Goal: Task Accomplishment & Management: Manage account settings

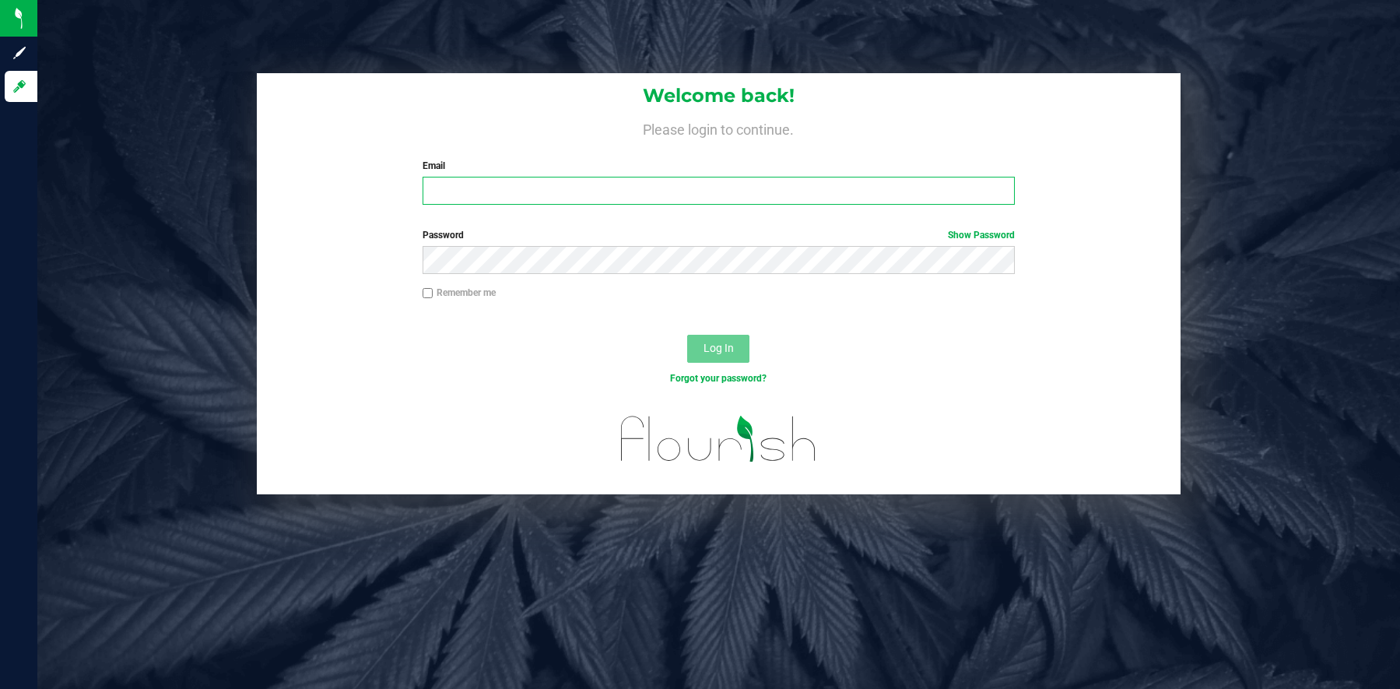
type input "[PERSON_NAME][EMAIL_ADDRESS][PERSON_NAME][DOMAIN_NAME]"
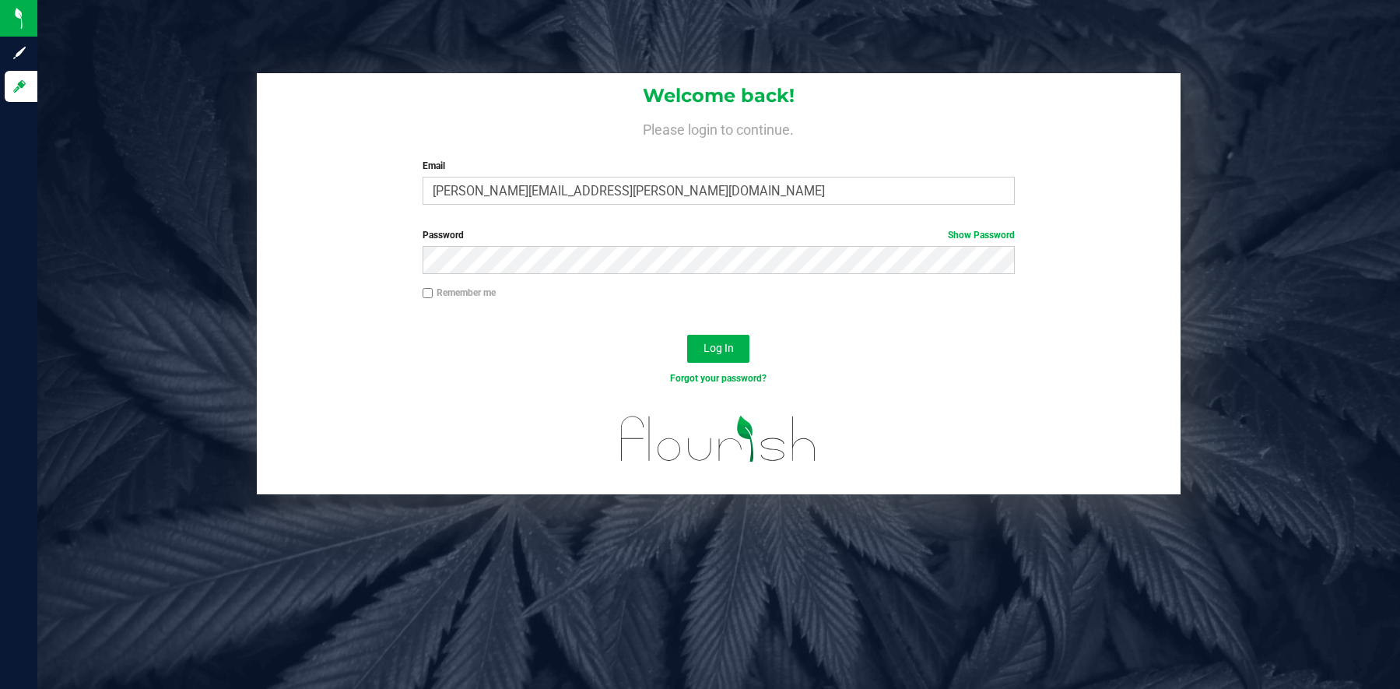
click at [492, 212] on div "Welcome back! Please login to continue. Email [PERSON_NAME][EMAIL_ADDRESS][PERS…" at bounding box center [719, 145] width 924 height 144
click at [718, 345] on span "Log In" at bounding box center [718, 348] width 30 height 12
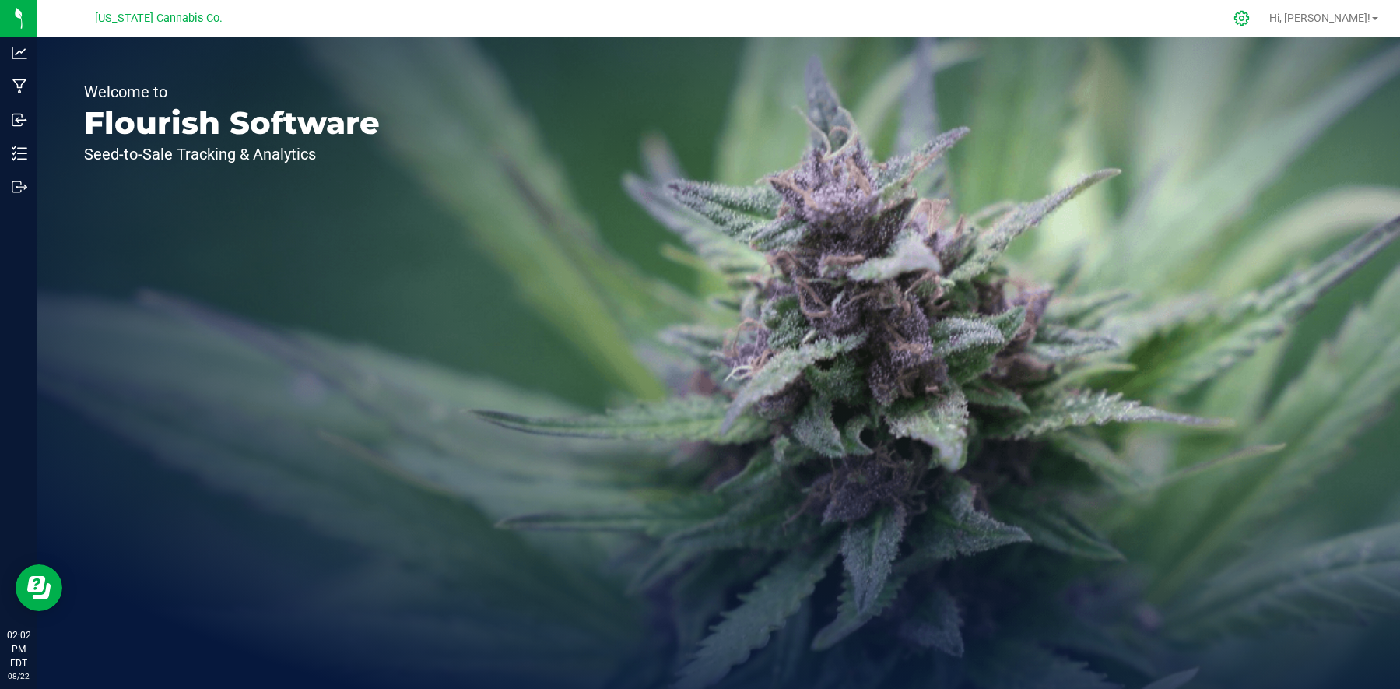
click at [1051, 22] on icon at bounding box center [1241, 18] width 16 height 16
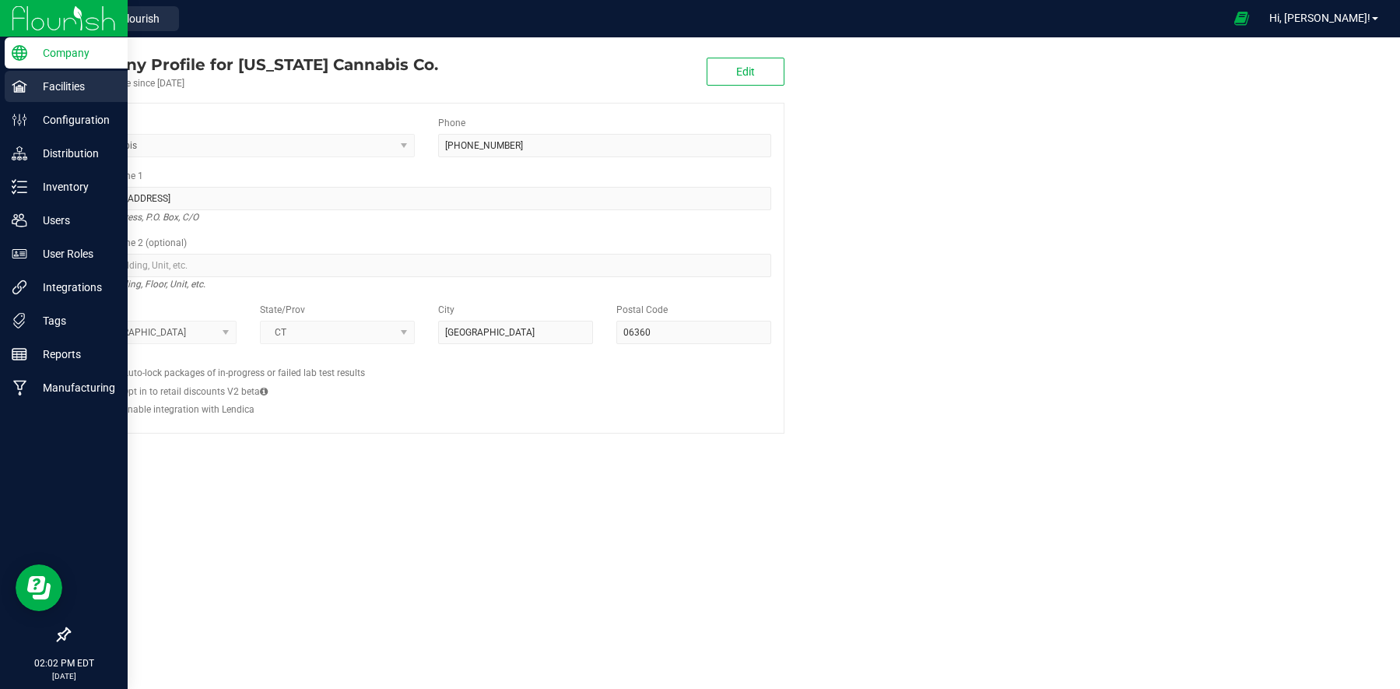
click at [72, 86] on p "Facilities" at bounding box center [73, 86] width 93 height 19
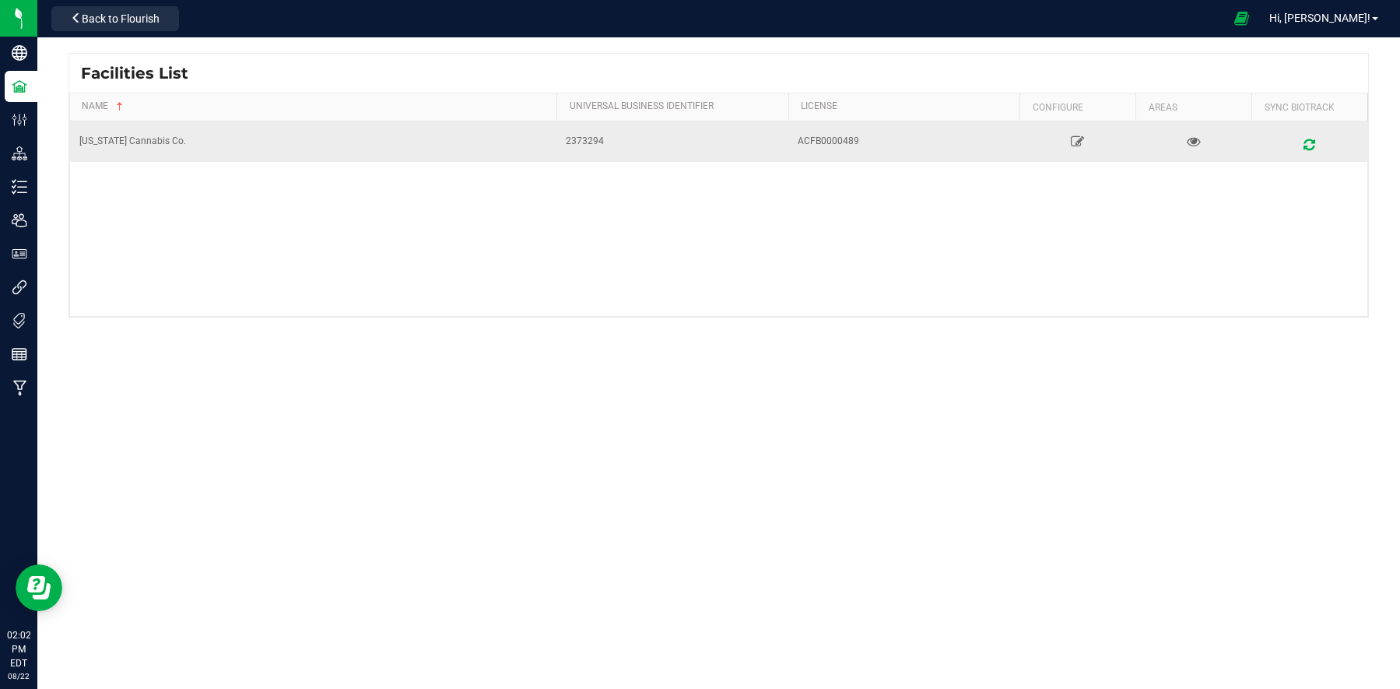
click at [167, 139] on div "[US_STATE] Cannabis Co." at bounding box center [313, 141] width 468 height 15
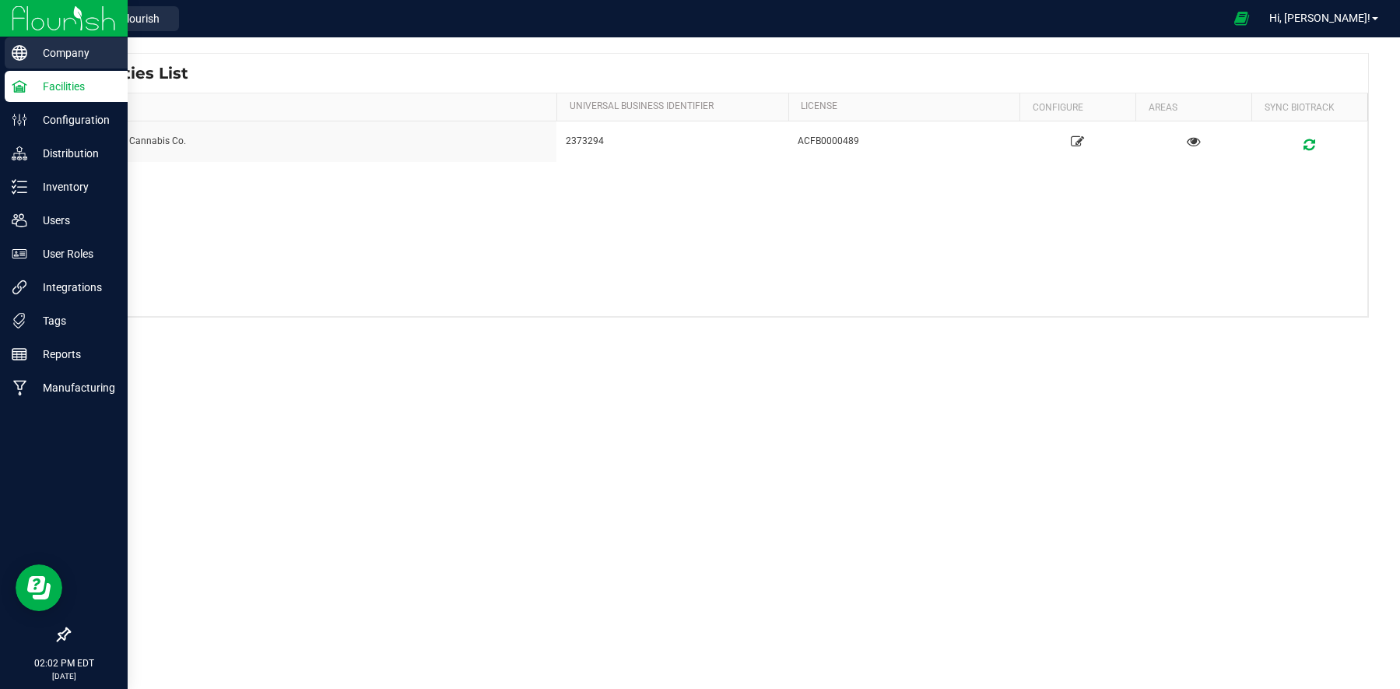
click at [58, 54] on p "Company" at bounding box center [73, 53] width 93 height 19
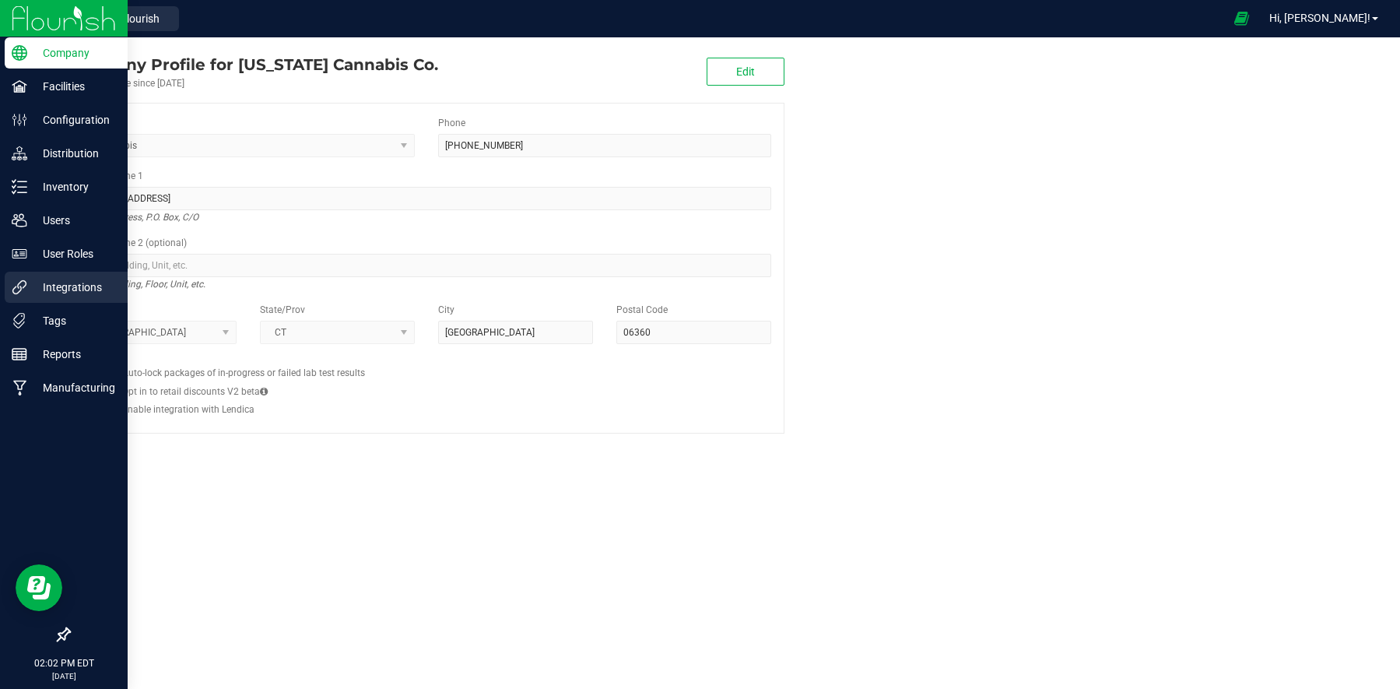
click at [51, 292] on p "Integrations" at bounding box center [73, 287] width 93 height 19
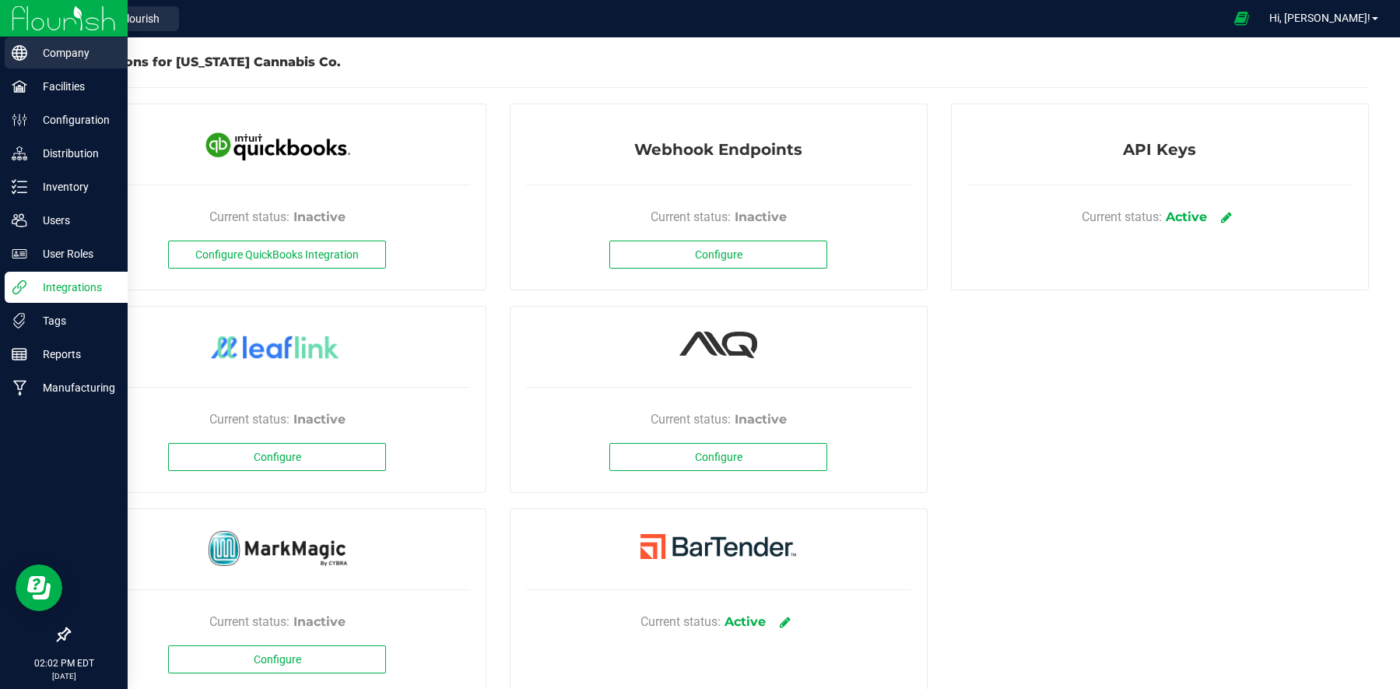
click at [72, 58] on p "Company" at bounding box center [73, 53] width 93 height 19
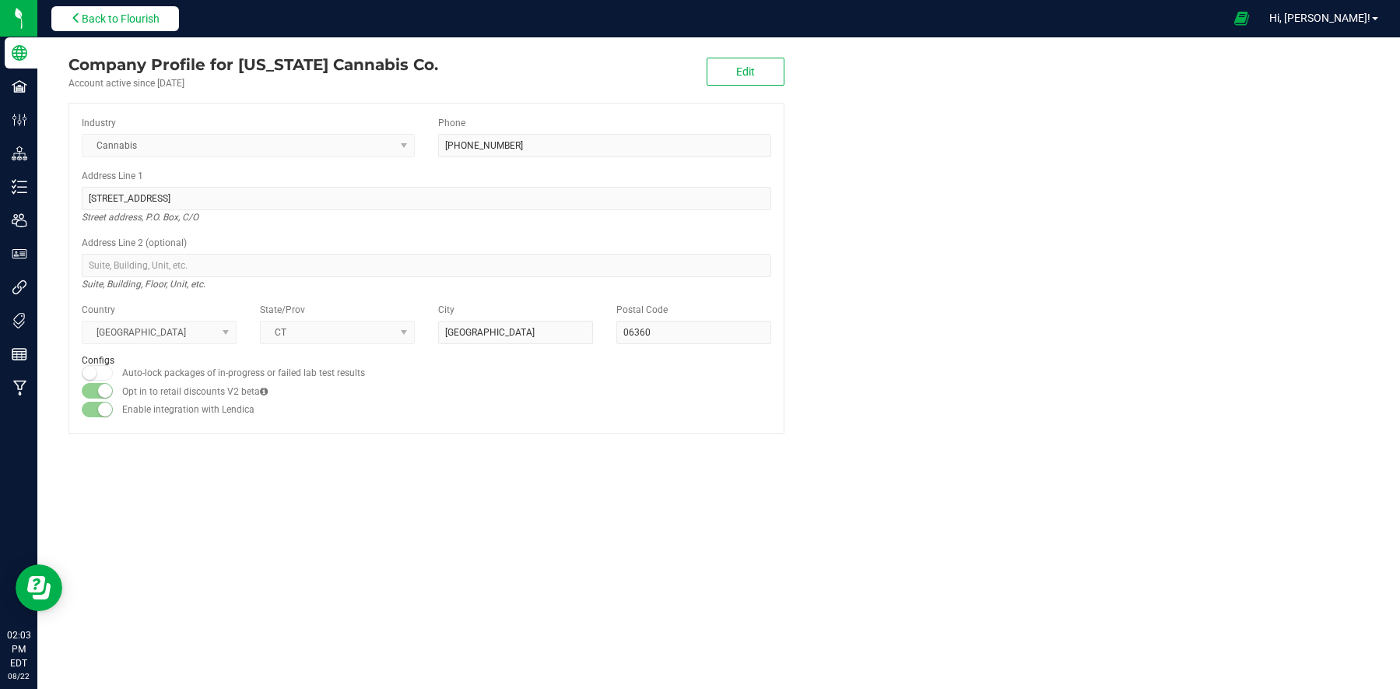
click at [126, 26] on button "Back to Flourish" at bounding box center [115, 18] width 128 height 25
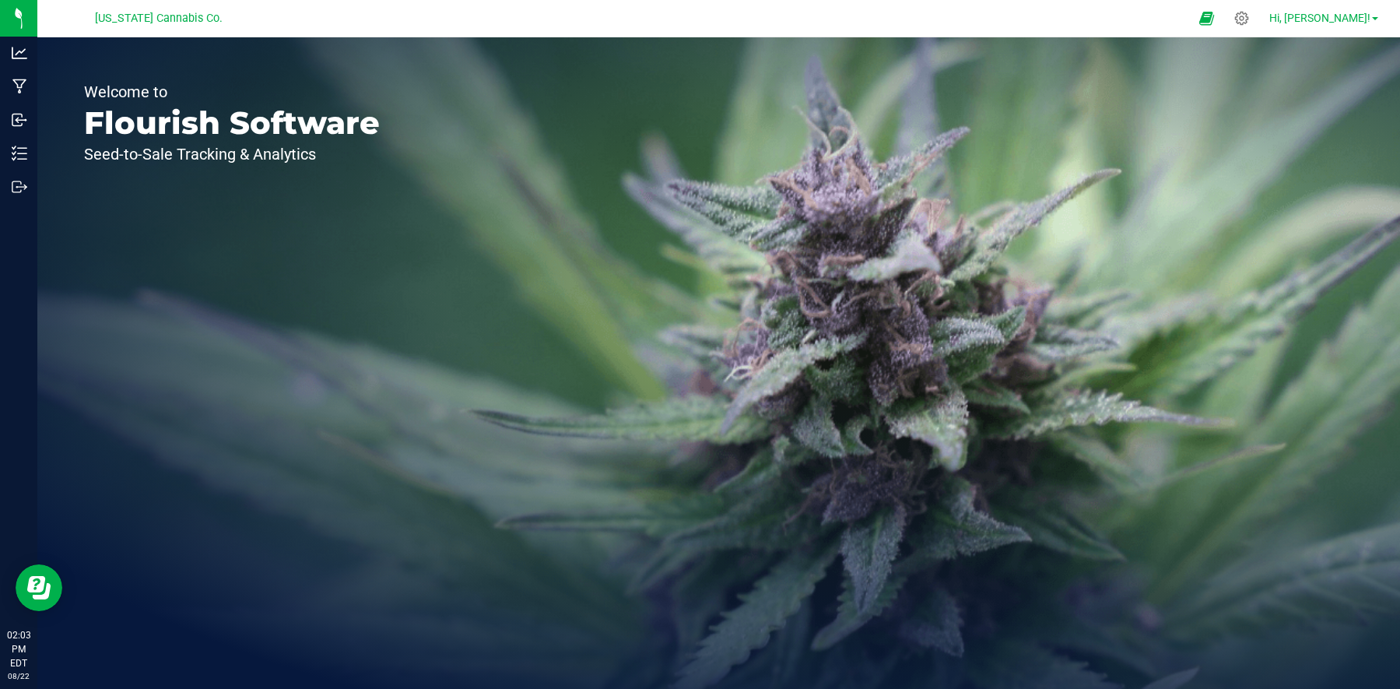
click at [1051, 20] on span "Hi, [PERSON_NAME]!" at bounding box center [1319, 18] width 101 height 12
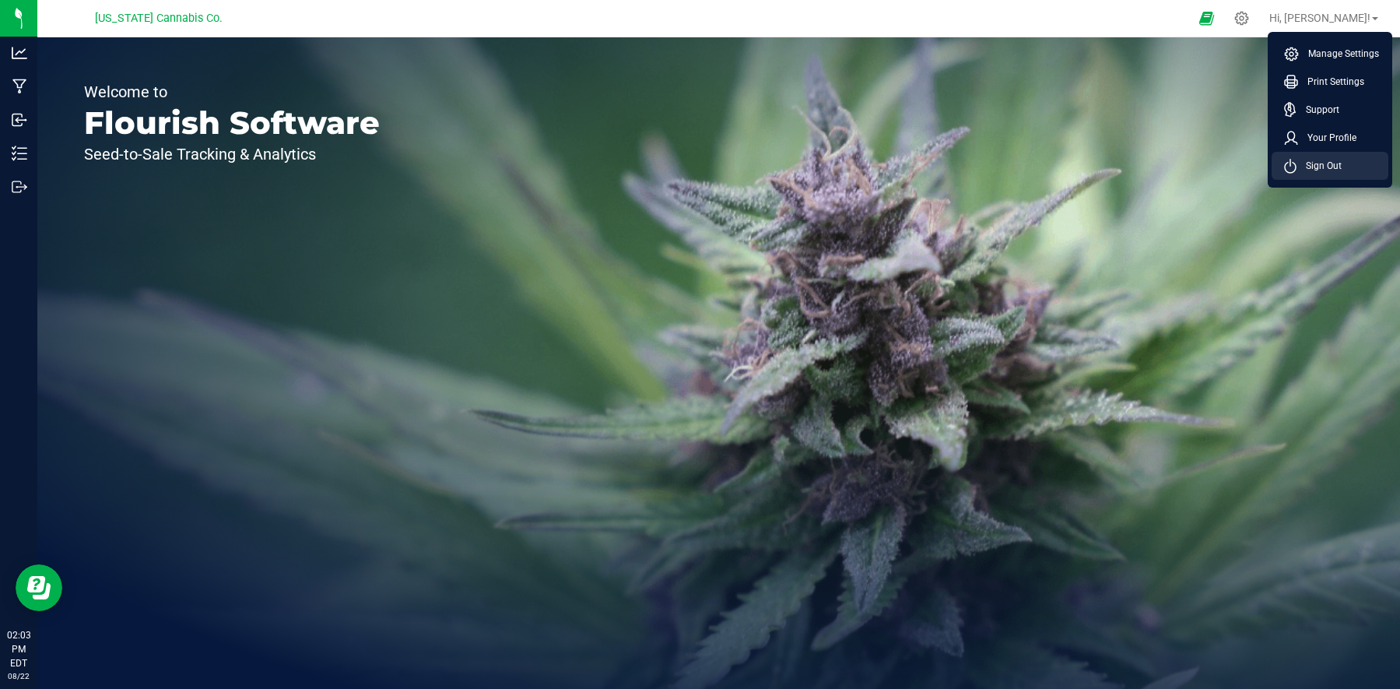
click at [1051, 161] on span "Sign Out" at bounding box center [1318, 166] width 45 height 16
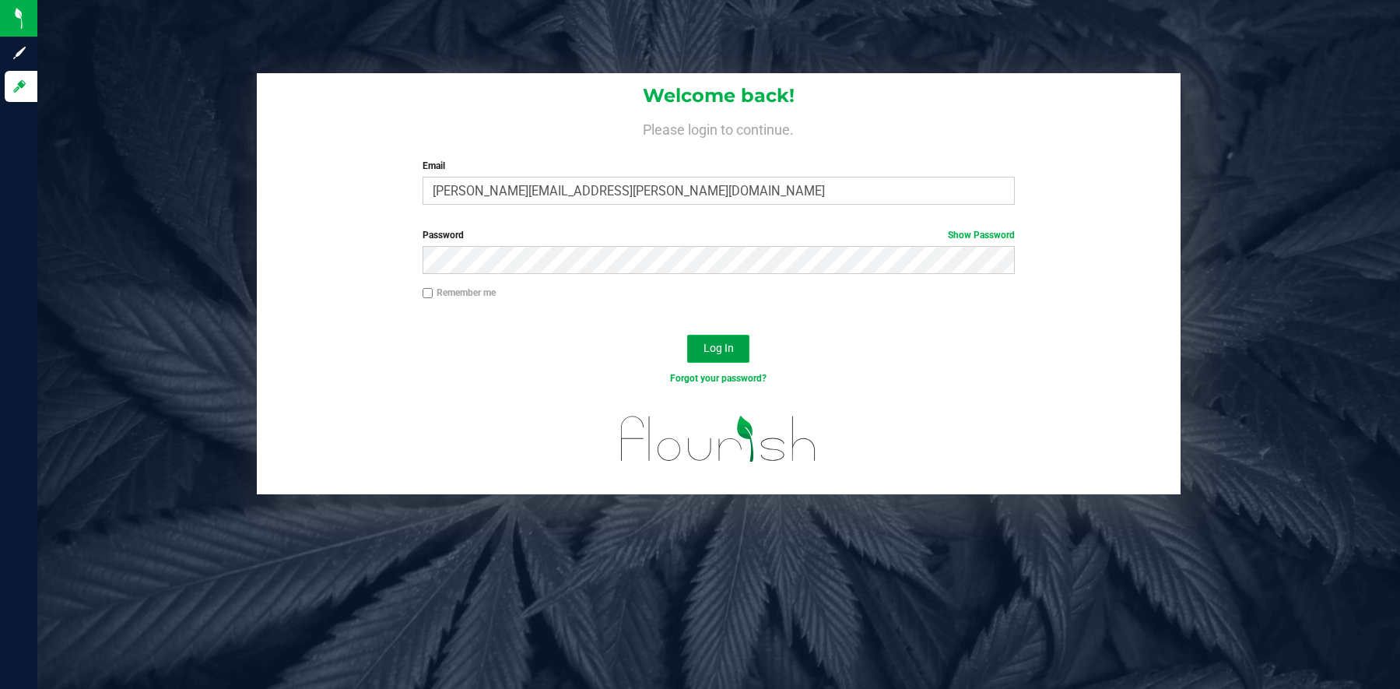
click at [730, 352] on span "Log In" at bounding box center [718, 348] width 30 height 12
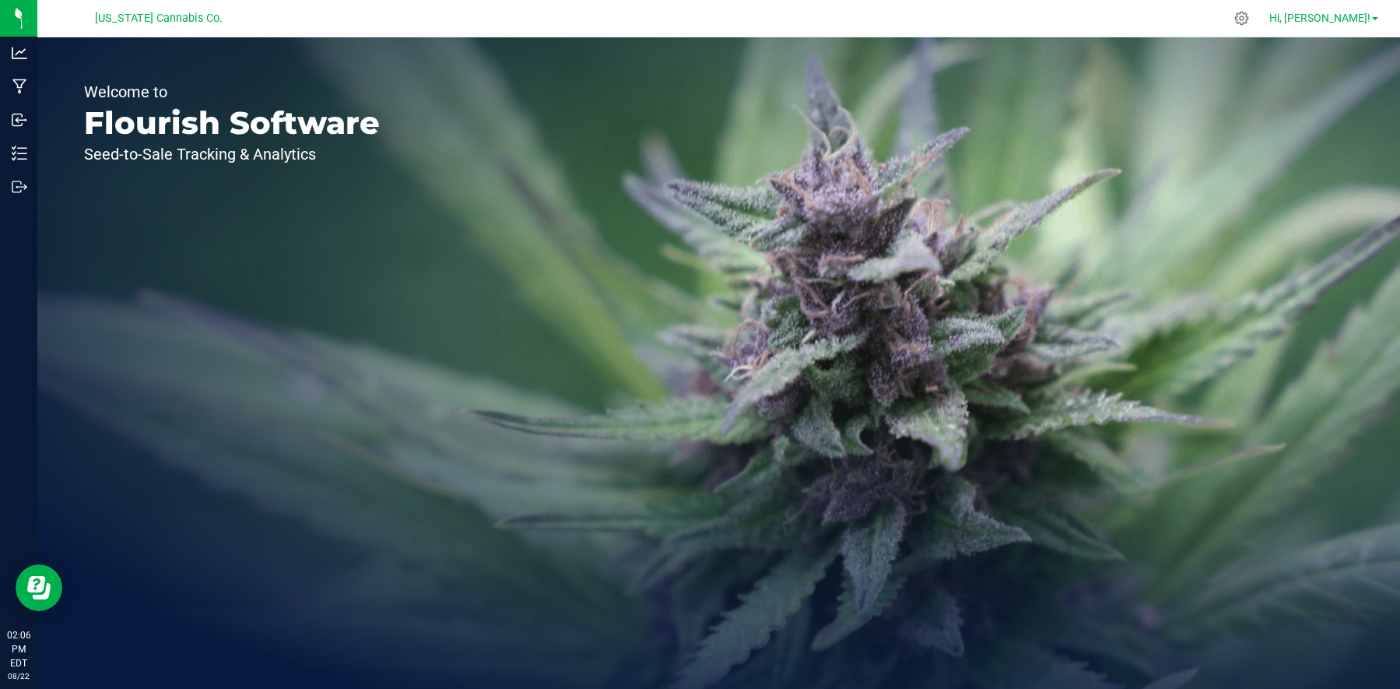
click at [1051, 21] on span "Hi, [PERSON_NAME]!" at bounding box center [1319, 18] width 101 height 12
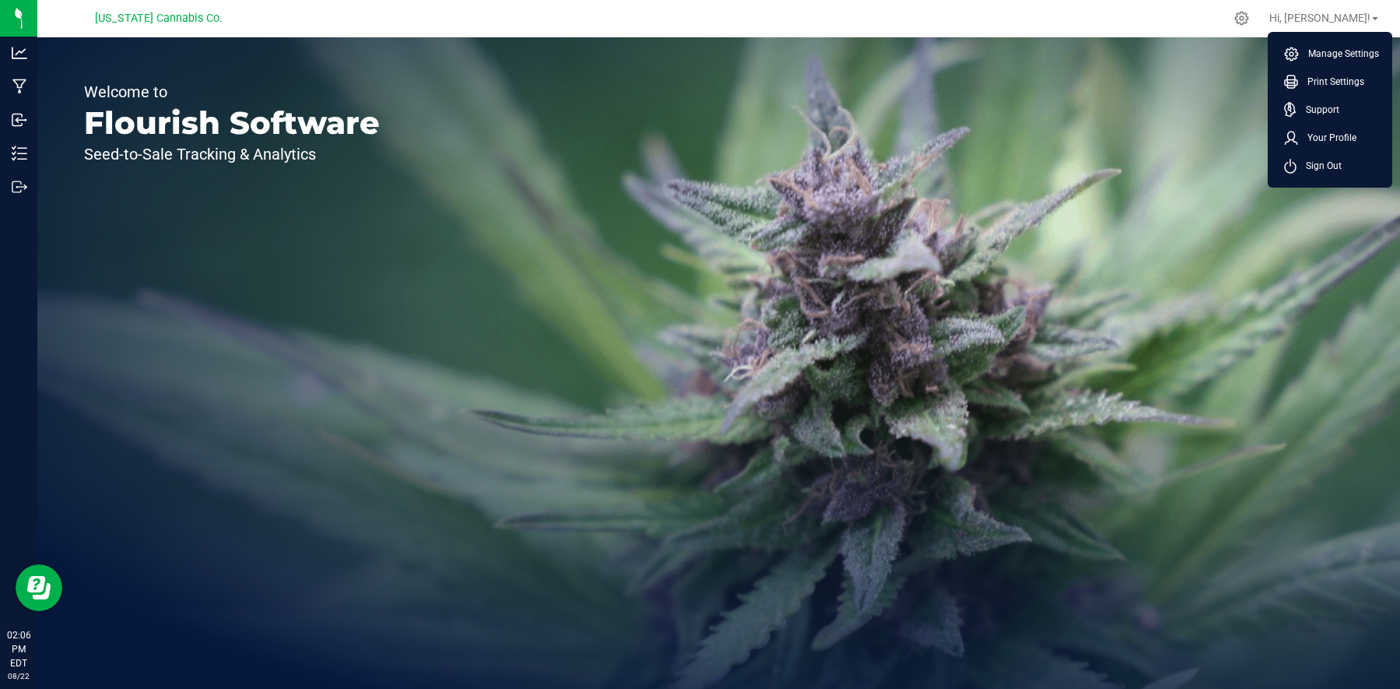
click at [978, 134] on div "Welcome to Flourish Software Seed-to-Sale Tracking & Analytics" at bounding box center [718, 362] width 1362 height 651
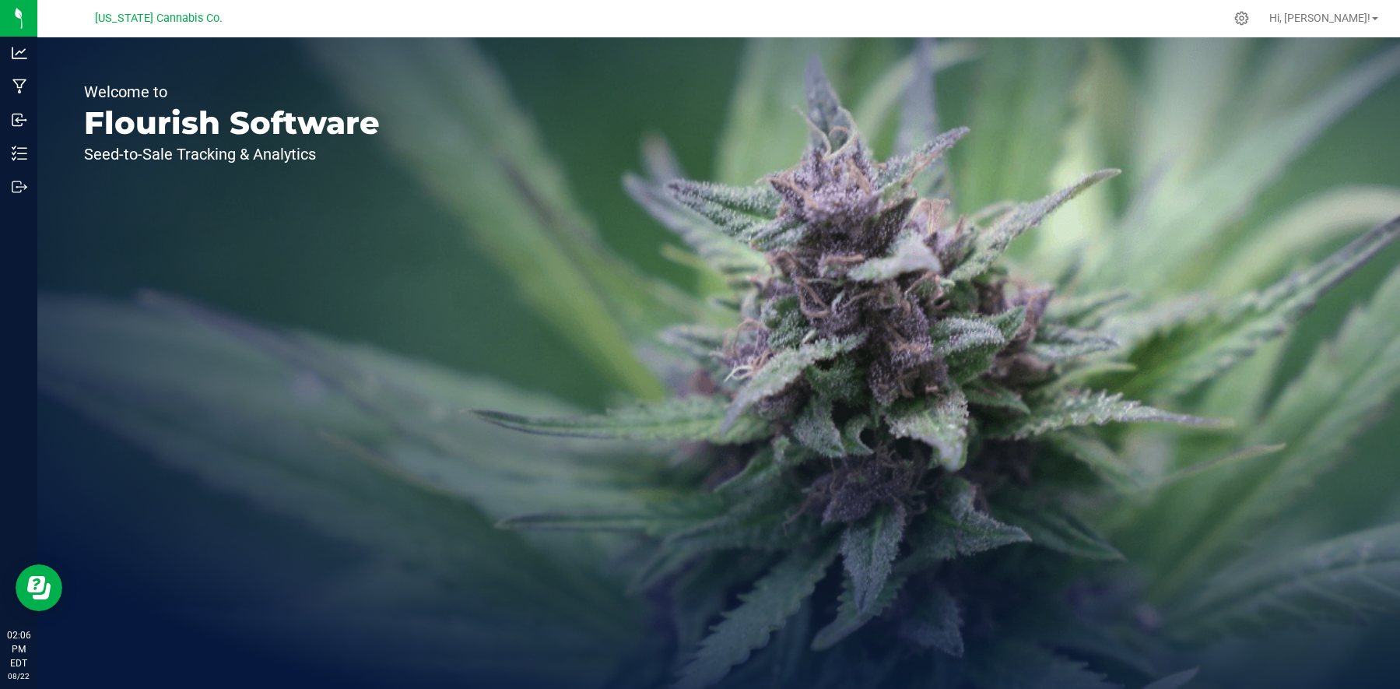
click at [172, 7] on div "[US_STATE] Cannabis Co." at bounding box center [158, 18] width 227 height 24
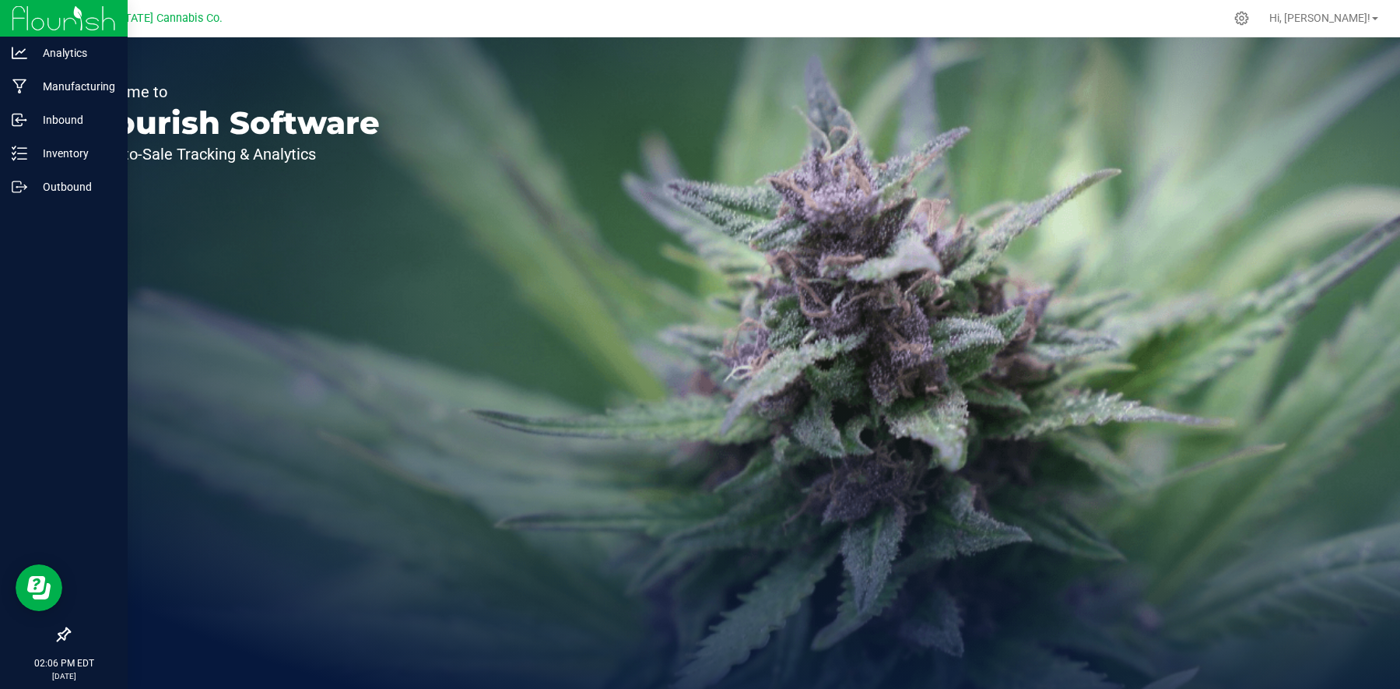
click at [23, 12] on img at bounding box center [64, 18] width 104 height 37
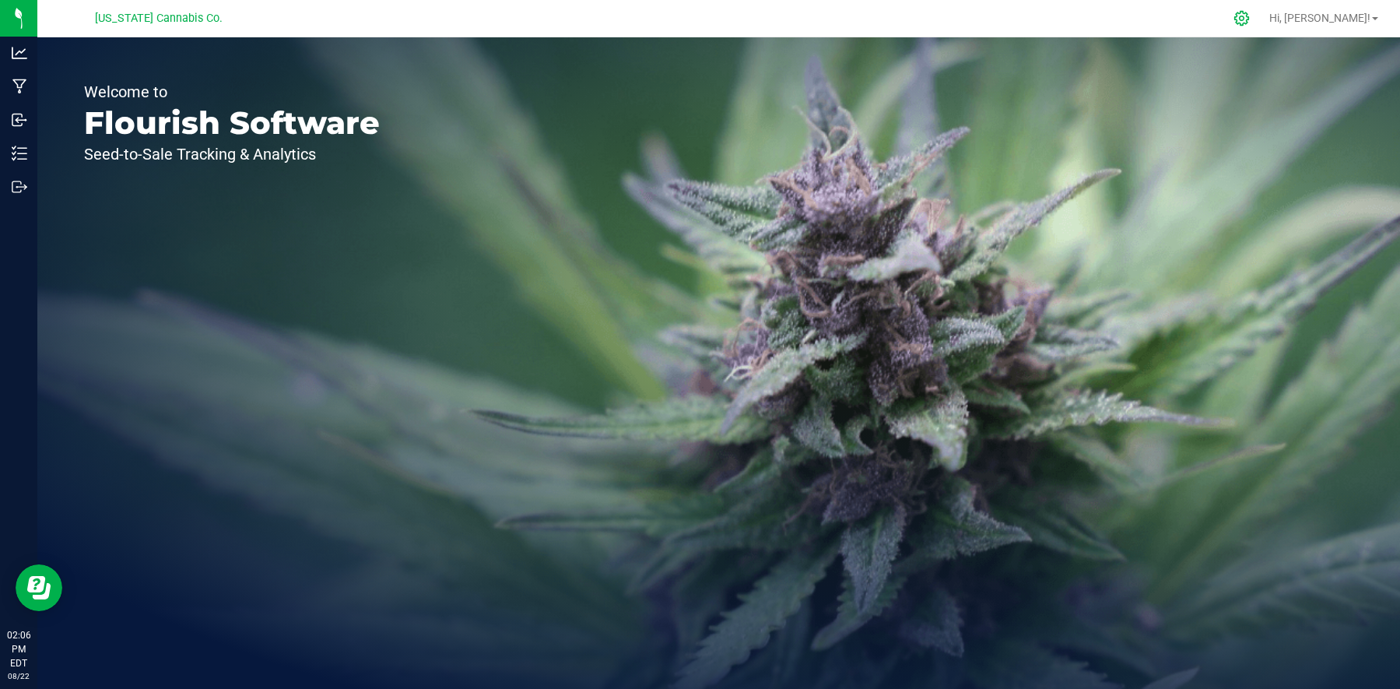
click at [1051, 17] on icon at bounding box center [1241, 18] width 16 height 16
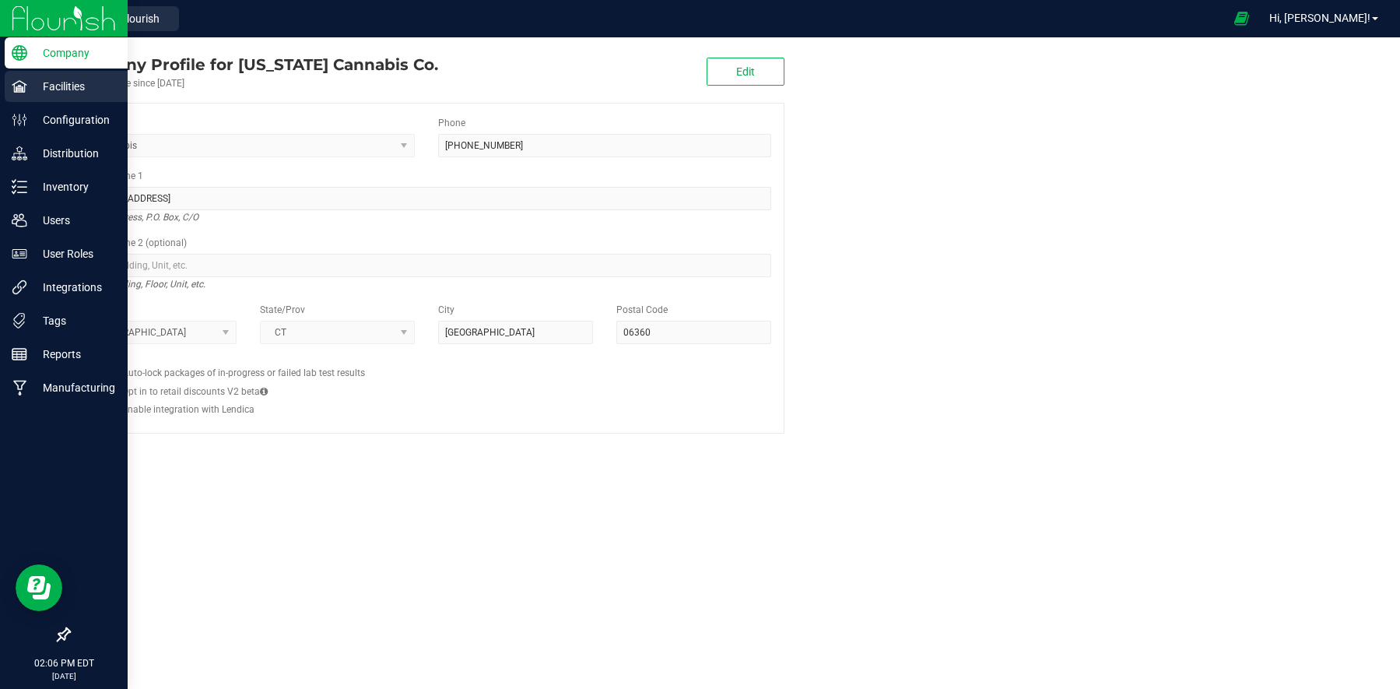
click at [67, 89] on p "Facilities" at bounding box center [73, 86] width 93 height 19
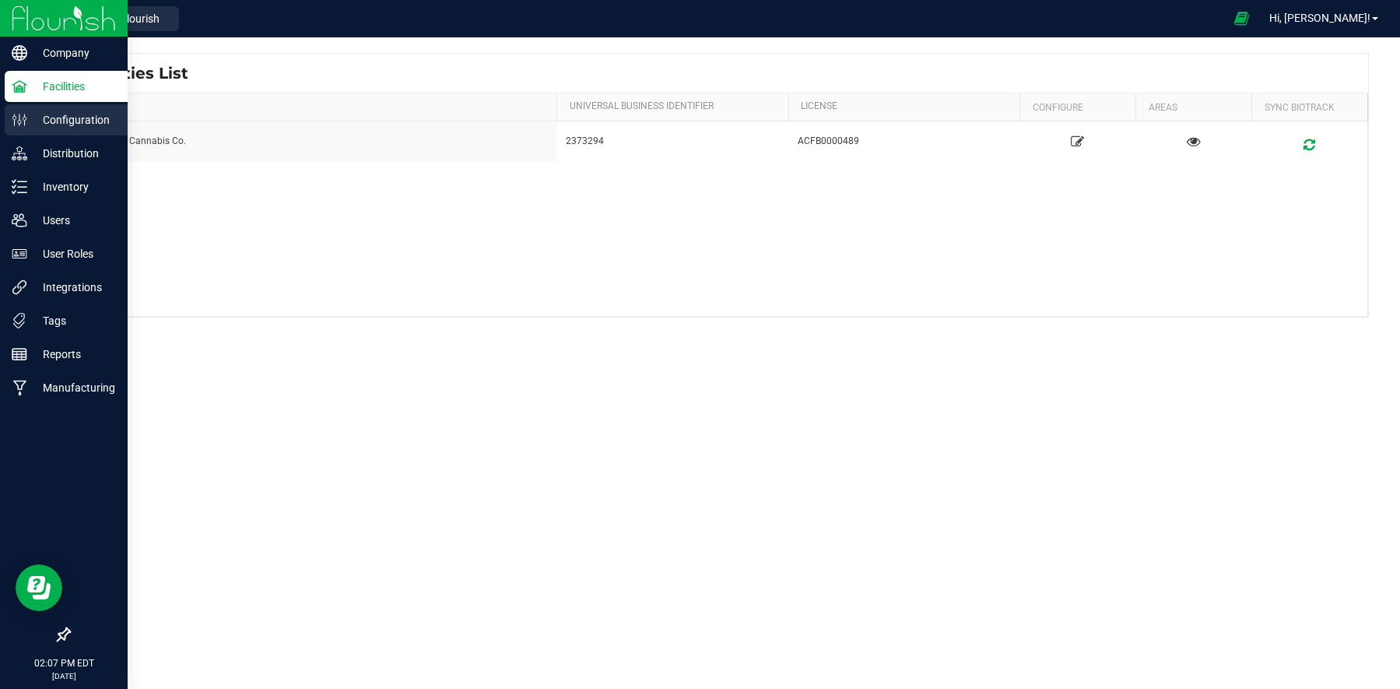
click at [57, 121] on p "Configuration" at bounding box center [73, 119] width 93 height 19
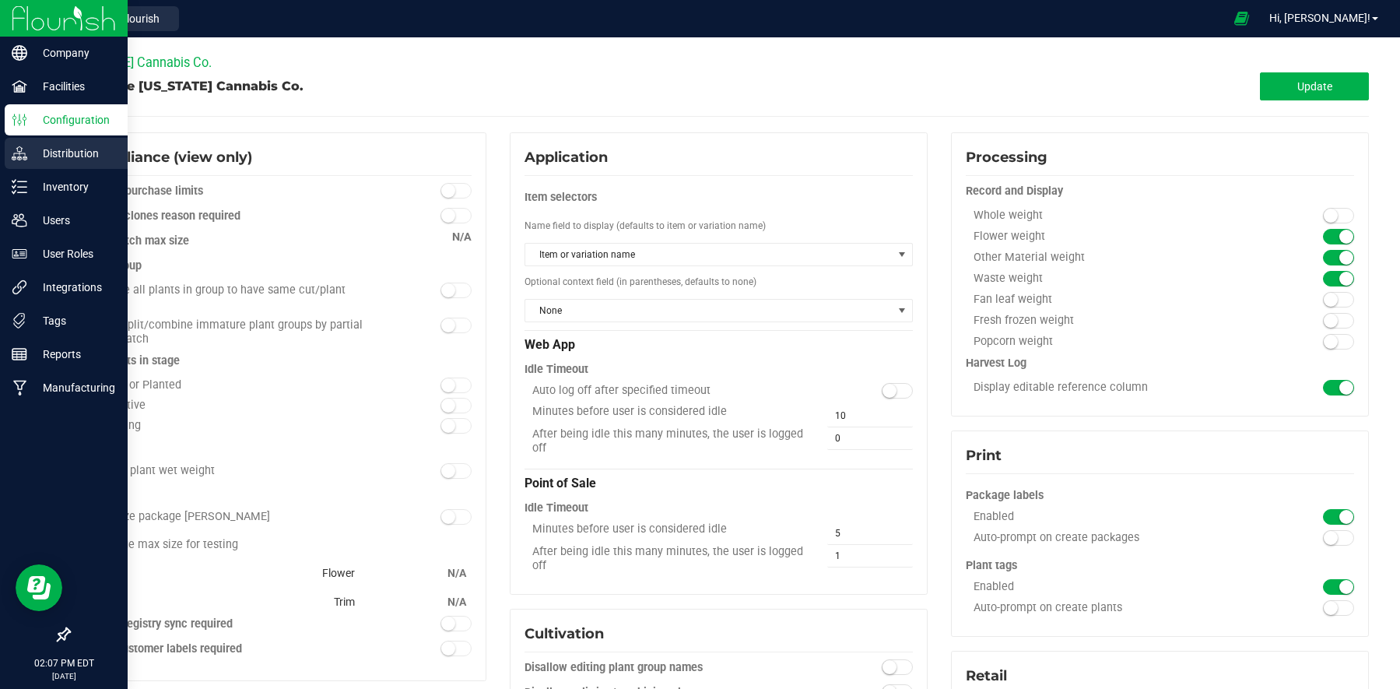
click at [51, 159] on p "Distribution" at bounding box center [73, 153] width 93 height 19
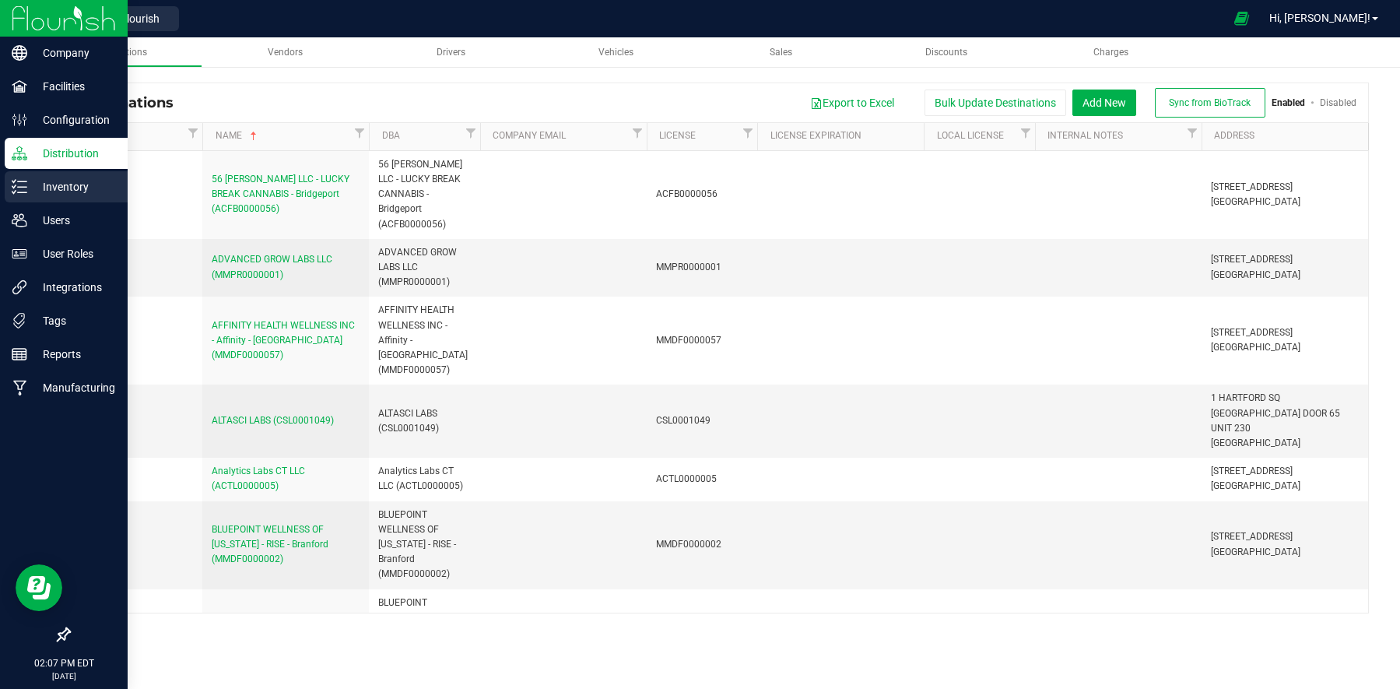
click at [53, 181] on p "Inventory" at bounding box center [73, 186] width 93 height 19
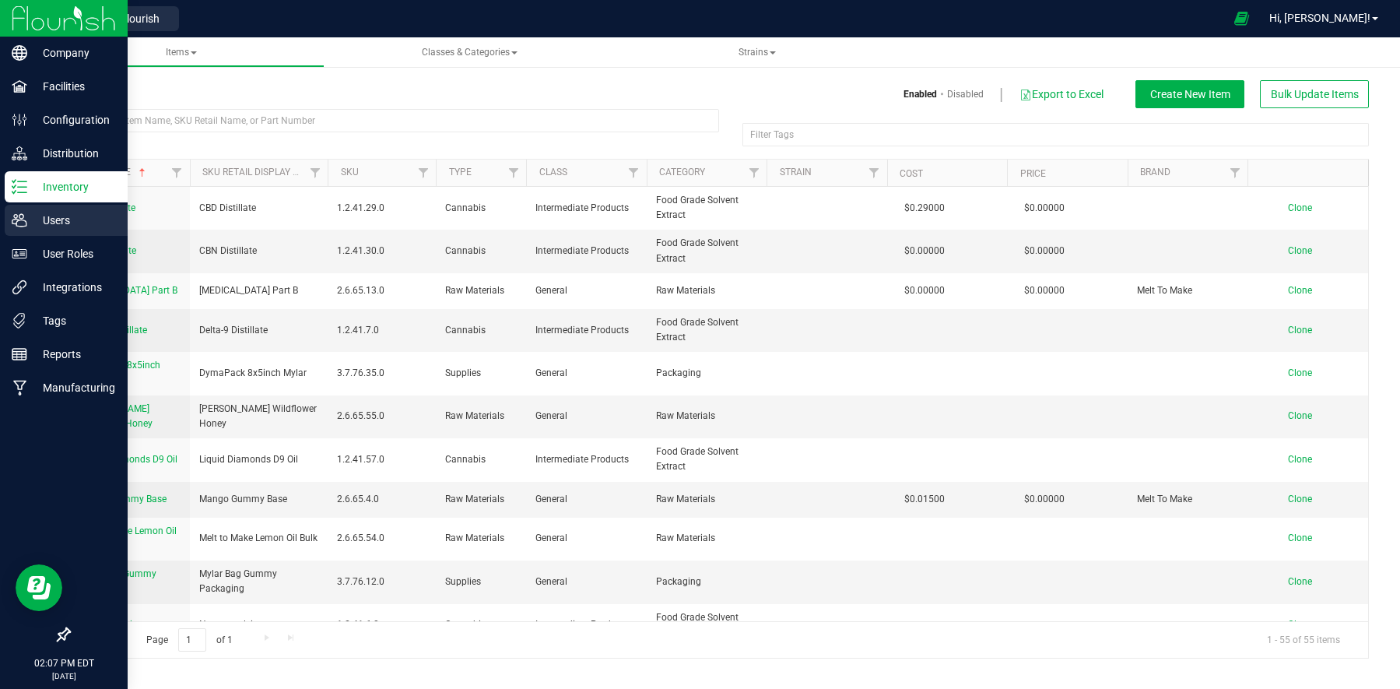
click at [55, 221] on p "Users" at bounding box center [73, 220] width 93 height 19
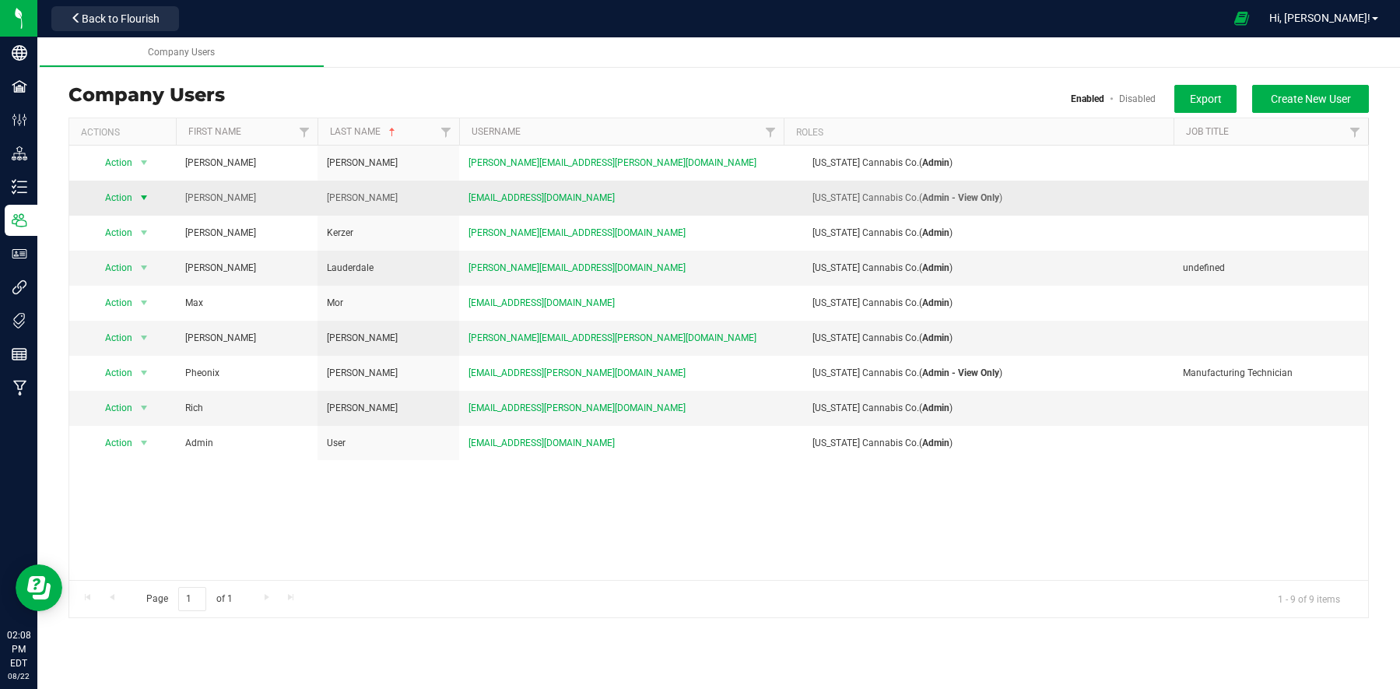
click at [131, 199] on span "Action" at bounding box center [112, 198] width 43 height 22
click at [130, 266] on li "Edit user" at bounding box center [134, 269] width 85 height 23
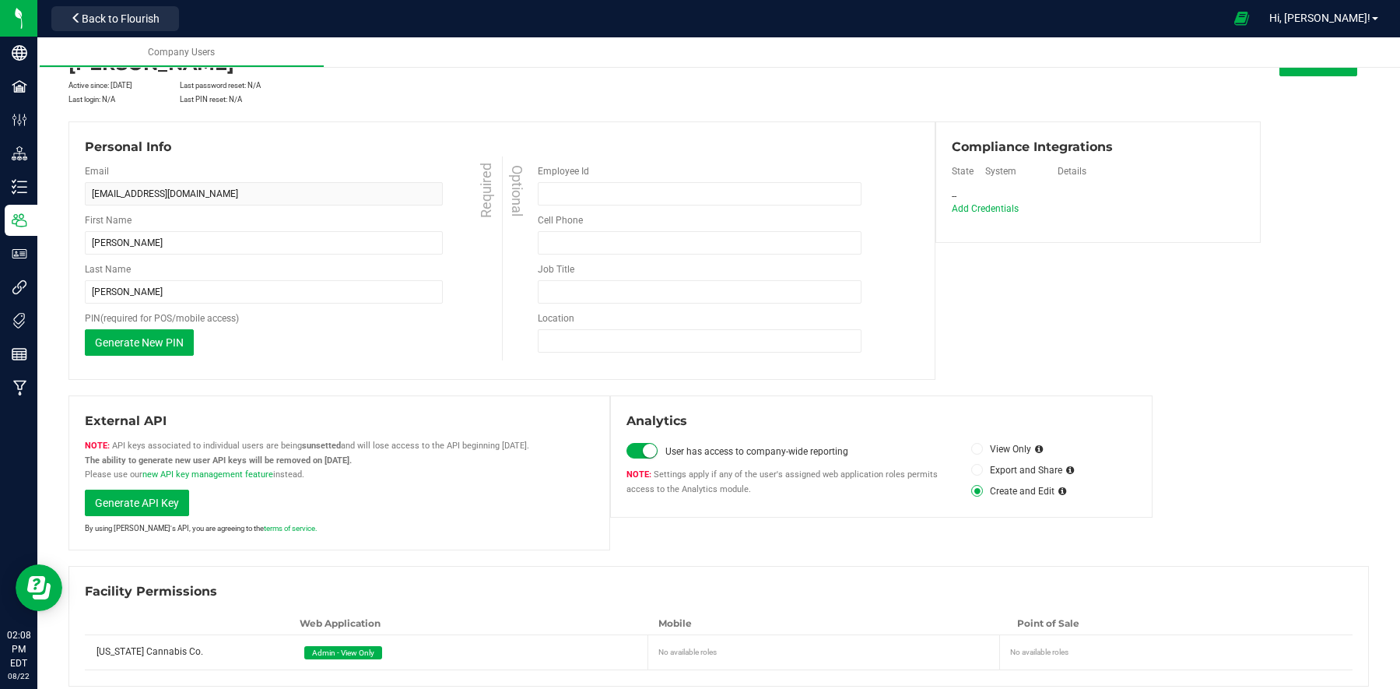
scroll to position [68, 0]
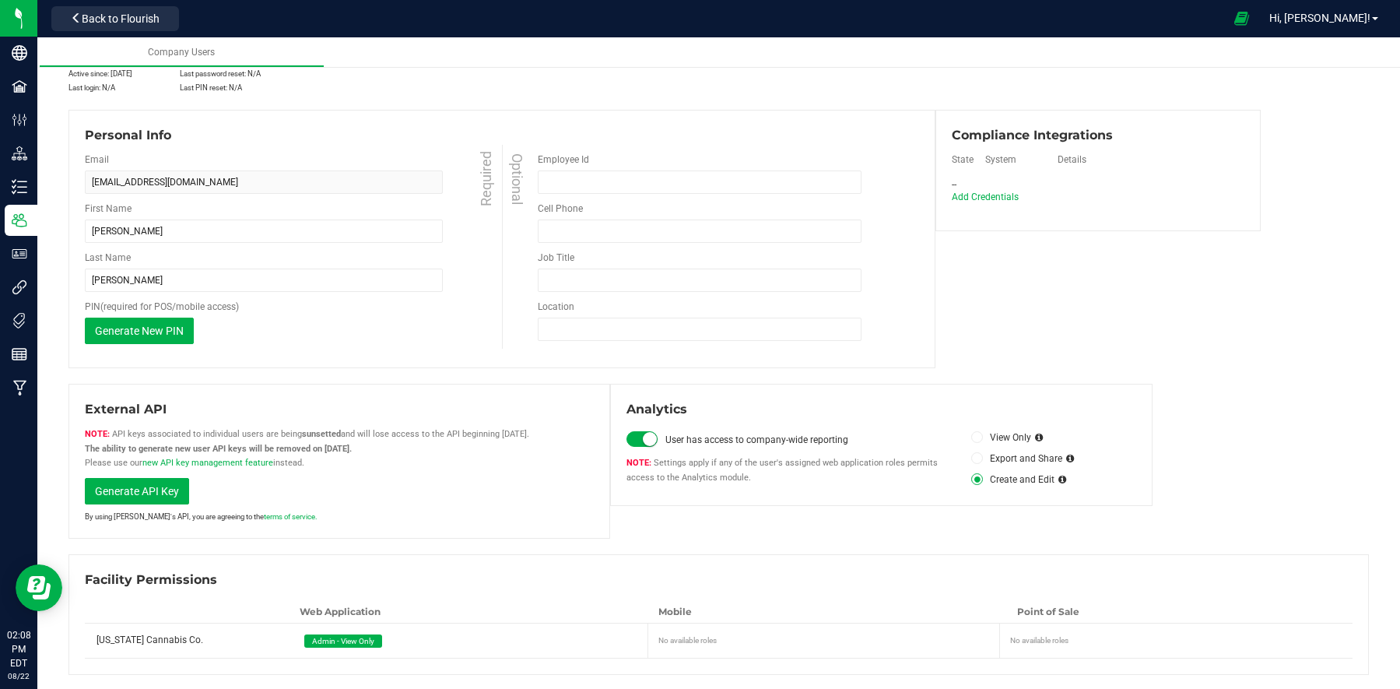
click at [366, 516] on span "Admin - View Only" at bounding box center [343, 640] width 62 height 9
click at [350, 516] on span "Admin - View Only" at bounding box center [343, 640] width 62 height 9
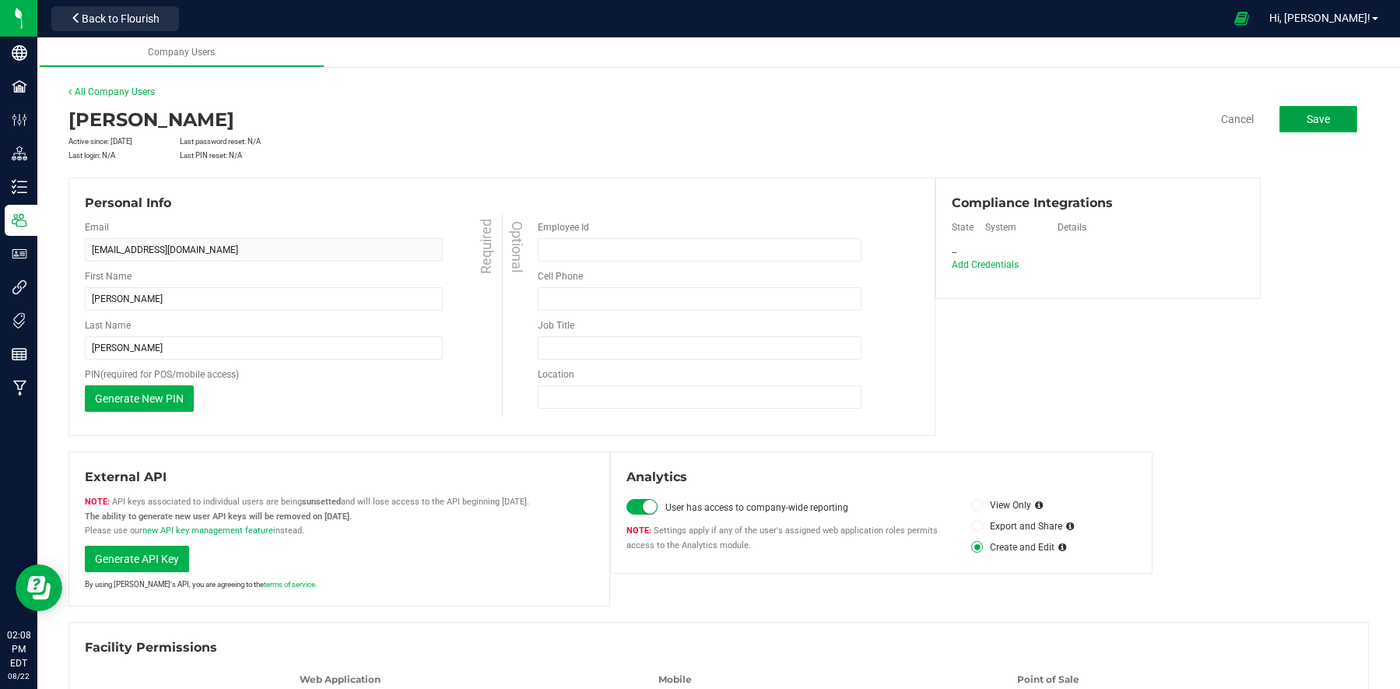
click at [1051, 122] on span "Save" at bounding box center [1317, 119] width 23 height 12
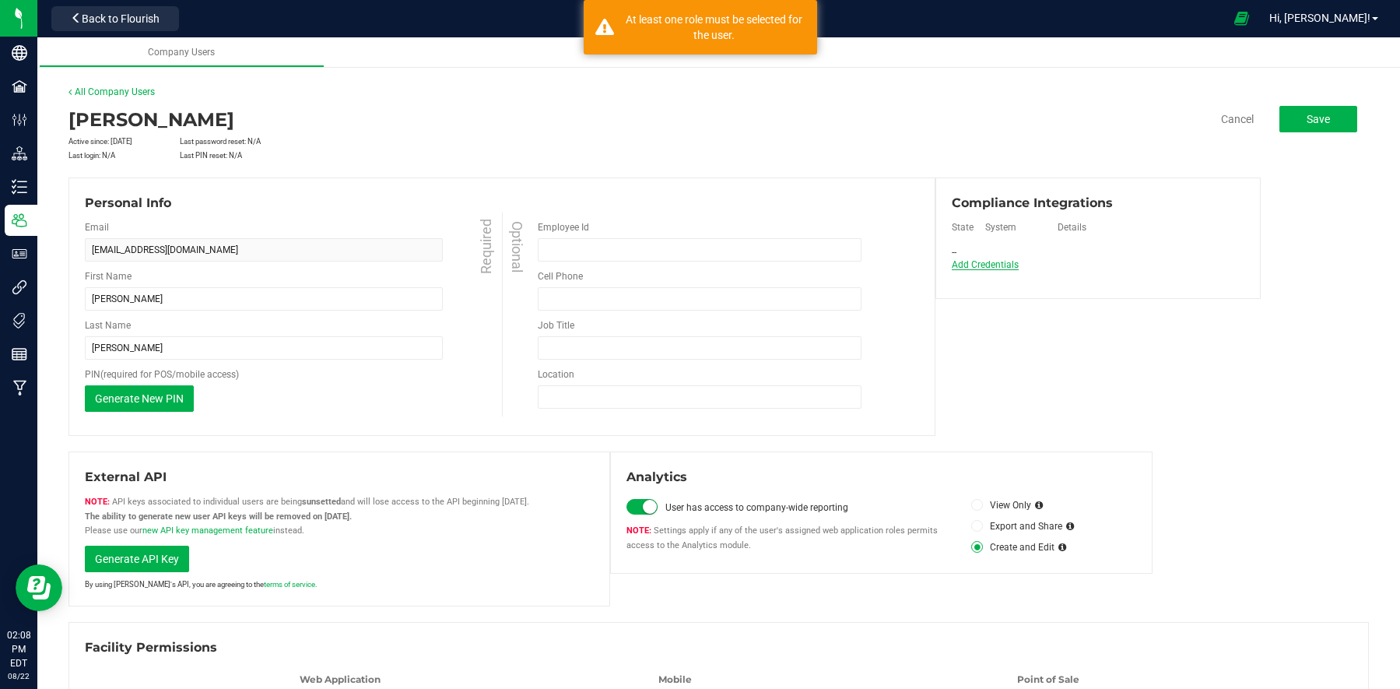
click at [1004, 262] on span "Add Credentials" at bounding box center [985, 264] width 67 height 11
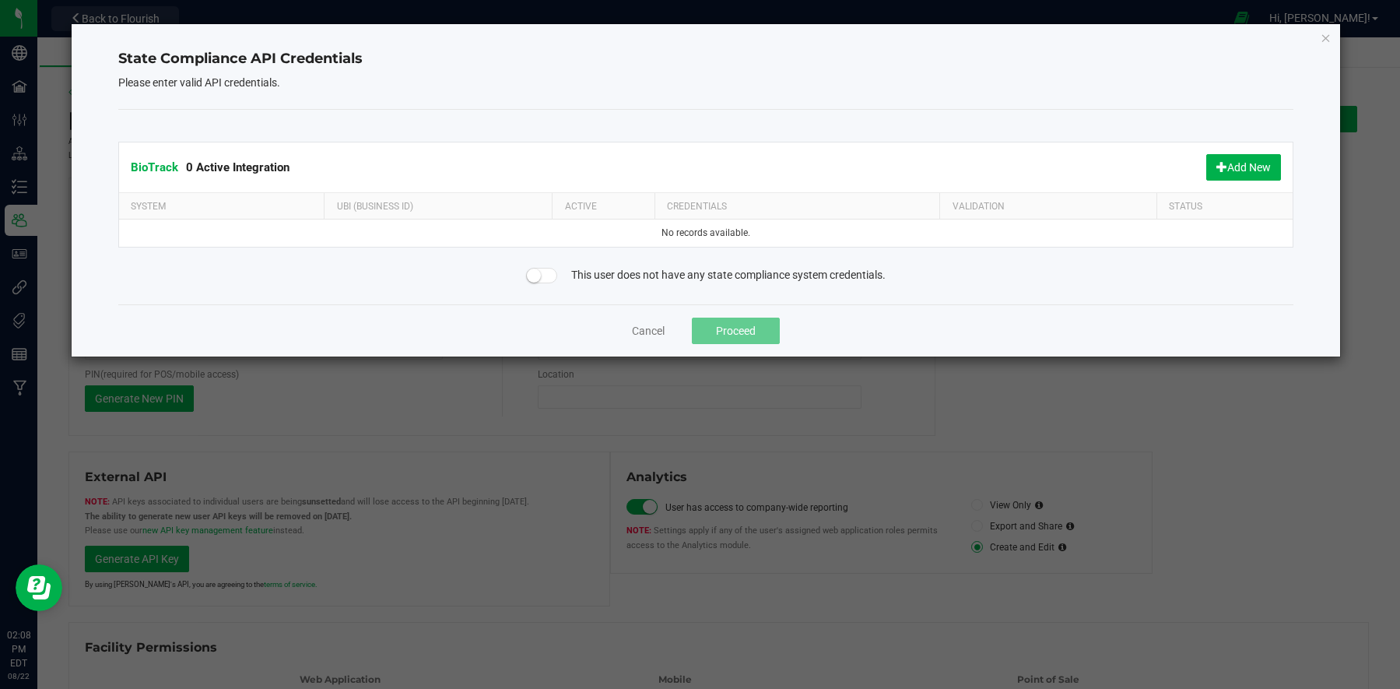
click at [1051, 30] on div "State Compliance API Credentials Please enter valid API credentials. BioTrack 0…" at bounding box center [706, 190] width 1269 height 332
click at [1051, 37] on icon "Close" at bounding box center [1325, 37] width 11 height 19
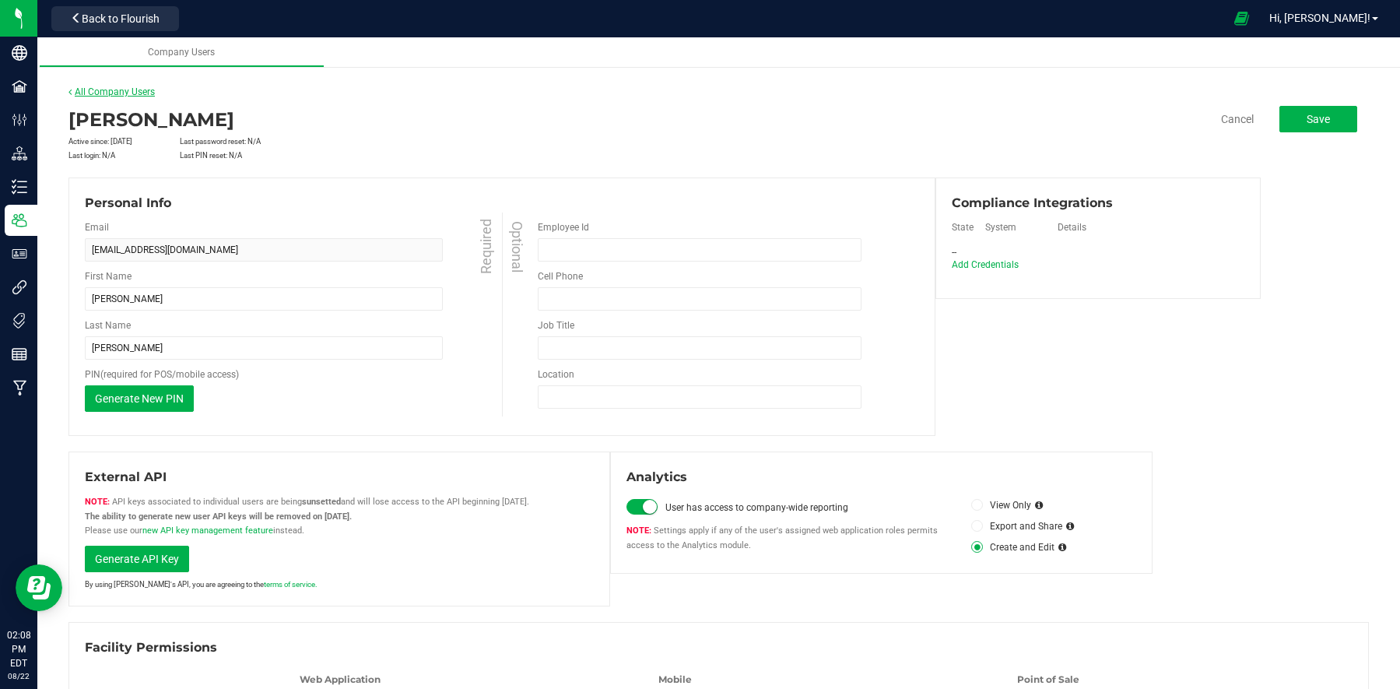
click at [124, 96] on link "All Company Users" at bounding box center [111, 91] width 86 height 11
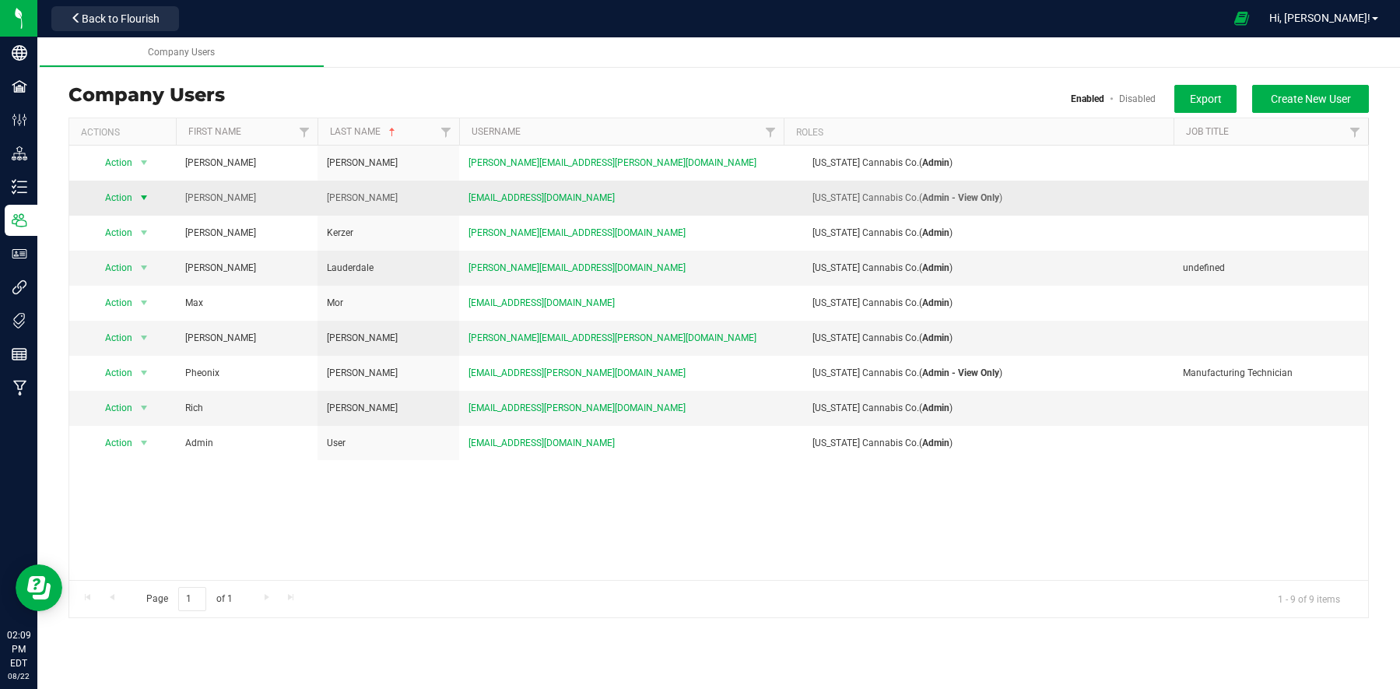
click at [123, 196] on span "Action" at bounding box center [112, 198] width 43 height 22
click at [124, 288] on li "View user detail" at bounding box center [134, 293] width 85 height 23
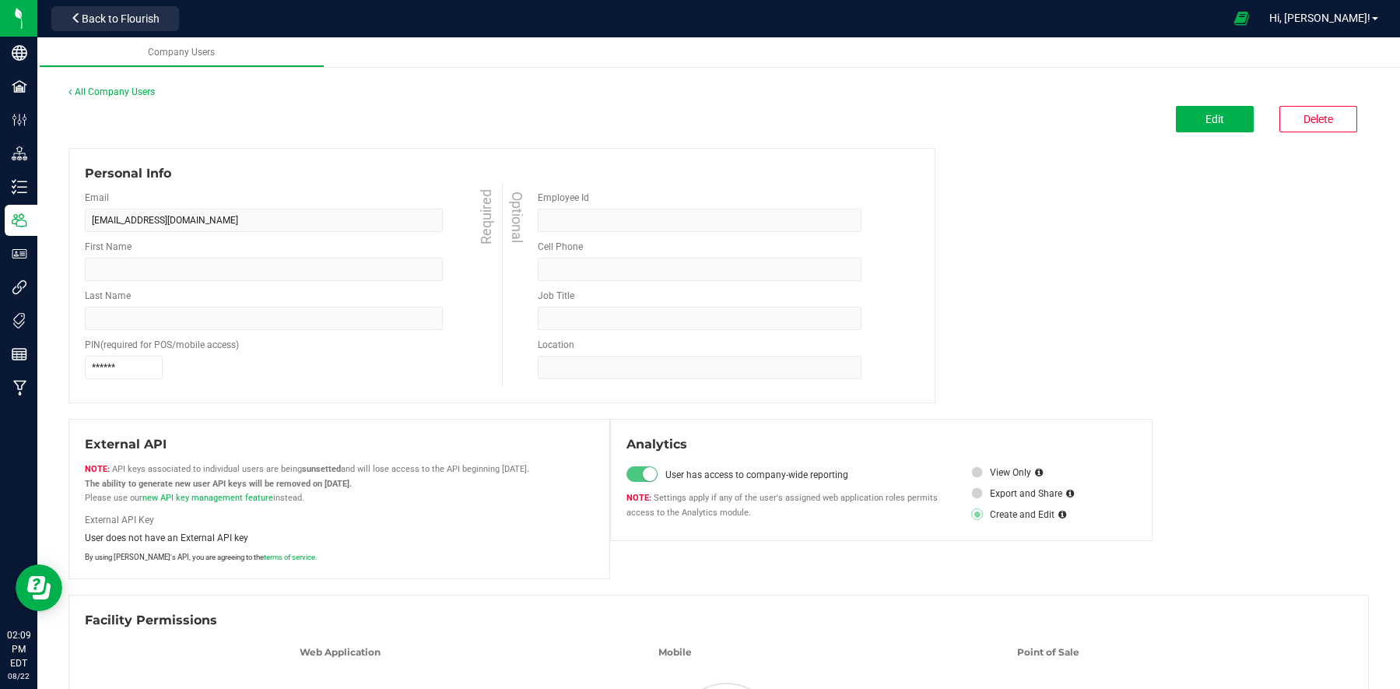
type input "[PERSON_NAME]"
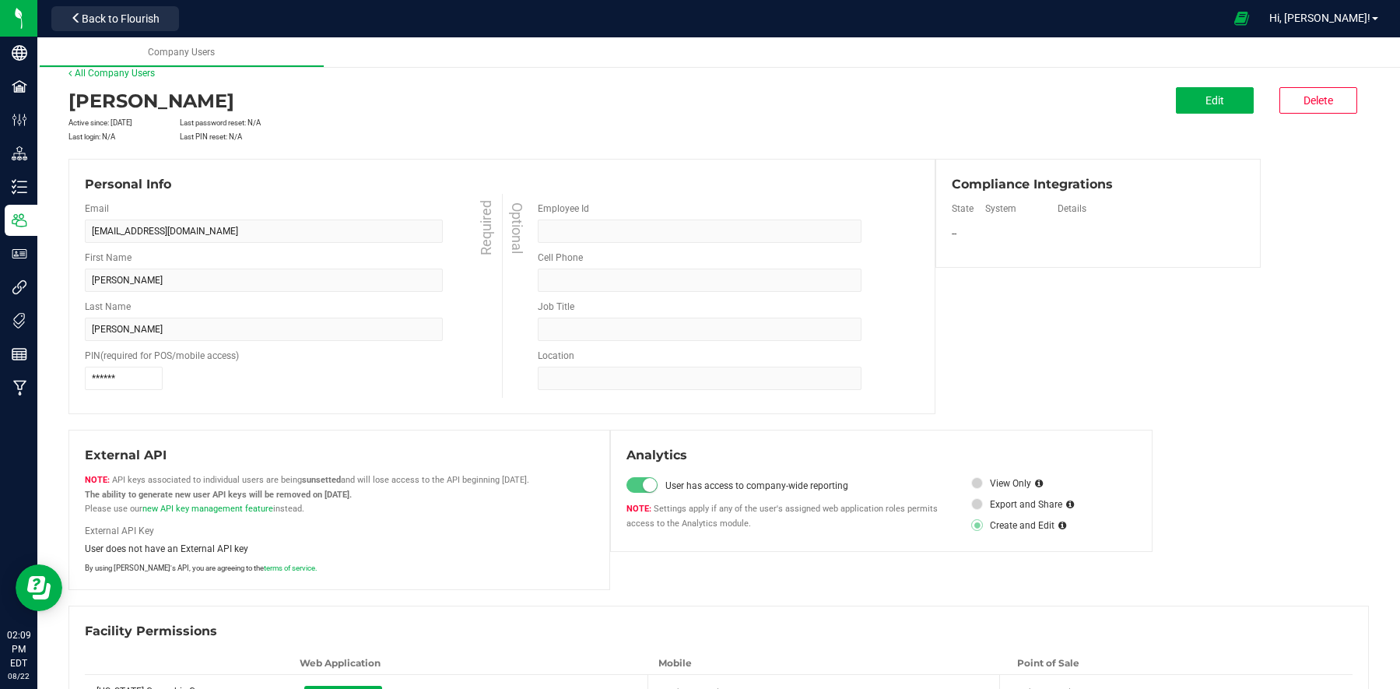
scroll to position [16, 0]
click at [1051, 96] on button "Edit" at bounding box center [1215, 102] width 78 height 26
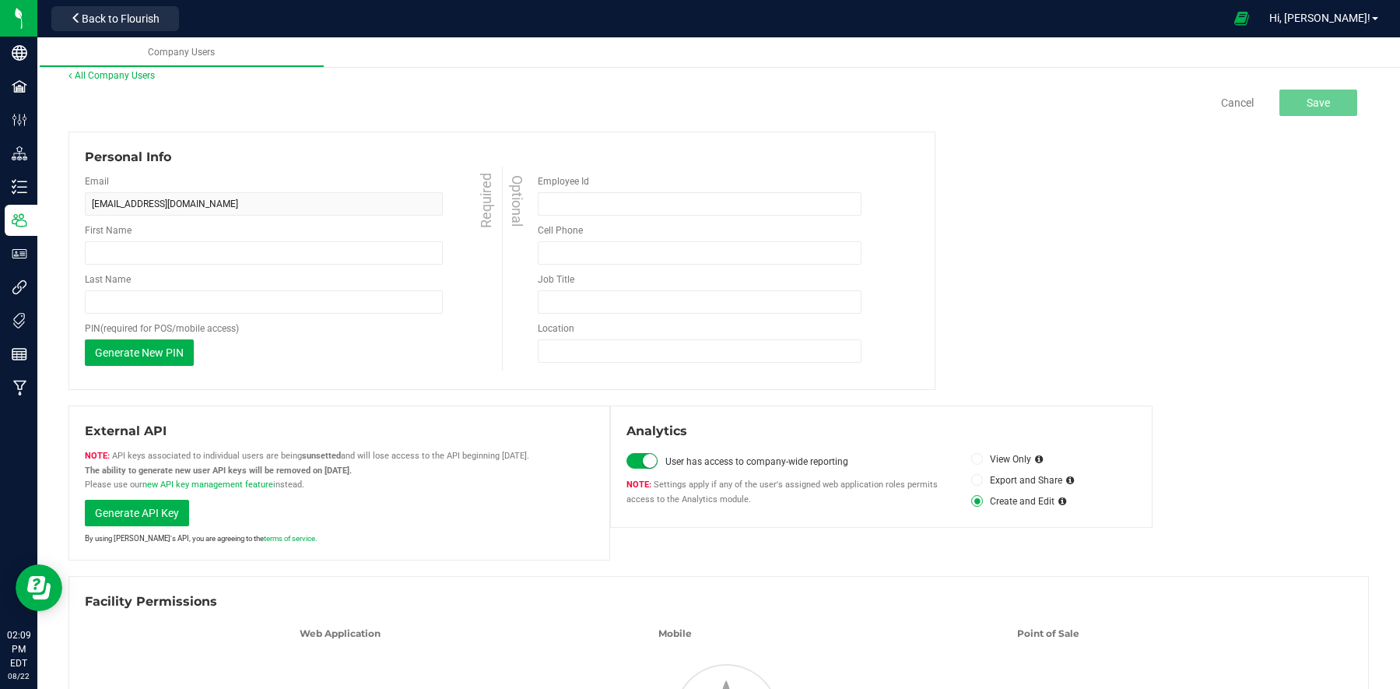
type input "[PERSON_NAME]"
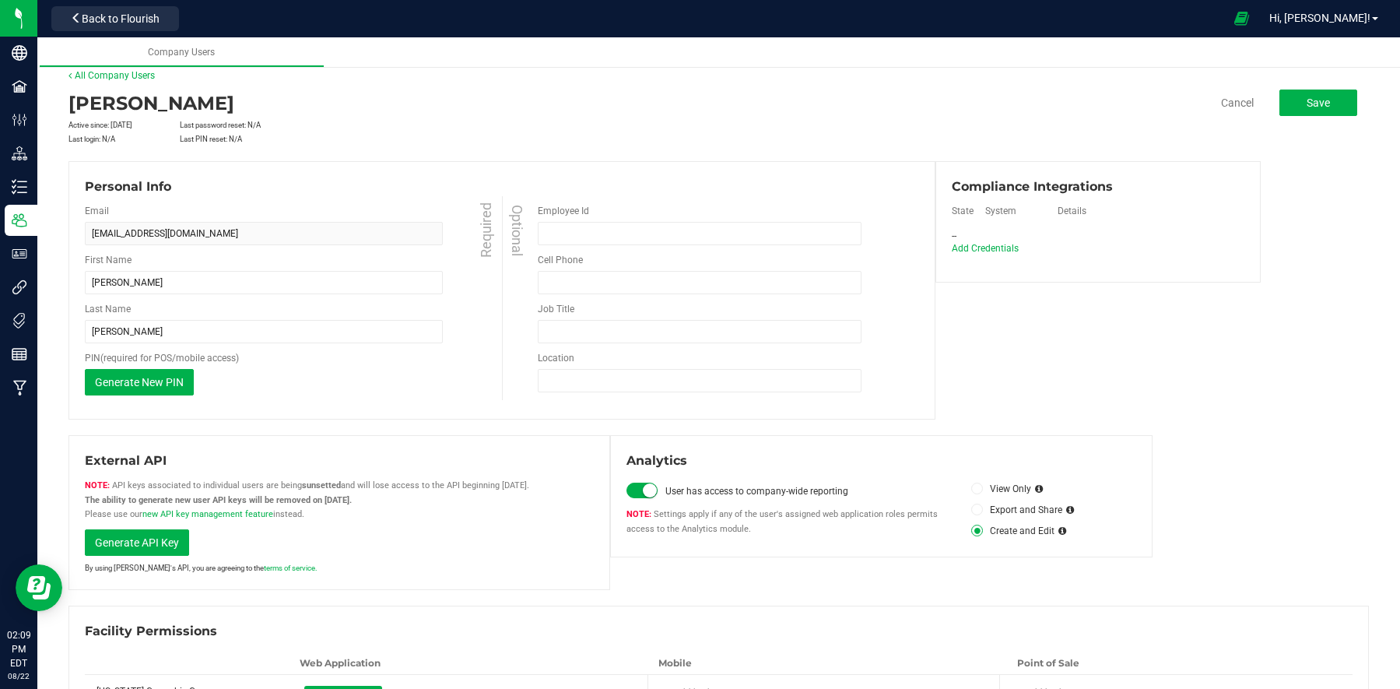
scroll to position [68, 0]
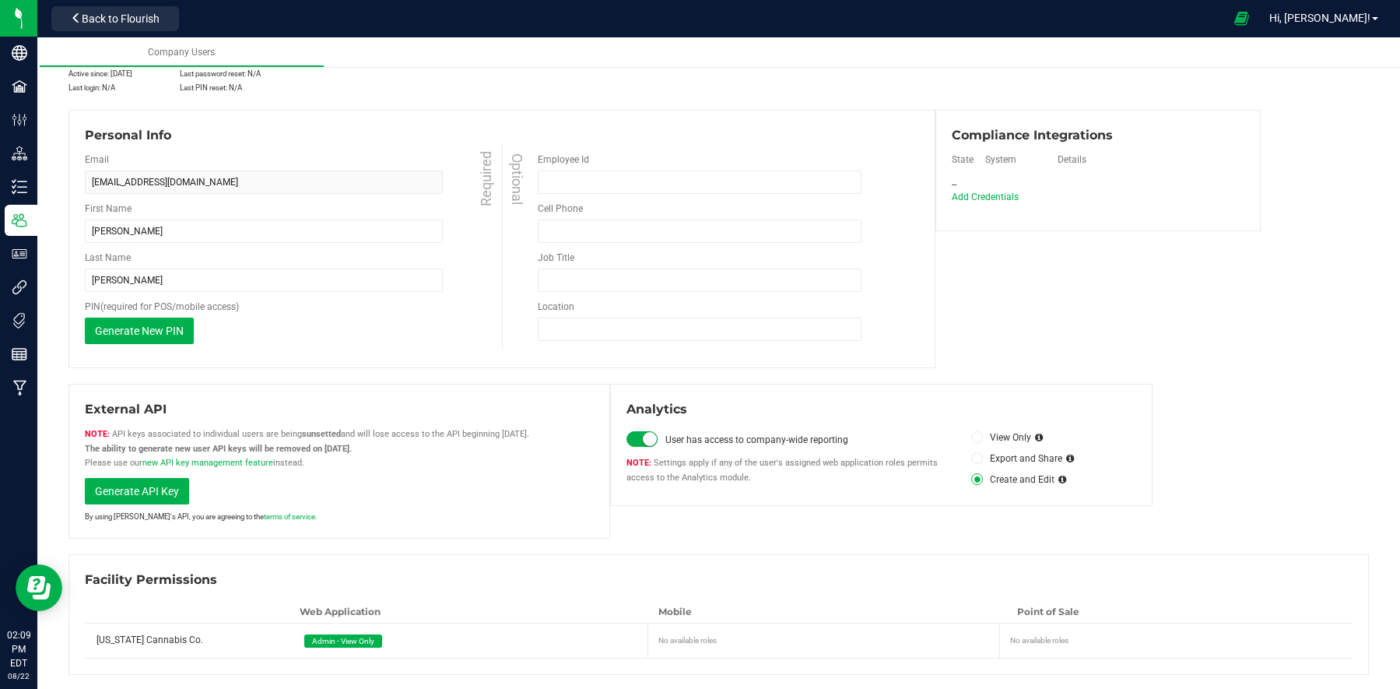
click at [1051, 478] on icon at bounding box center [1062, 479] width 8 height 9
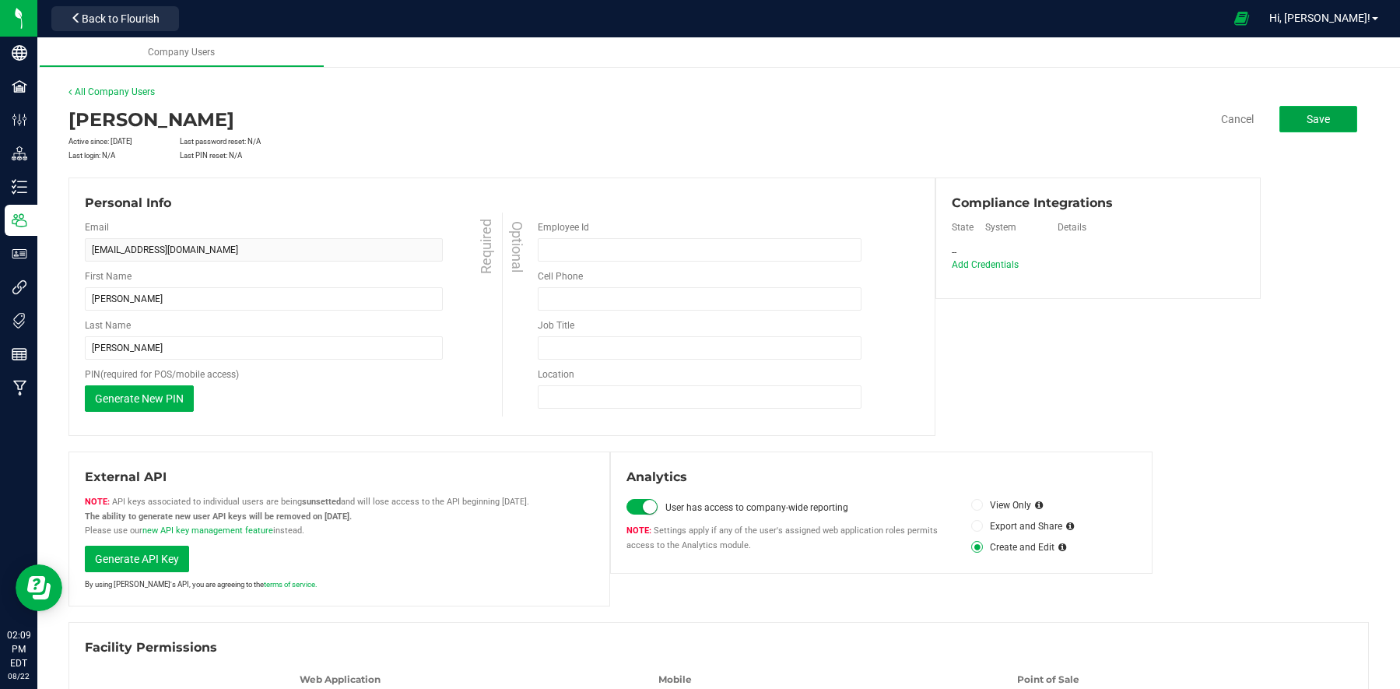
click at [1051, 117] on button "Save" at bounding box center [1318, 119] width 78 height 26
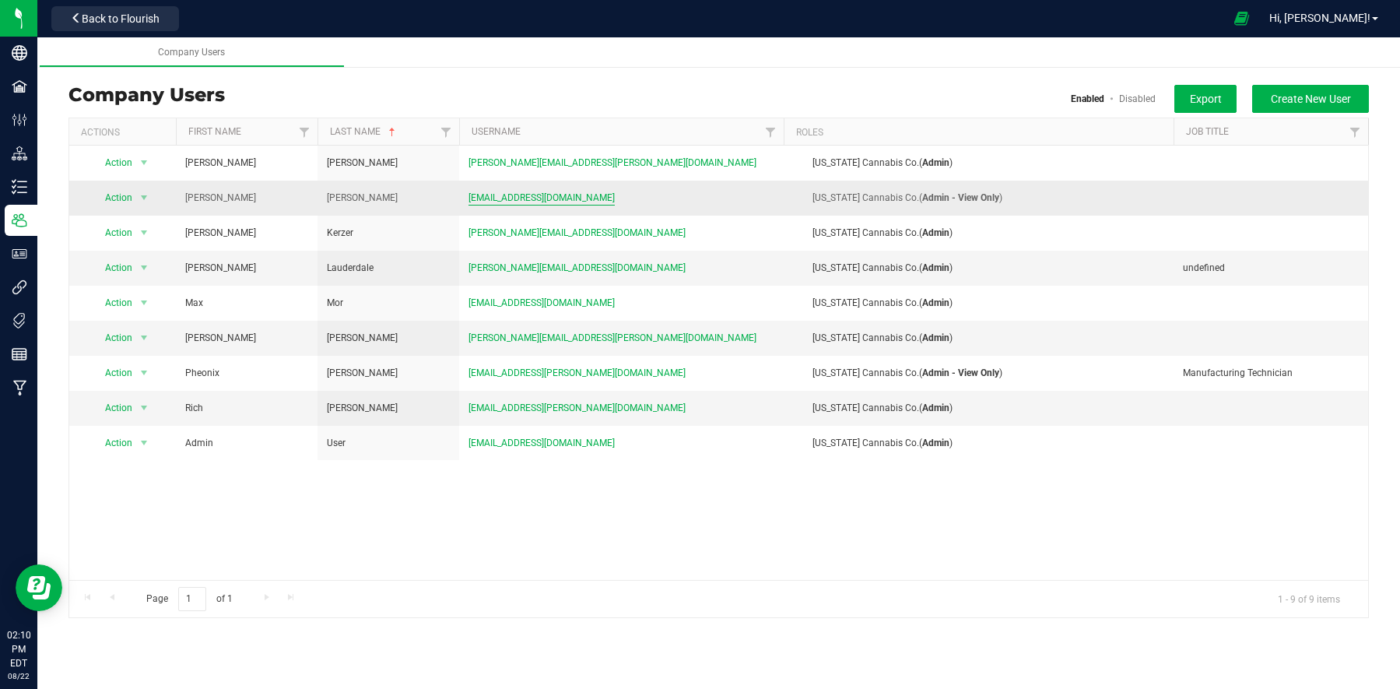
click at [489, 199] on span "[EMAIL_ADDRESS][DOMAIN_NAME]" at bounding box center [541, 198] width 146 height 15
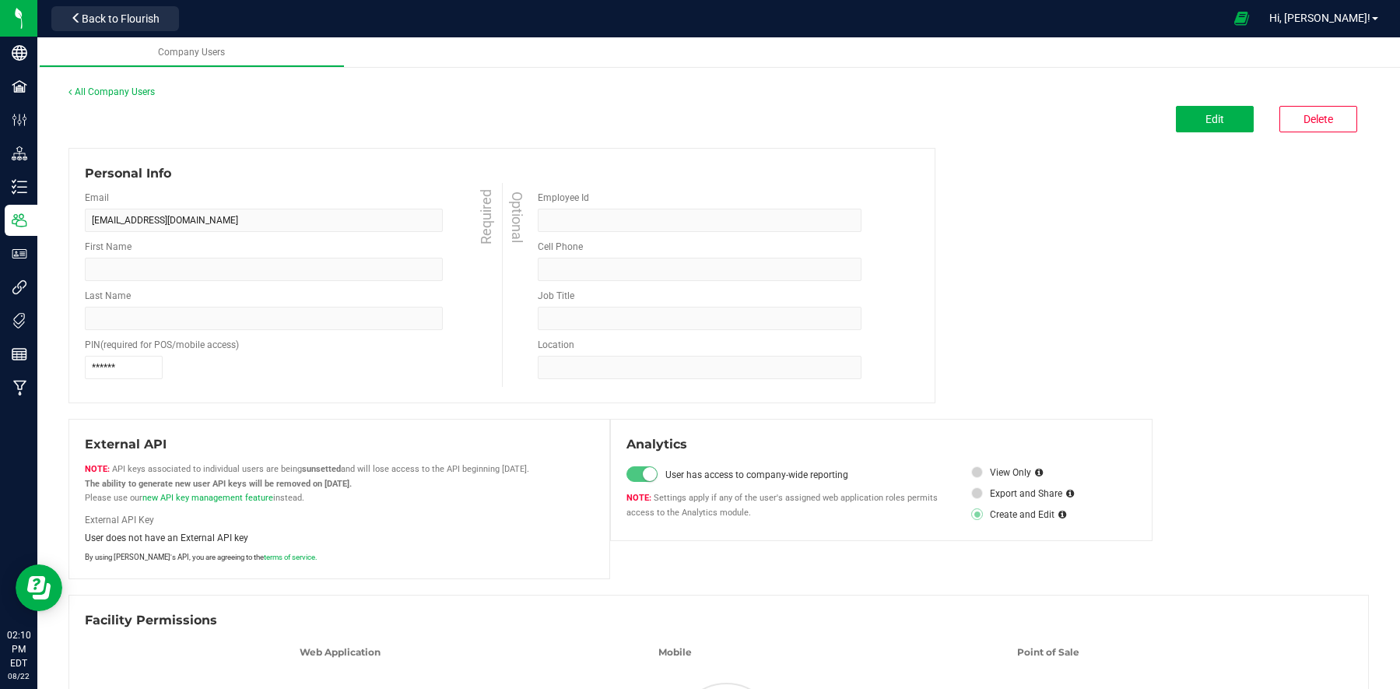
type input "[PERSON_NAME]"
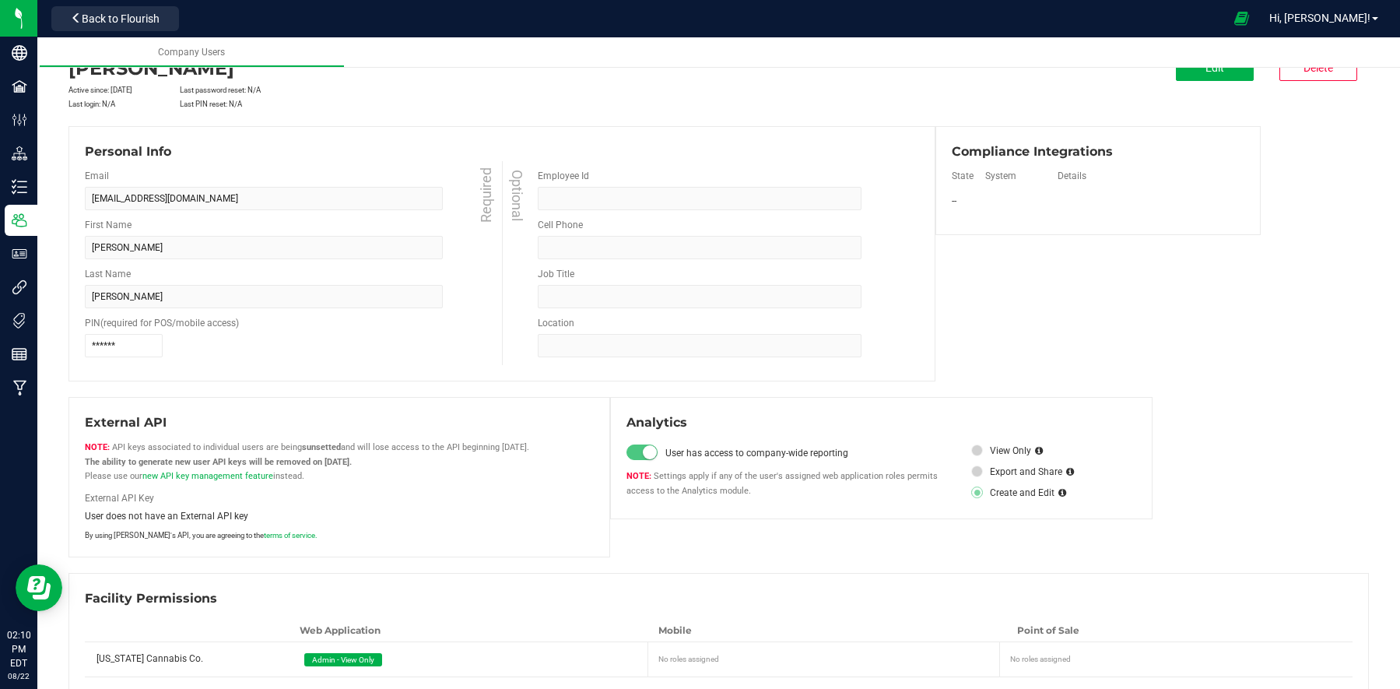
scroll to position [70, 0]
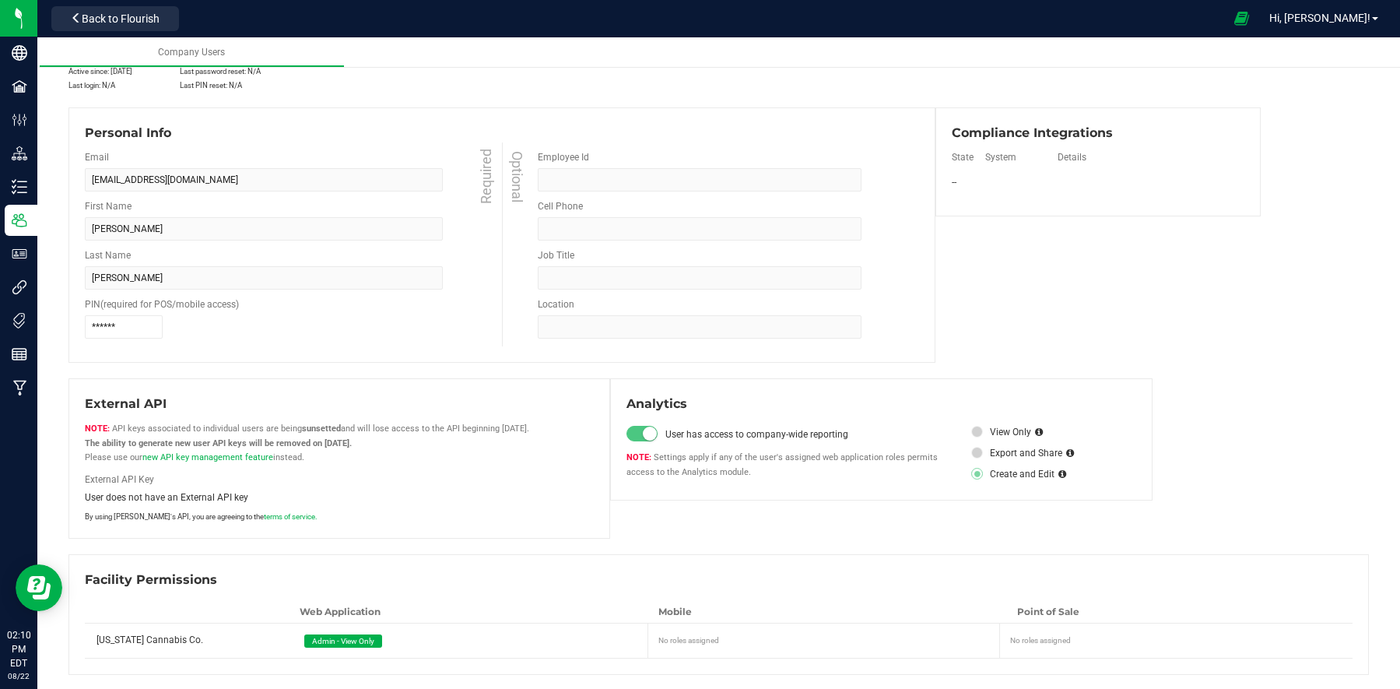
click at [338, 516] on span "Admin - View Only" at bounding box center [343, 640] width 62 height 9
click at [346, 516] on span "Admin - View Only" at bounding box center [343, 640] width 62 height 9
click at [345, 516] on span "Admin - View Only" at bounding box center [343, 640] width 62 height 9
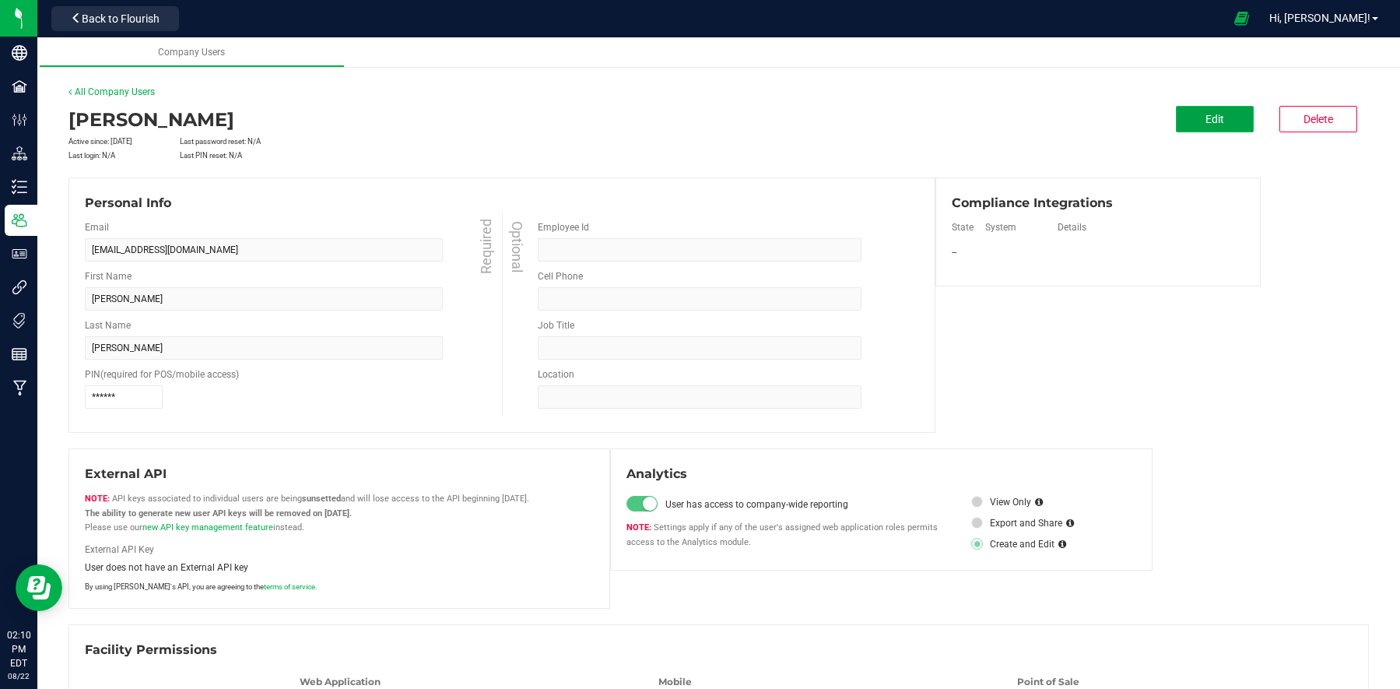
click at [1051, 125] on button "Edit" at bounding box center [1215, 119] width 78 height 26
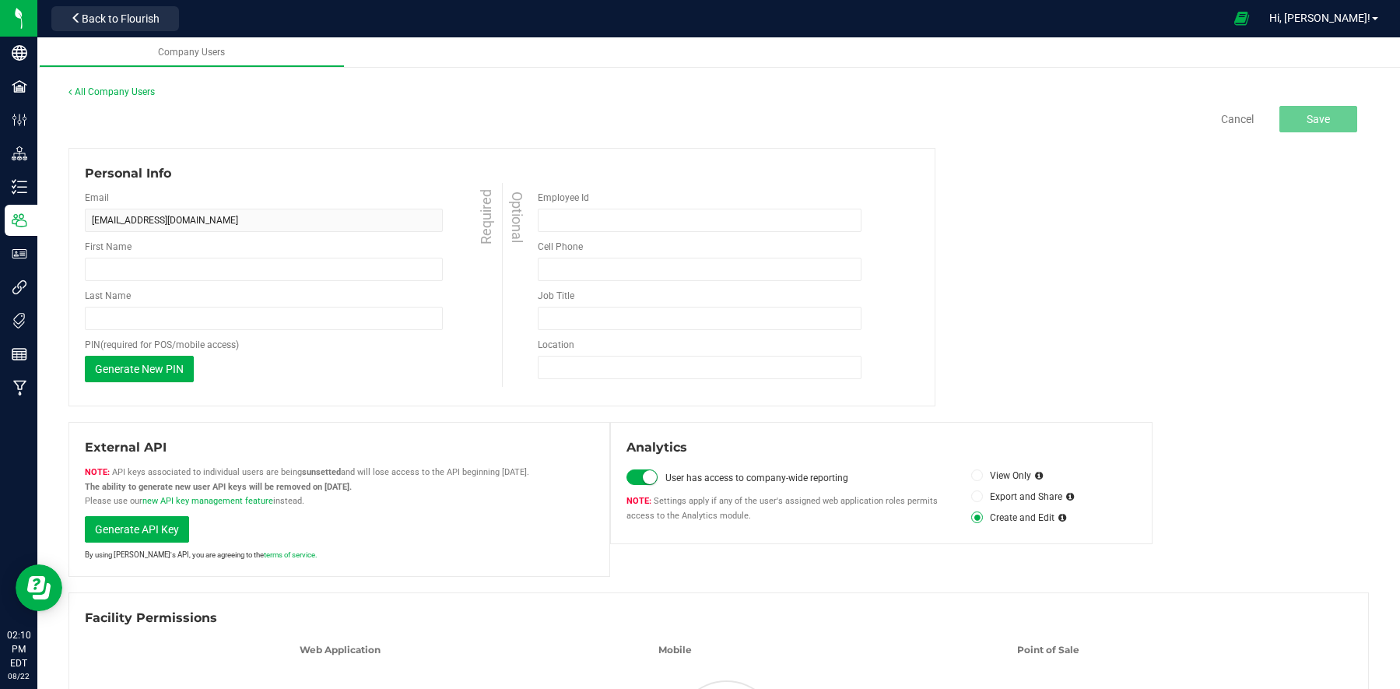
type input "[PERSON_NAME]"
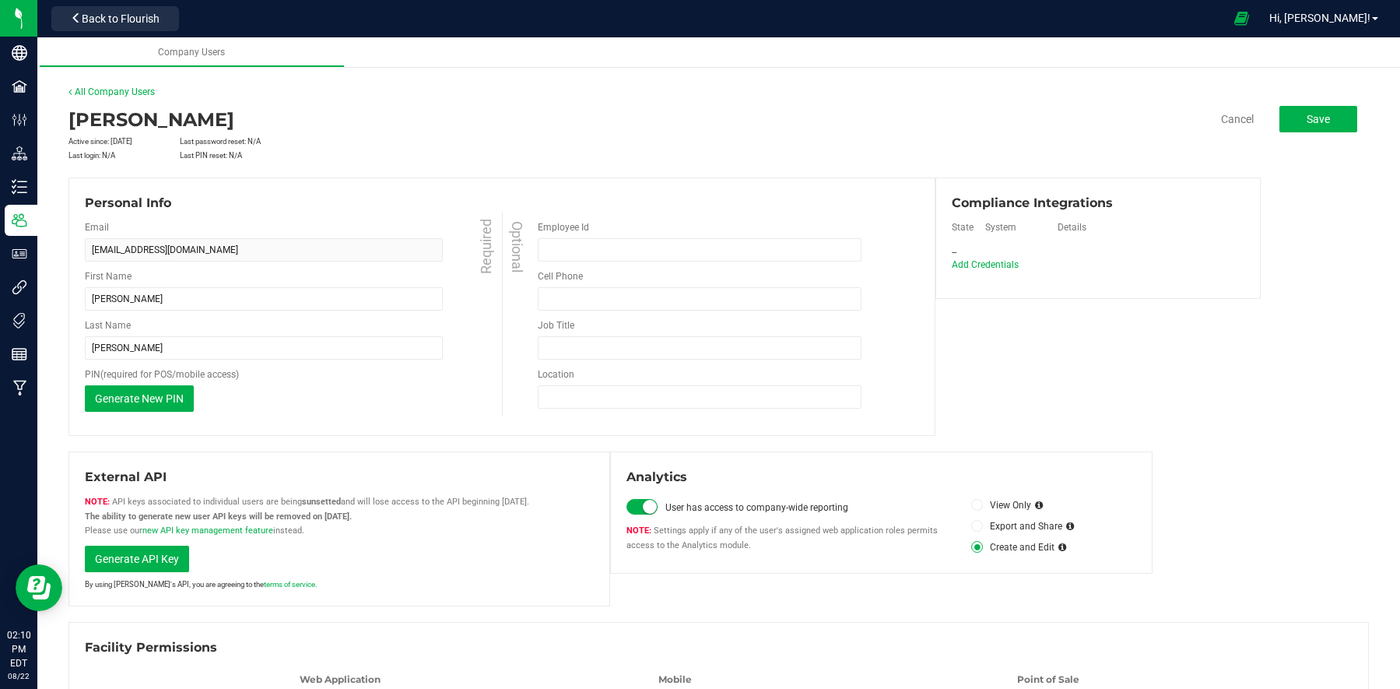
scroll to position [68, 0]
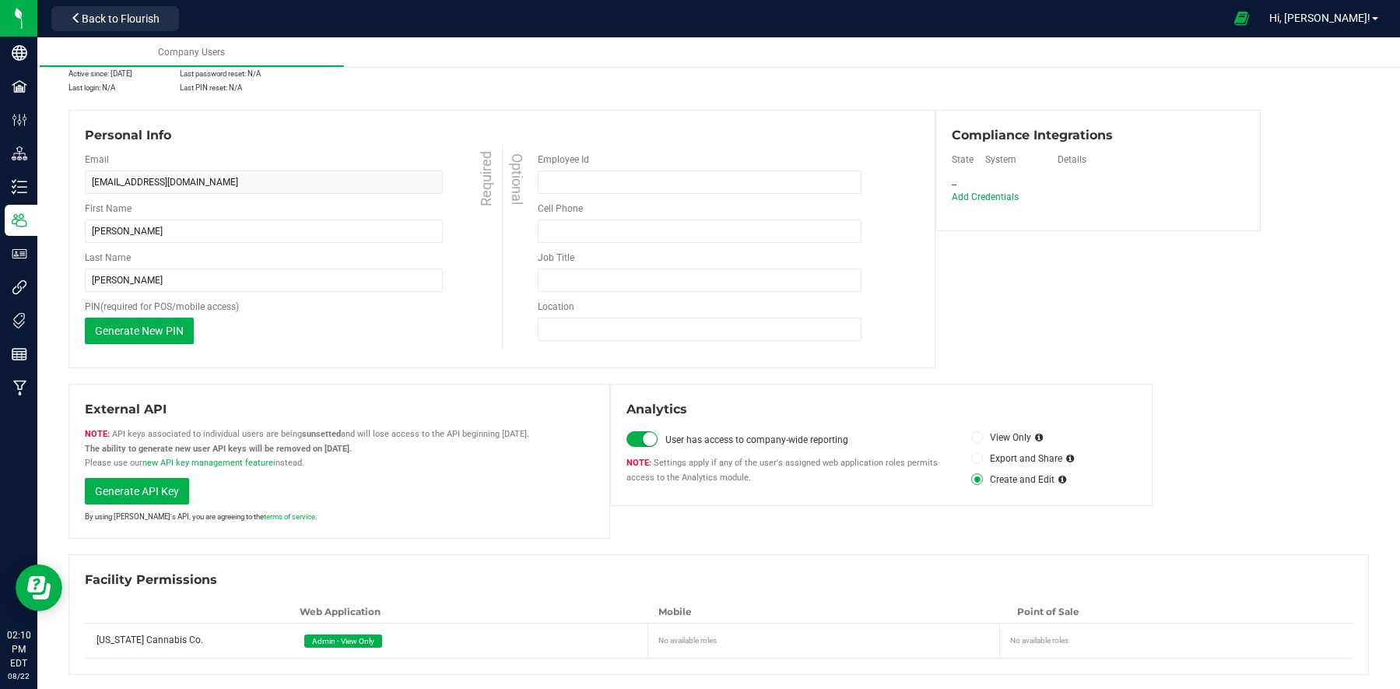
click at [337, 516] on div "Admin - View Only" at bounding box center [474, 640] width 356 height 34
click at [342, 516] on span "Admin - View Only" at bounding box center [343, 640] width 62 height 9
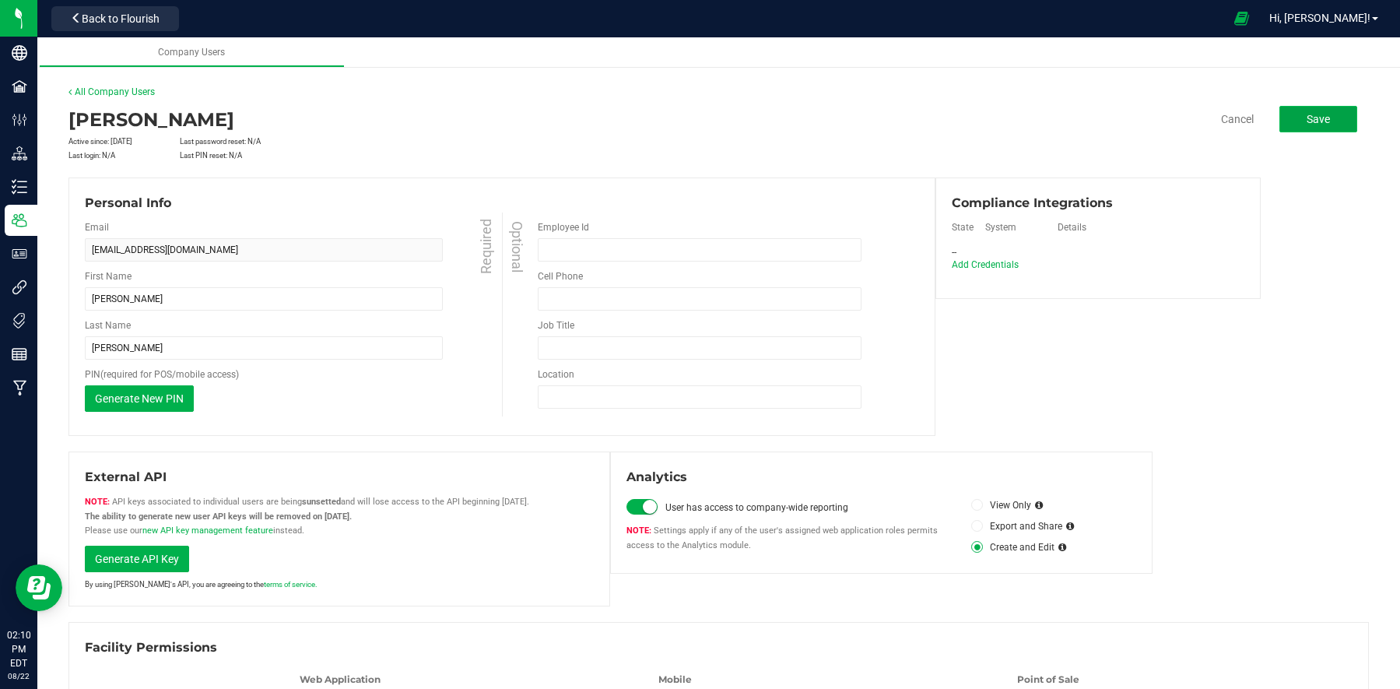
click at [1051, 125] on button "Save" at bounding box center [1318, 119] width 78 height 26
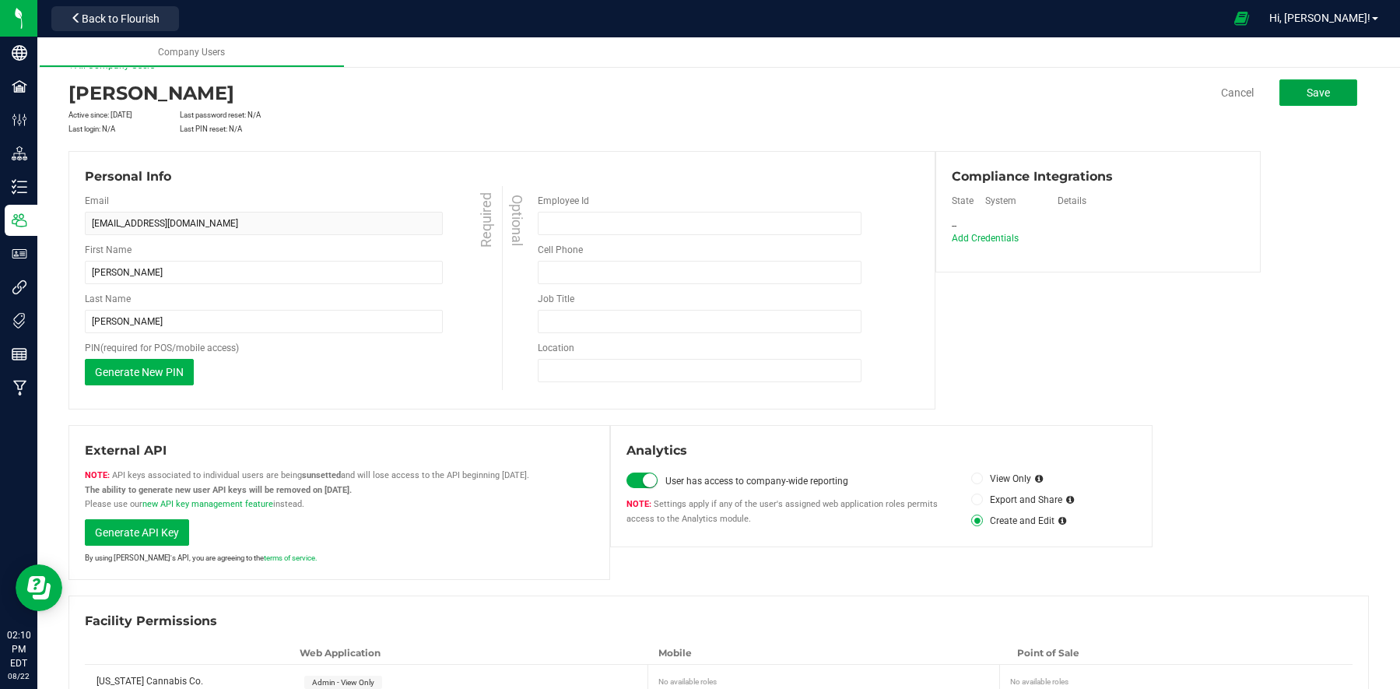
scroll to position [12, 0]
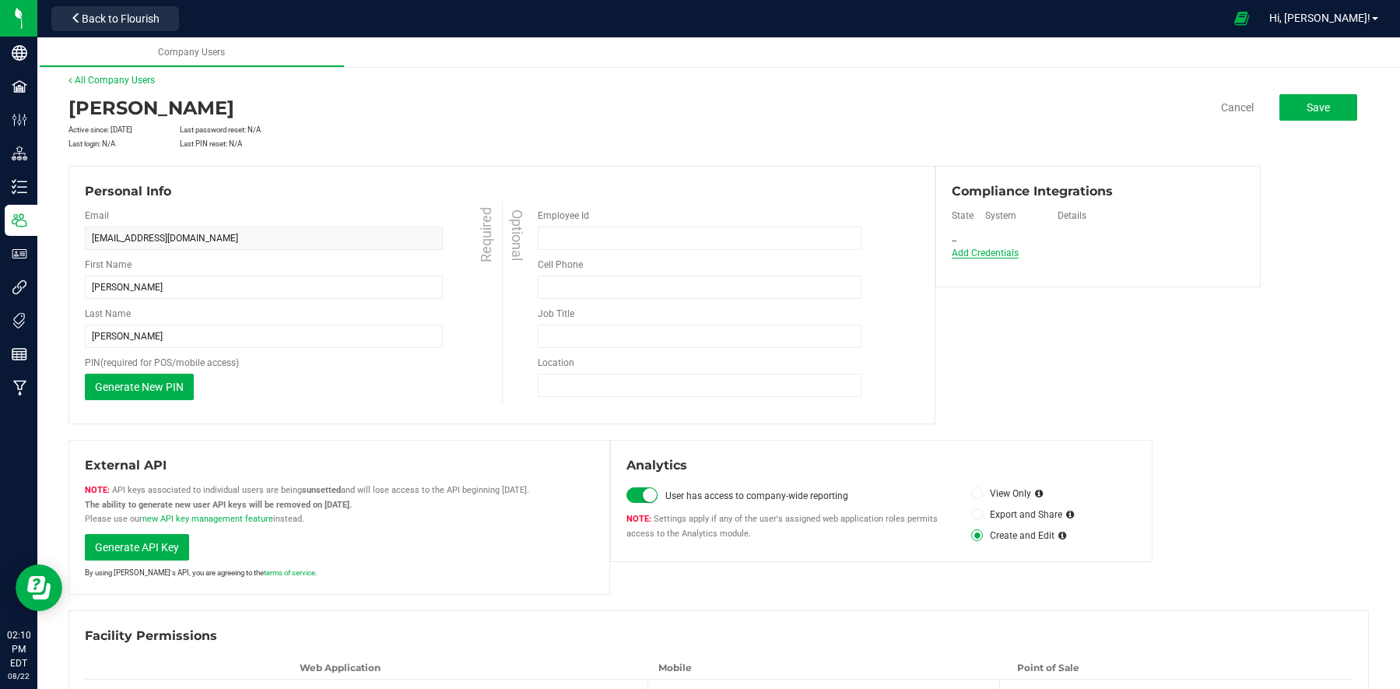
click at [1015, 254] on span "Add Credentials" at bounding box center [985, 252] width 67 height 11
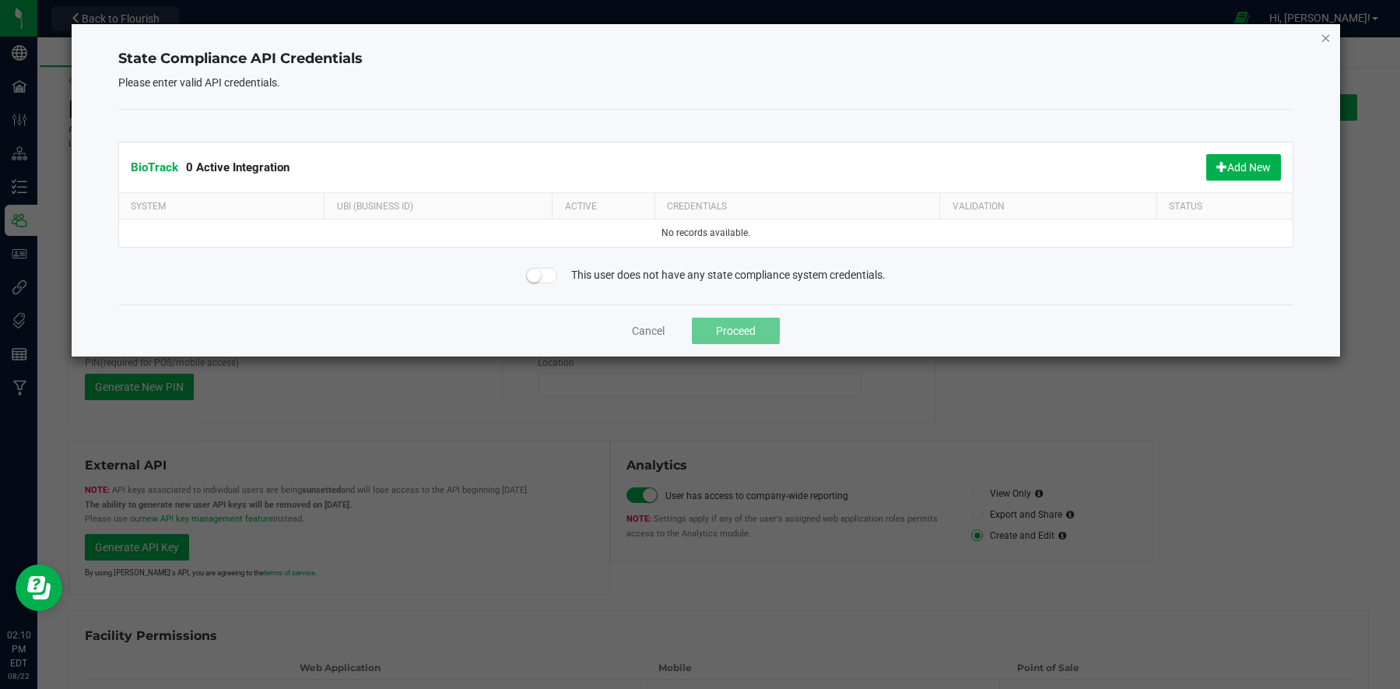
click at [1051, 40] on icon "Close" at bounding box center [1325, 37] width 11 height 19
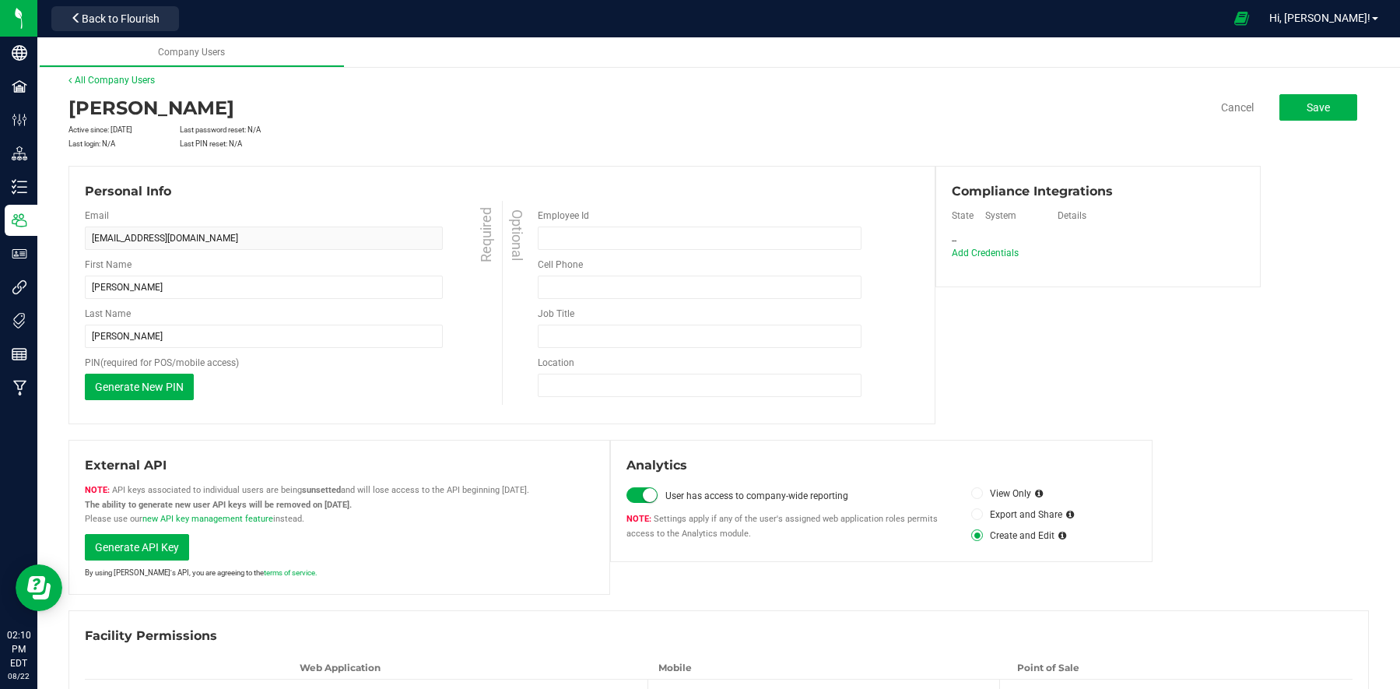
scroll to position [0, 0]
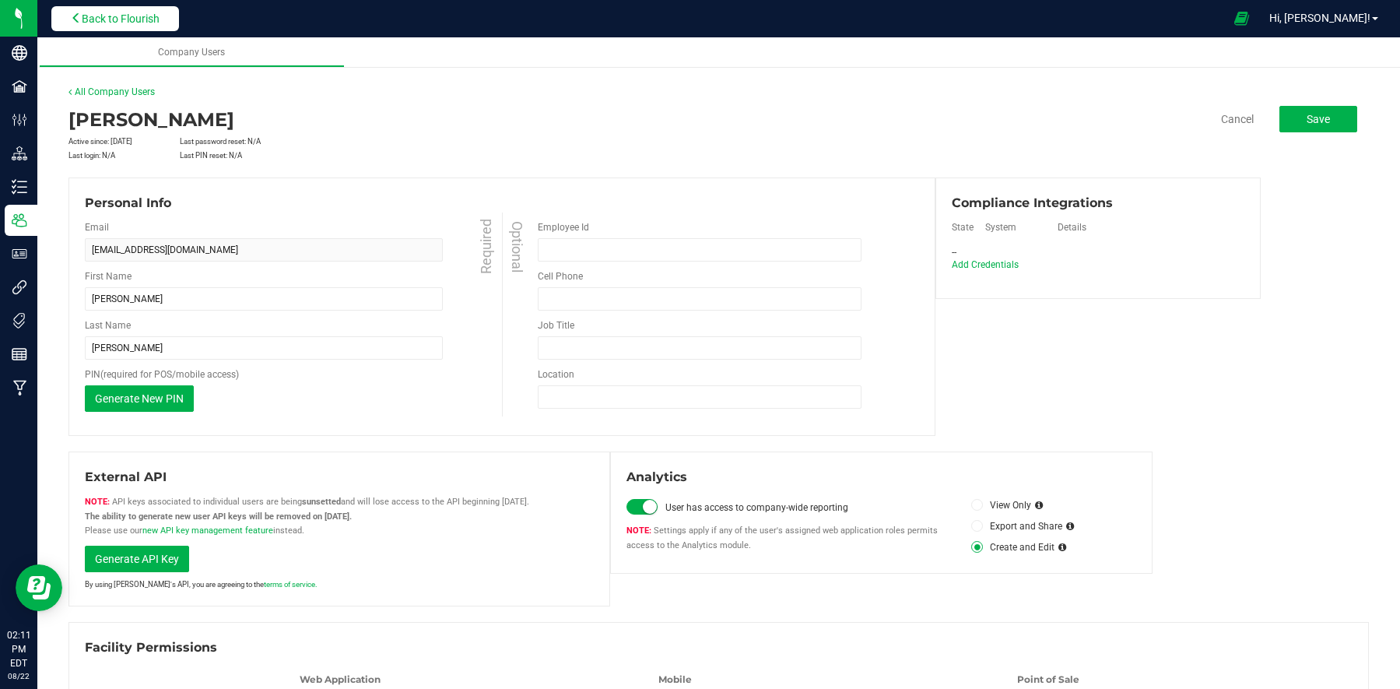
click at [115, 19] on span "Back to Flourish" at bounding box center [121, 18] width 78 height 12
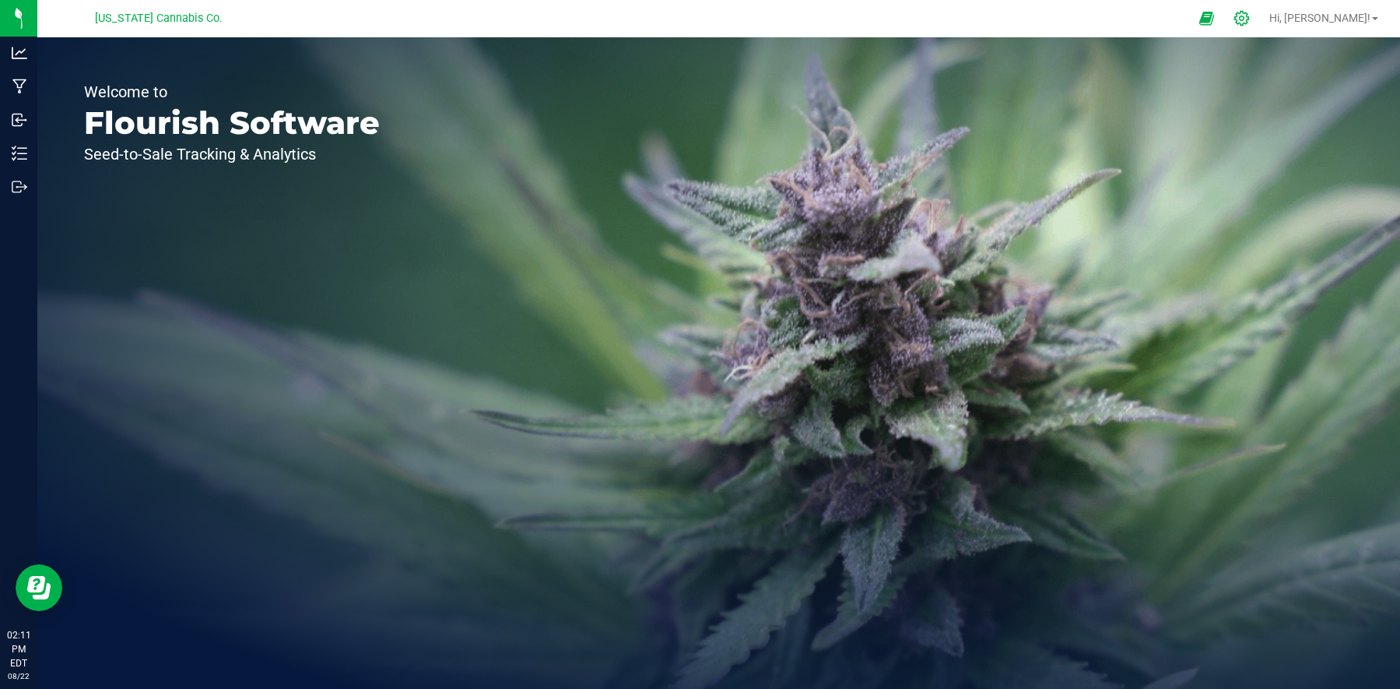
click at [1051, 16] on icon at bounding box center [1241, 18] width 16 height 16
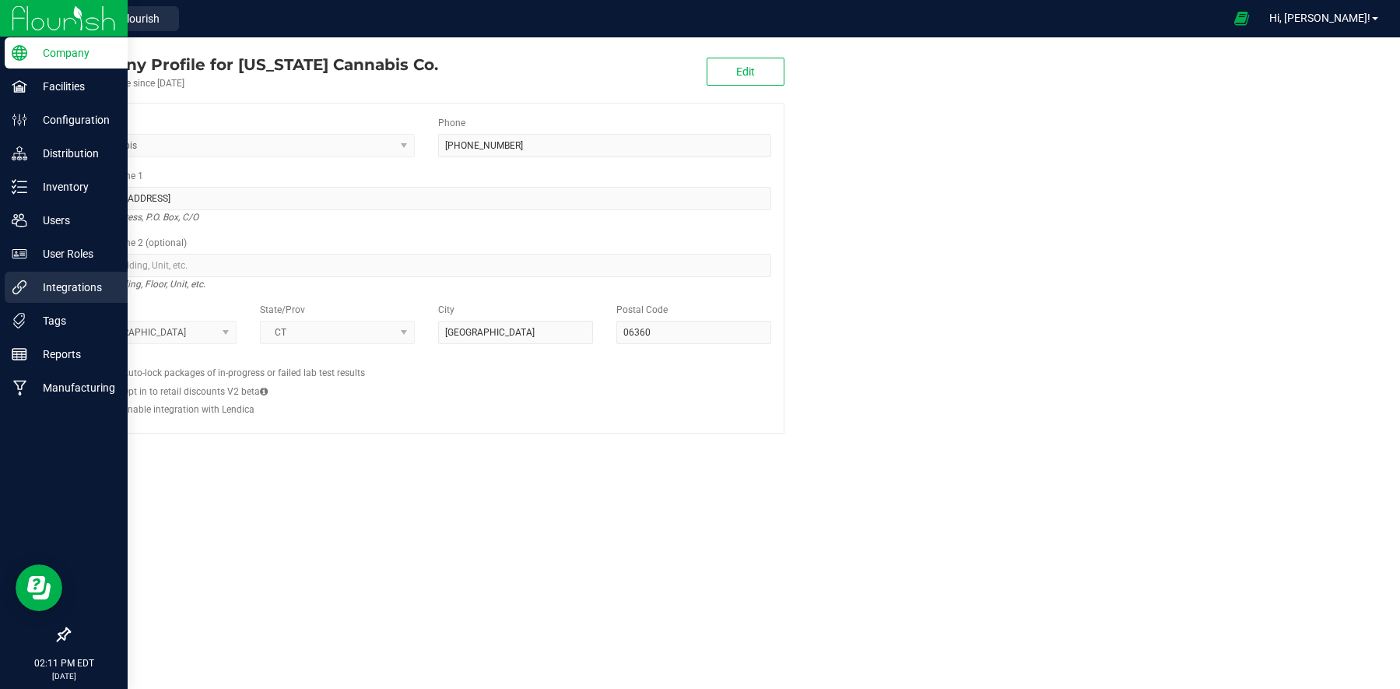
click at [74, 297] on div "Integrations" at bounding box center [66, 287] width 123 height 31
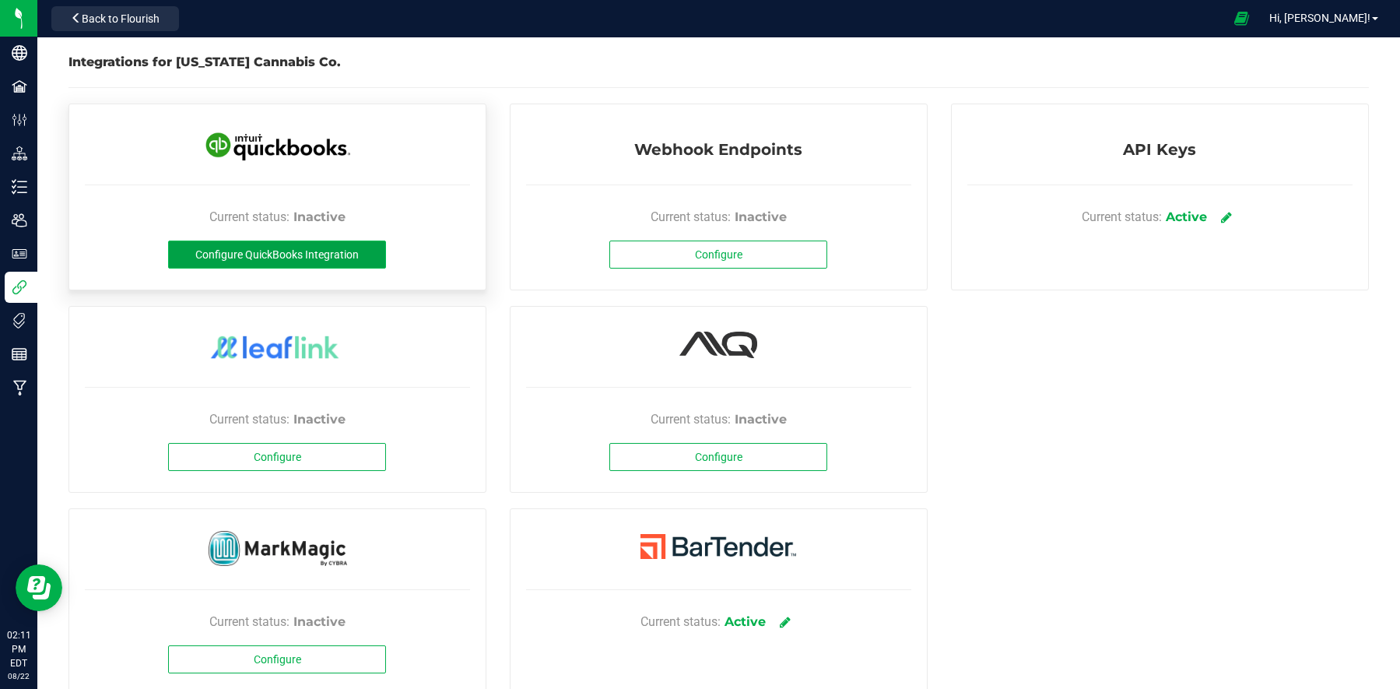
click at [322, 254] on span "Configure QuickBooks Integration" at bounding box center [276, 254] width 163 height 12
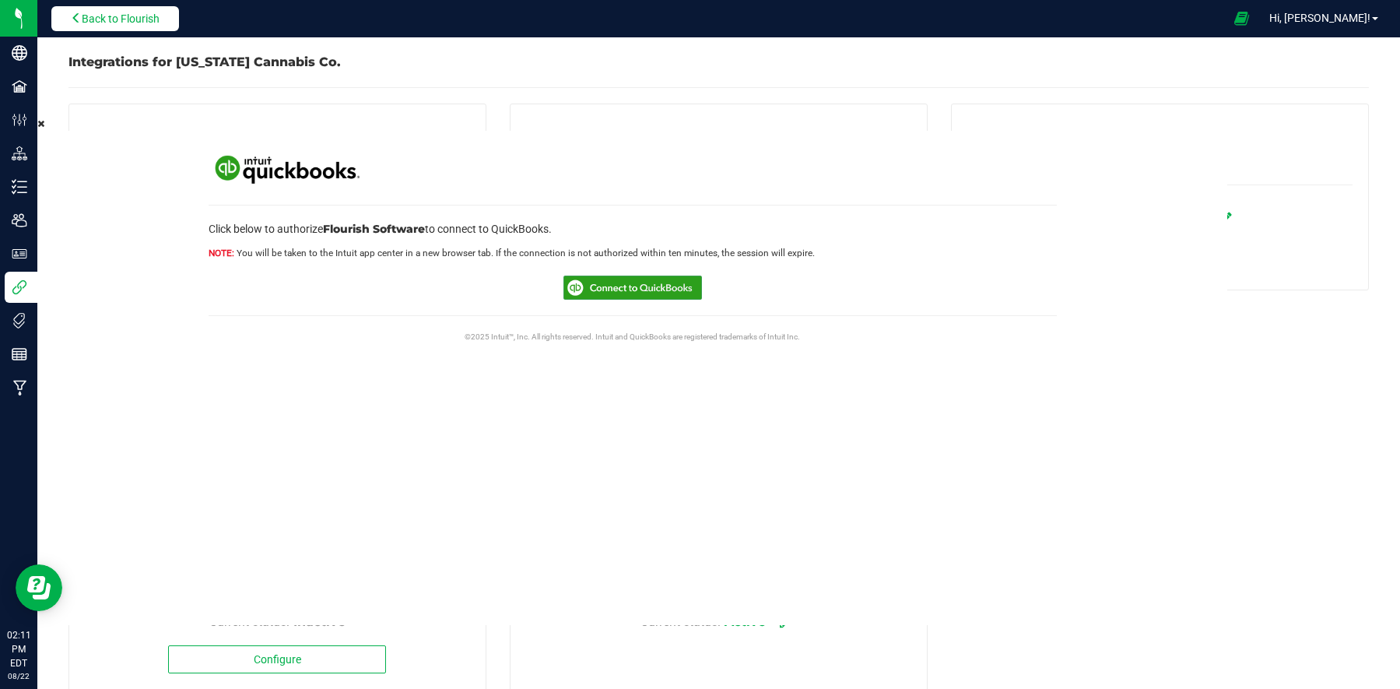
click at [131, 23] on span "Back to Flourish" at bounding box center [121, 18] width 78 height 12
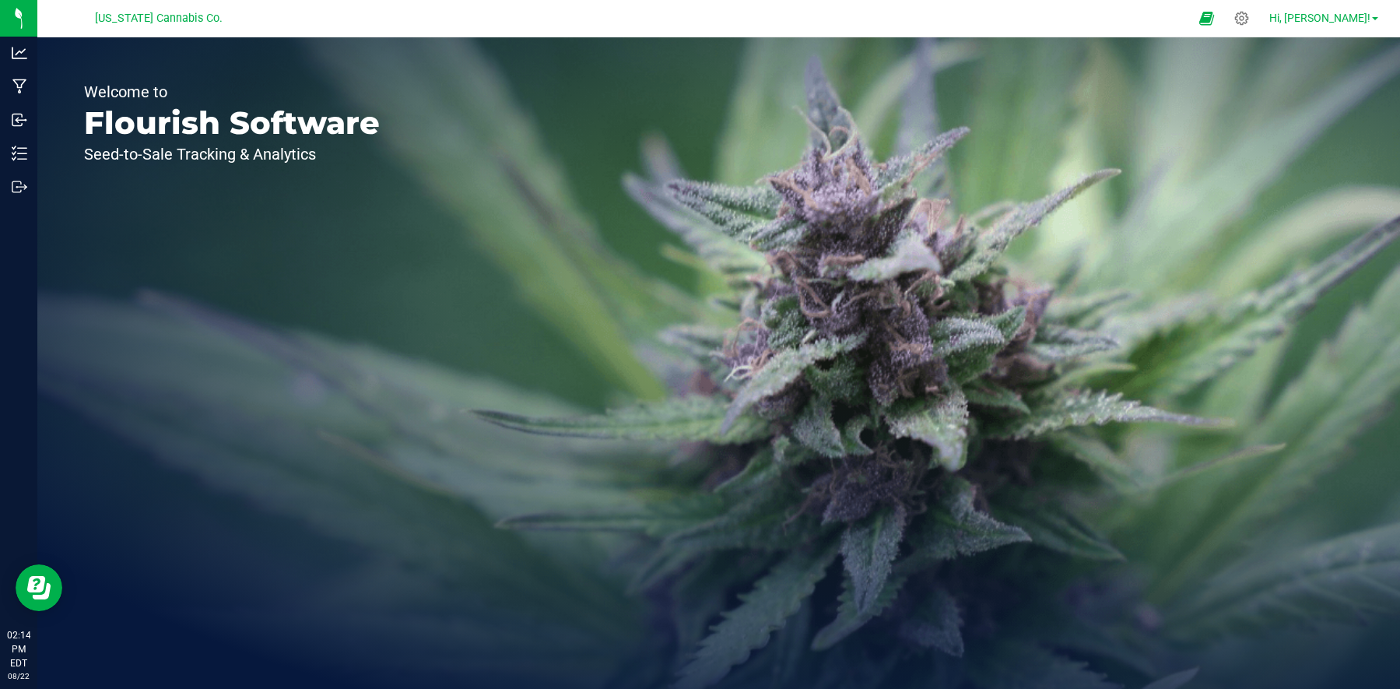
click at [1051, 19] on span "Hi, [PERSON_NAME]!" at bounding box center [1319, 18] width 101 height 12
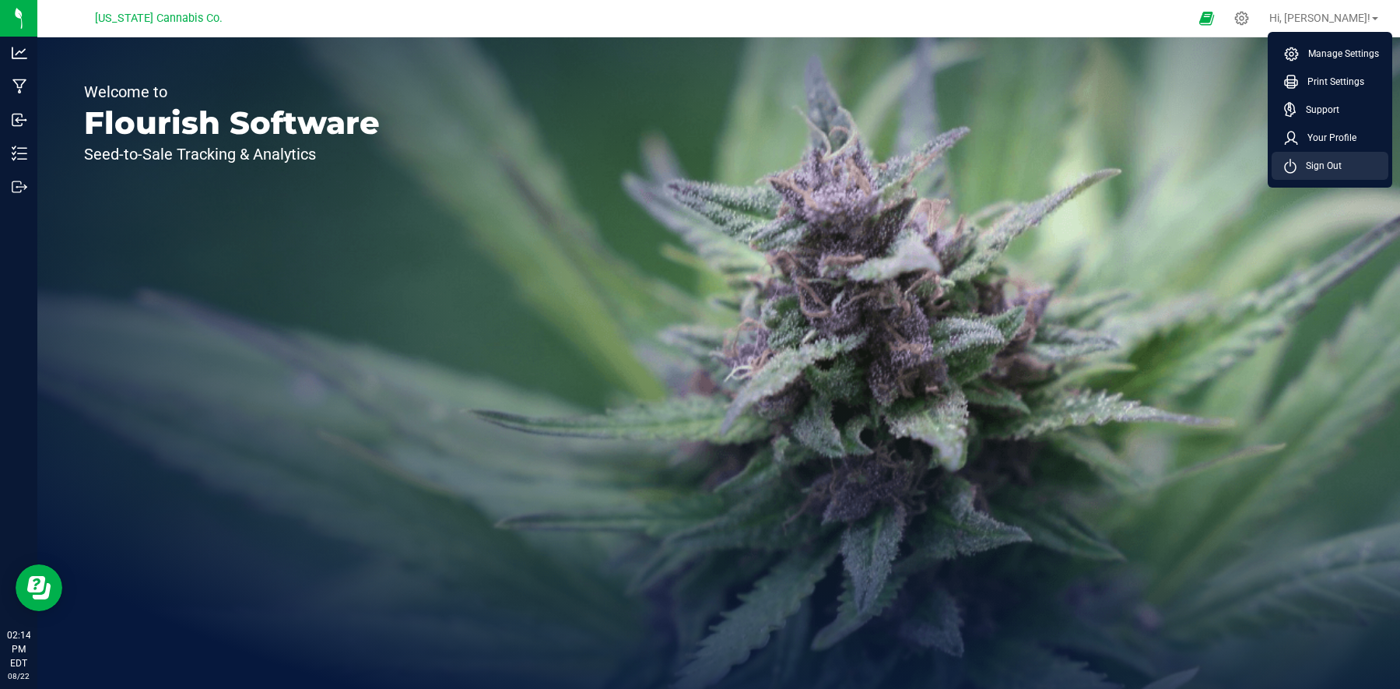
click at [1051, 164] on span "Sign Out" at bounding box center [1318, 166] width 45 height 16
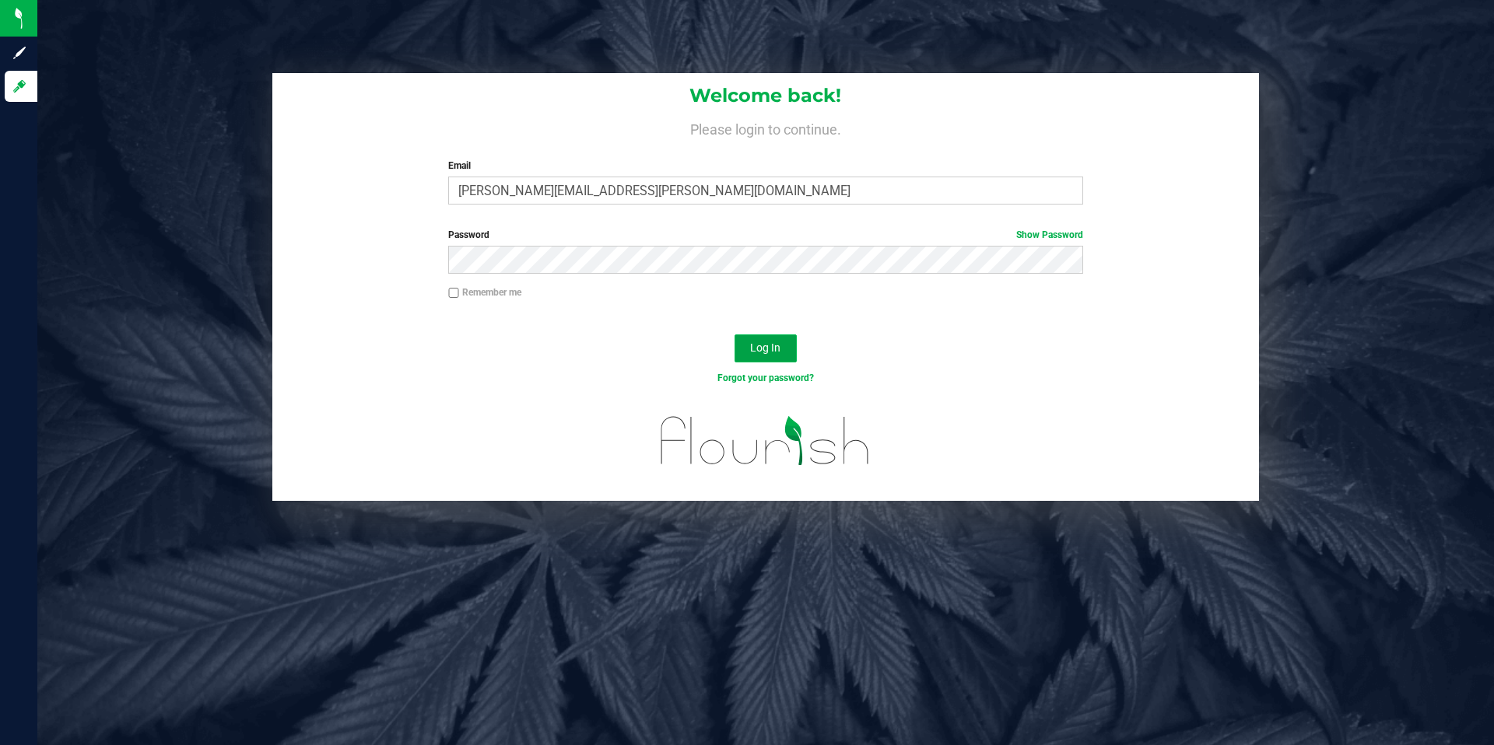
click at [770, 343] on span "Log In" at bounding box center [765, 348] width 30 height 12
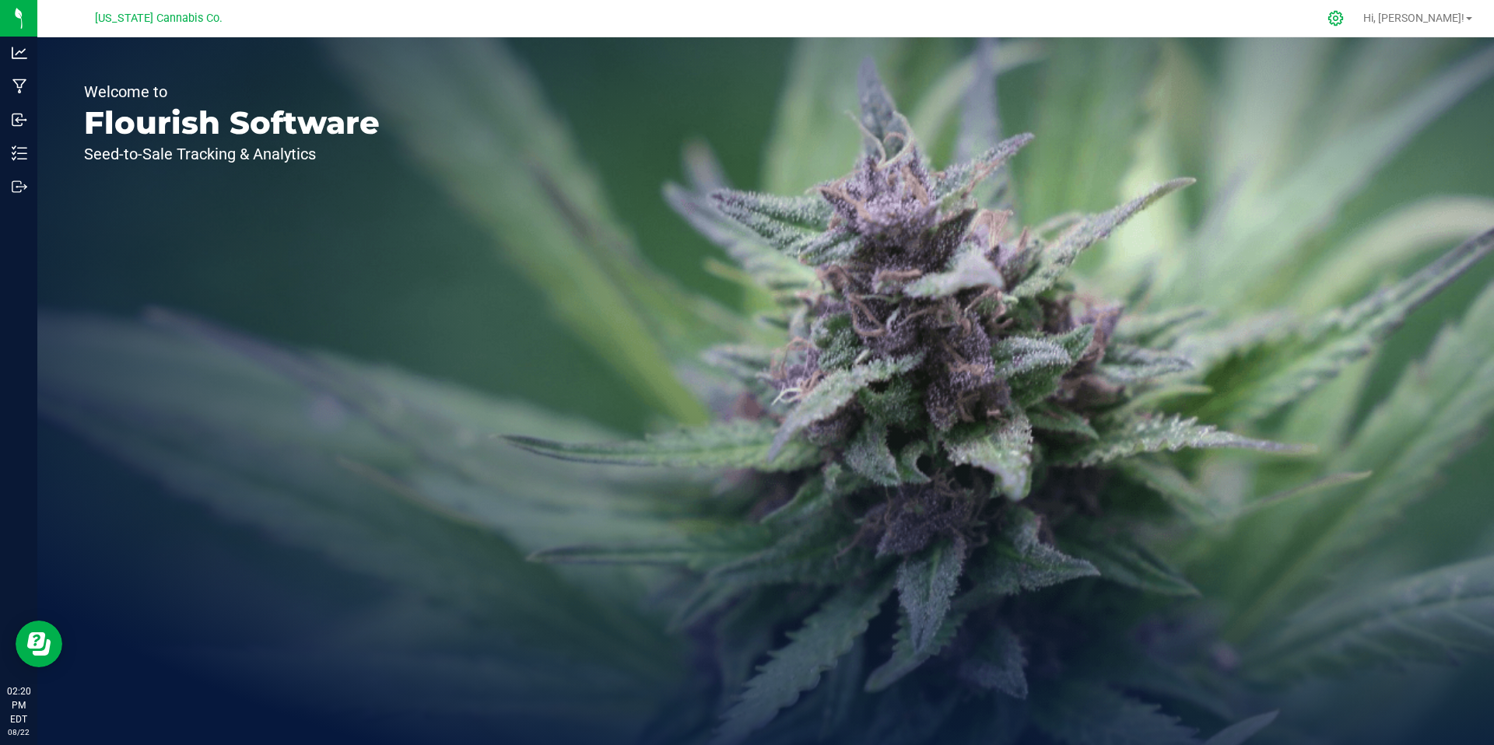
click at [1051, 19] on icon at bounding box center [1335, 18] width 16 height 16
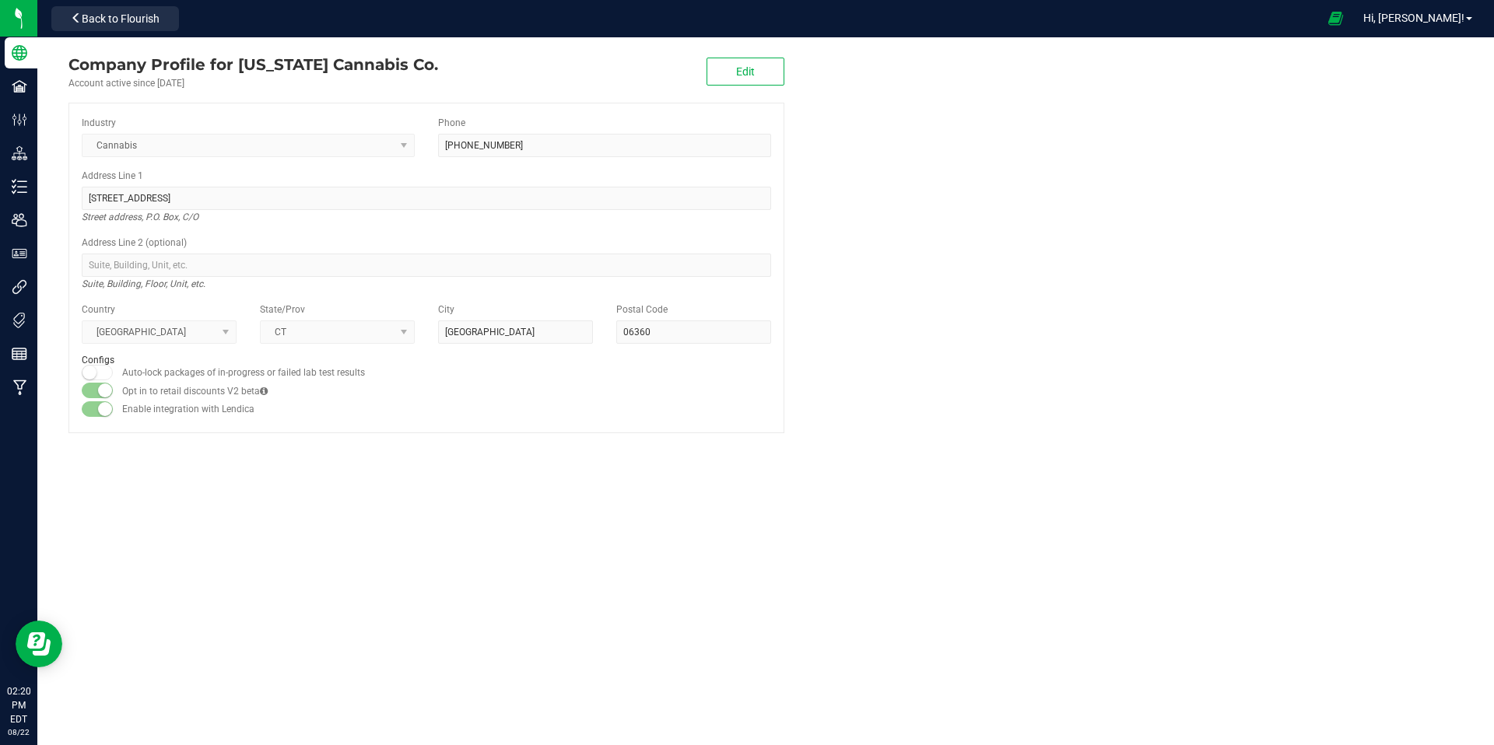
click at [1051, 26] on div "Hi, [PERSON_NAME]!" at bounding box center [1417, 18] width 121 height 27
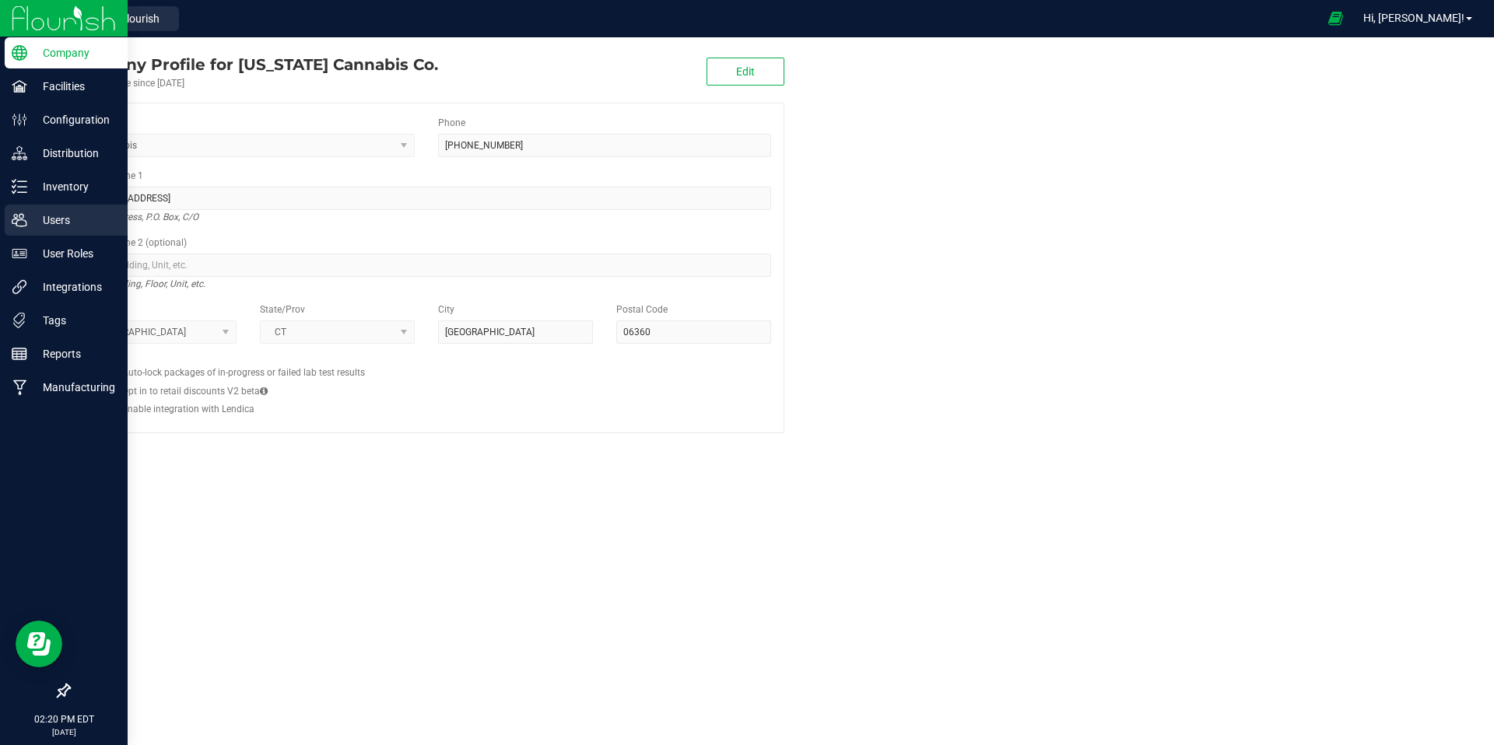
click at [67, 215] on p "Users" at bounding box center [73, 220] width 93 height 19
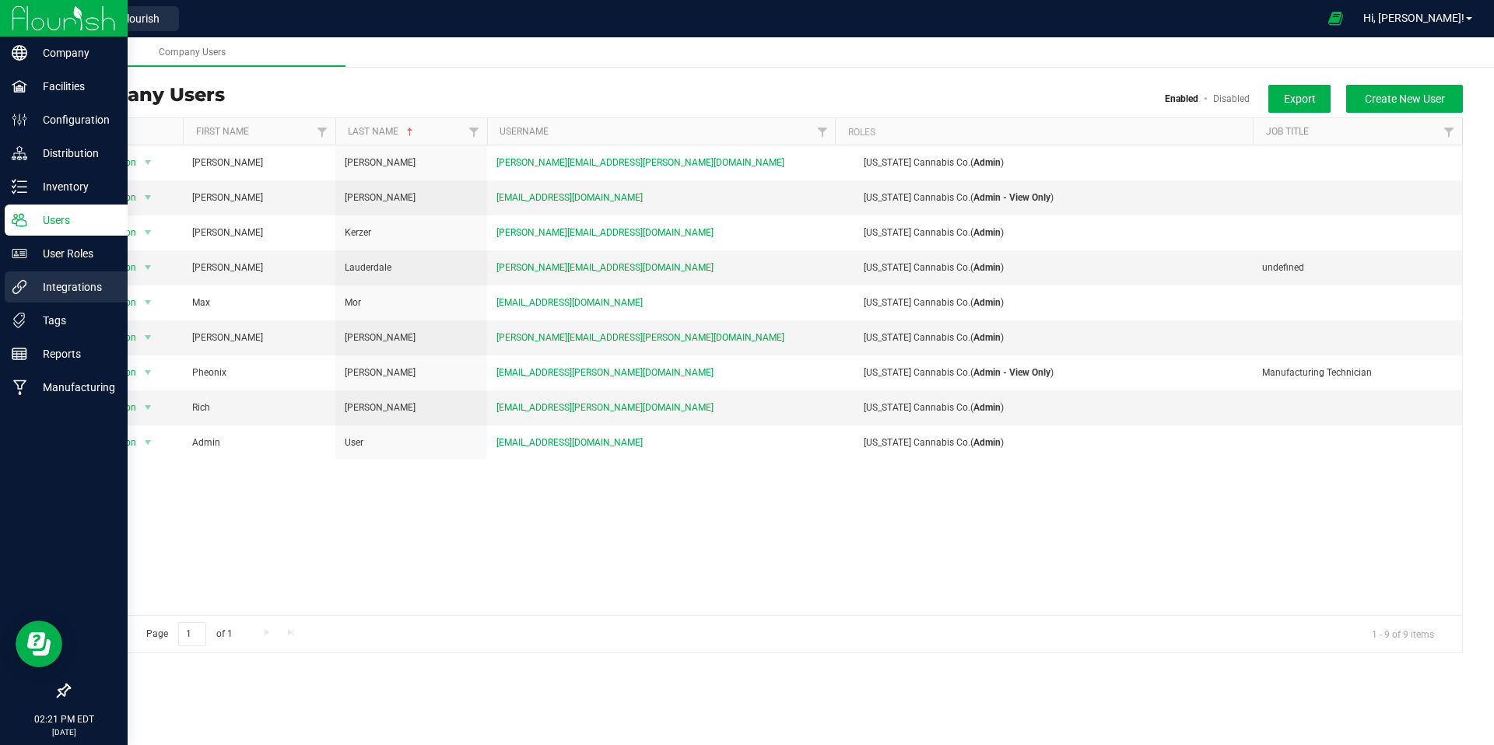
click at [64, 286] on p "Integrations" at bounding box center [73, 287] width 93 height 19
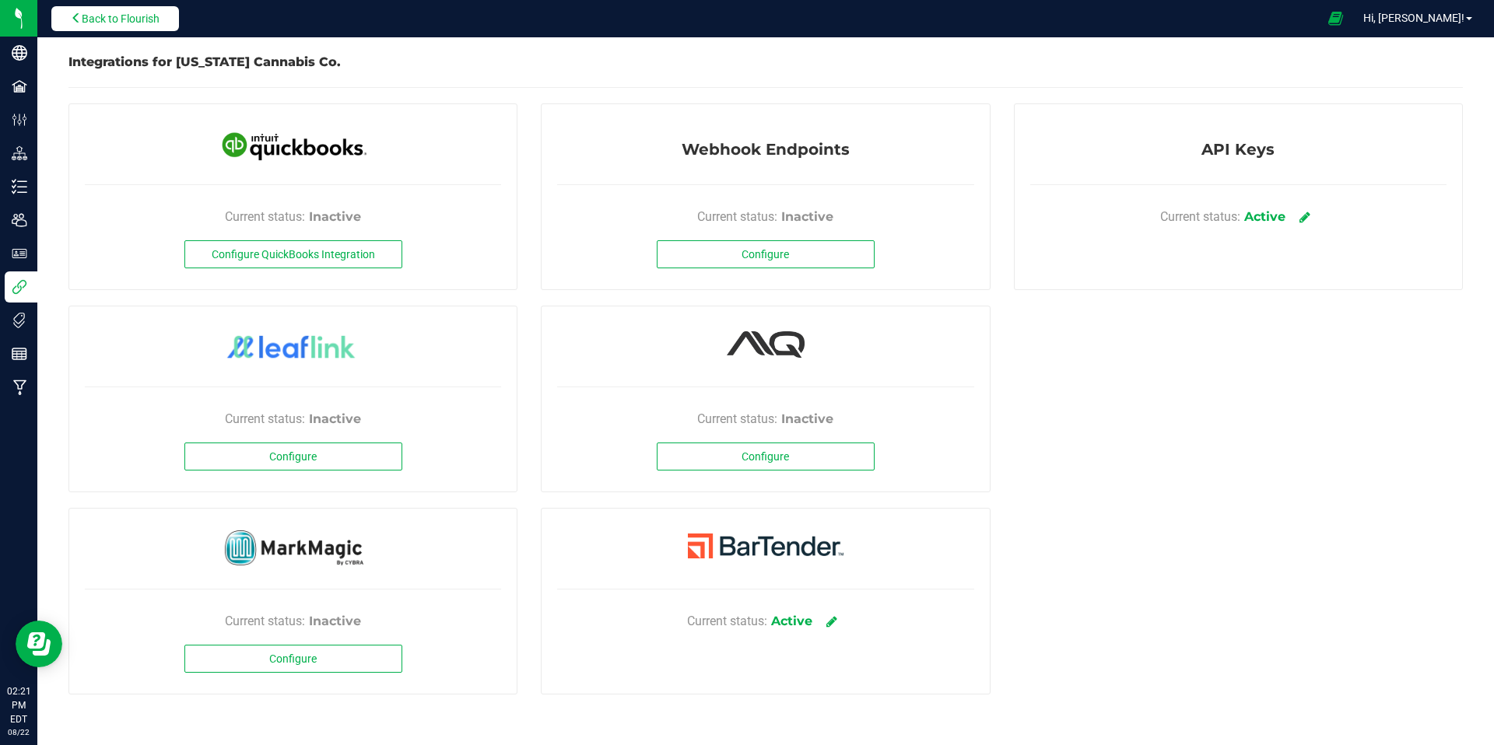
click at [112, 21] on span "Back to Flourish" at bounding box center [121, 18] width 78 height 12
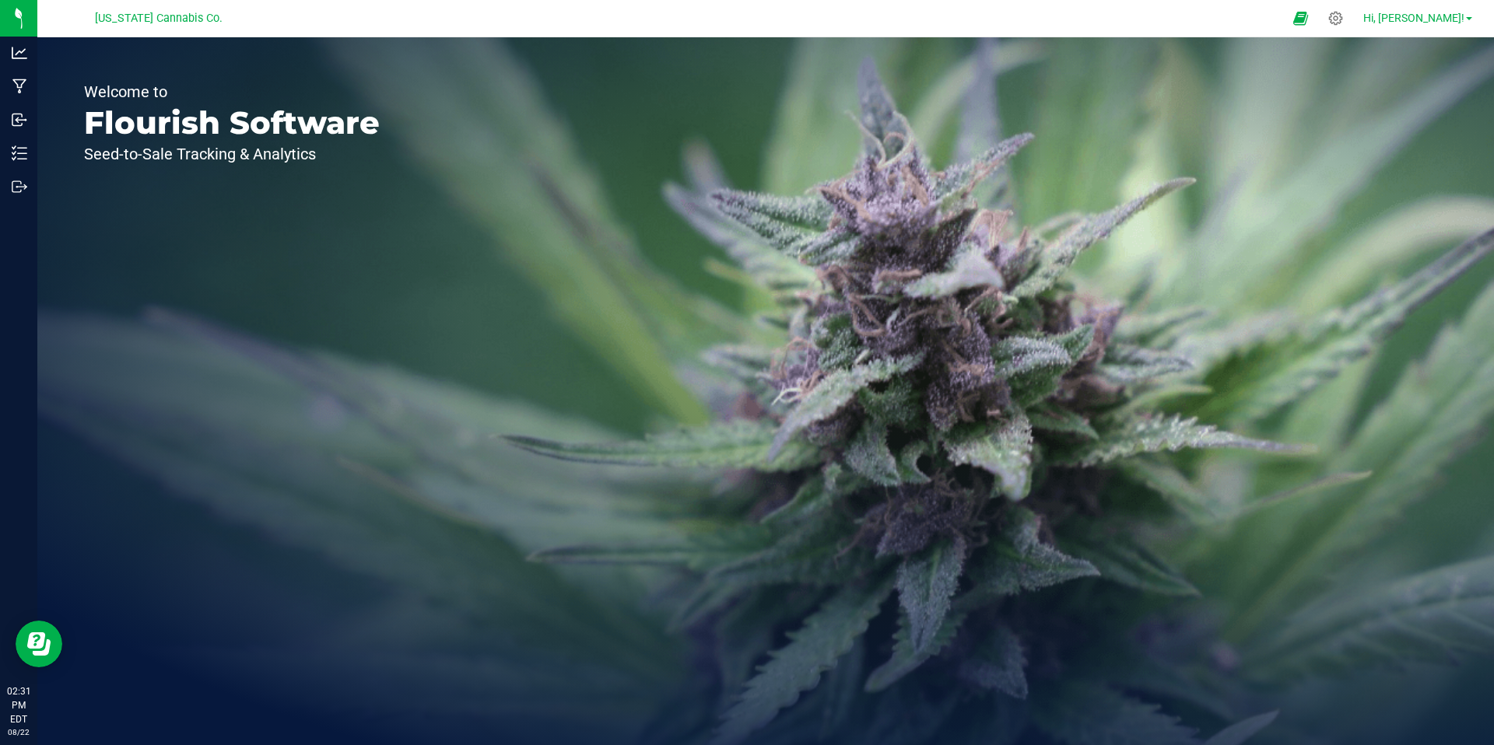
click at [1051, 15] on span "Hi, [PERSON_NAME]!" at bounding box center [1413, 18] width 101 height 12
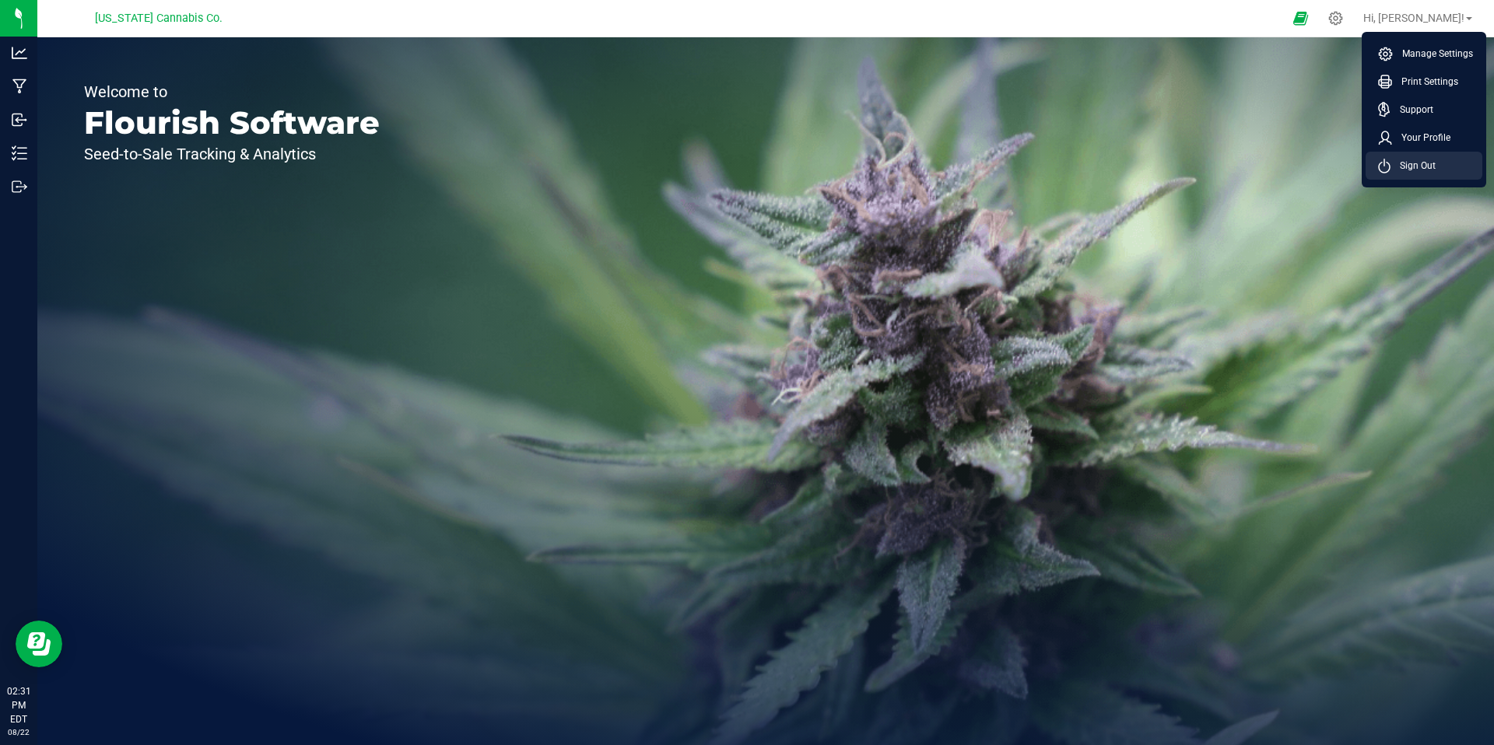
click at [1051, 164] on span "Sign Out" at bounding box center [1412, 166] width 45 height 16
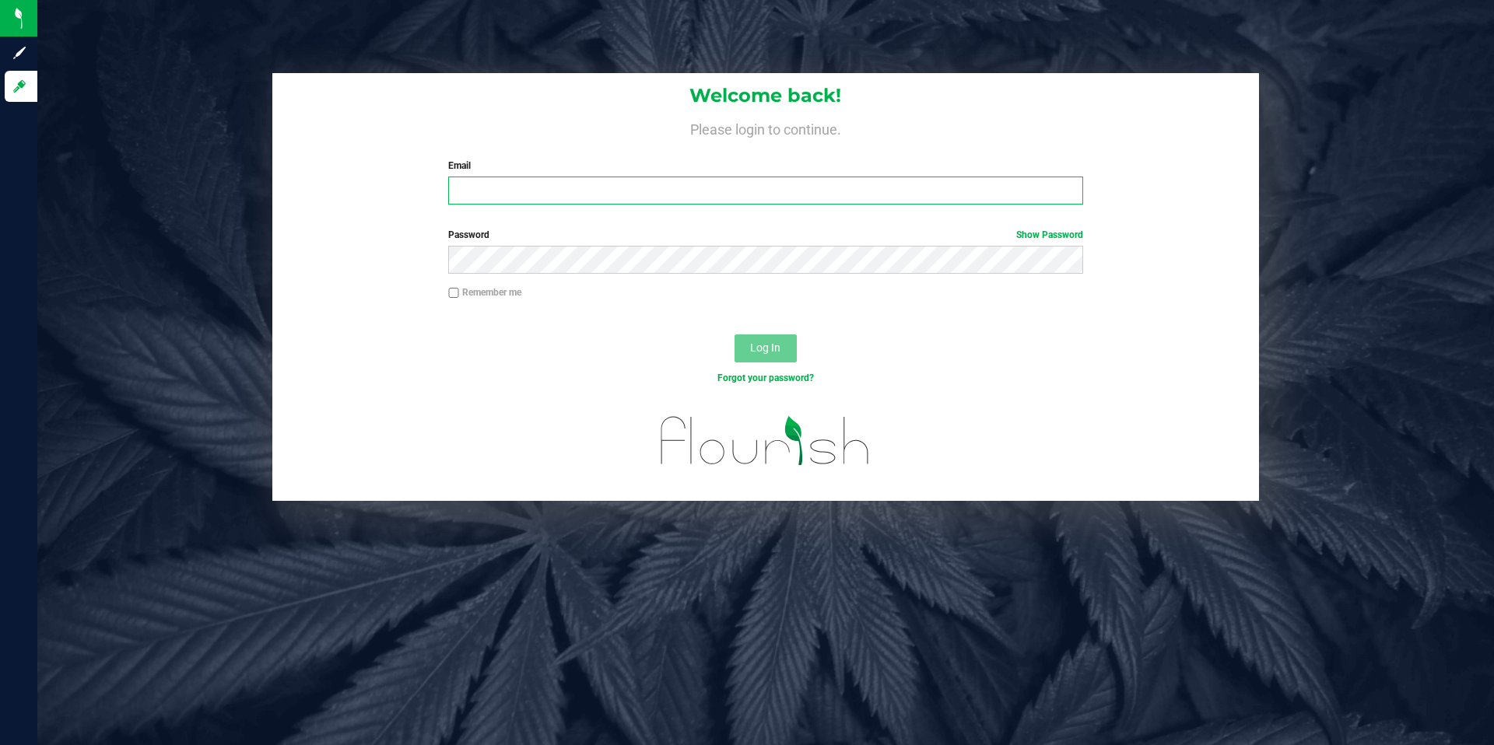
type input "[PERSON_NAME][EMAIL_ADDRESS][PERSON_NAME][DOMAIN_NAME]"
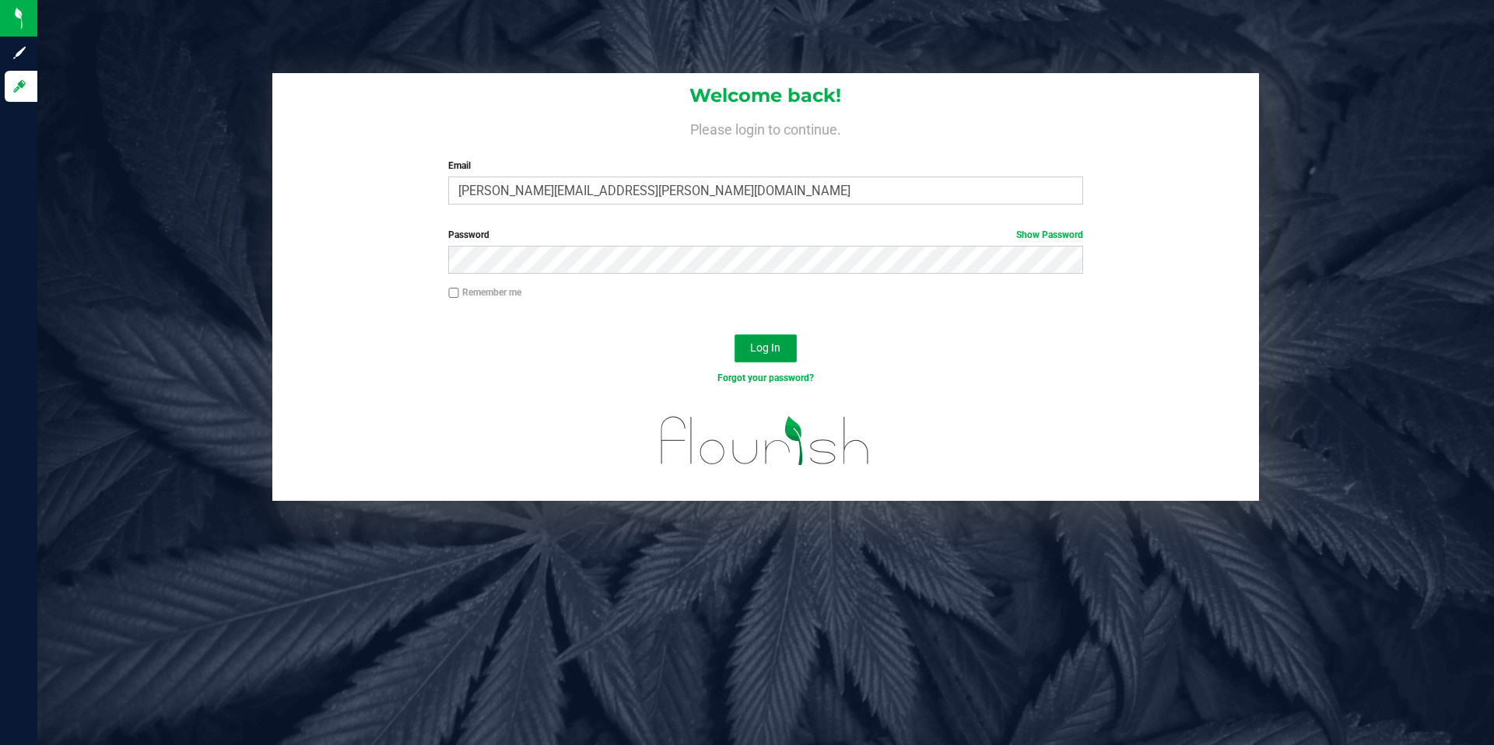
click at [776, 345] on span "Log In" at bounding box center [765, 348] width 30 height 12
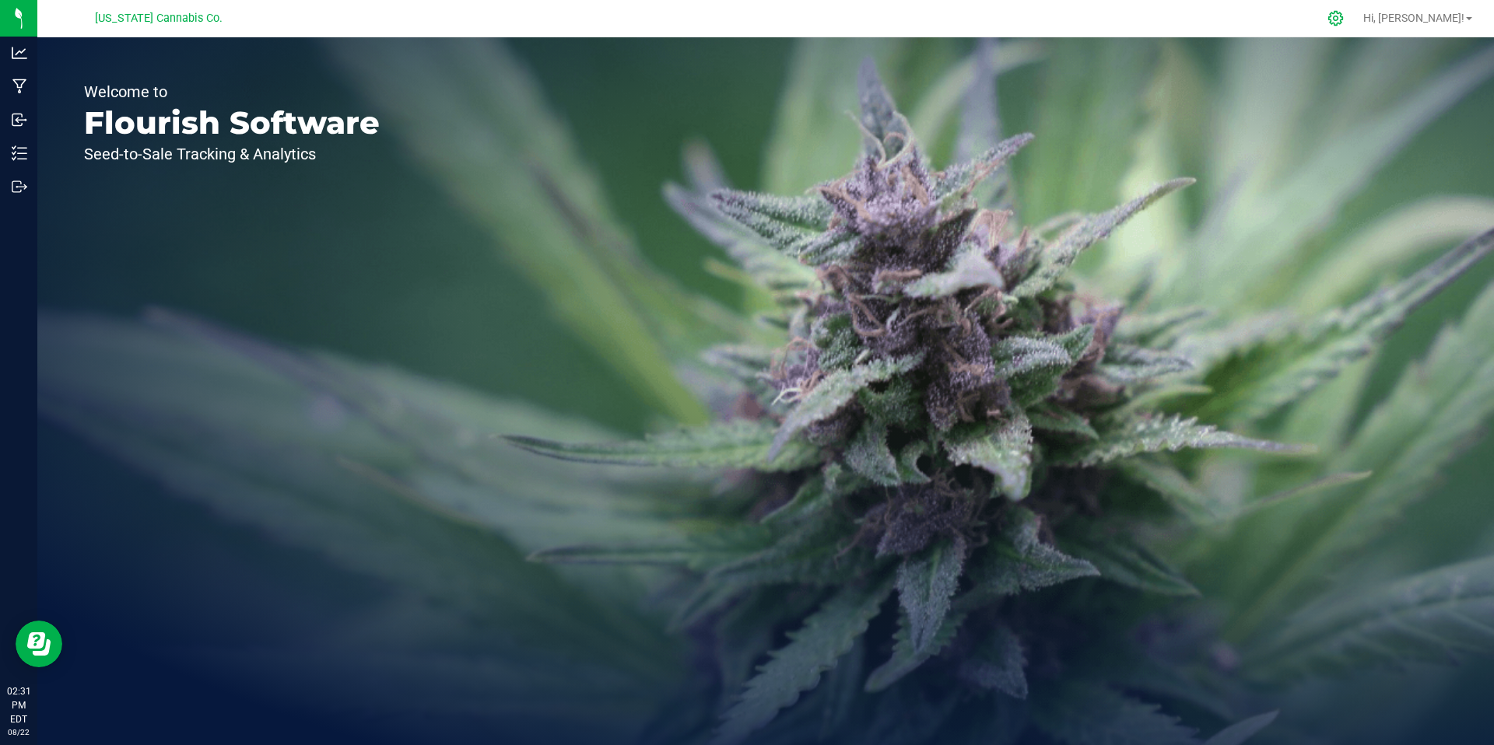
click at [1051, 26] on div at bounding box center [1335, 18] width 39 height 33
click at [1051, 16] on icon at bounding box center [1335, 18] width 16 height 16
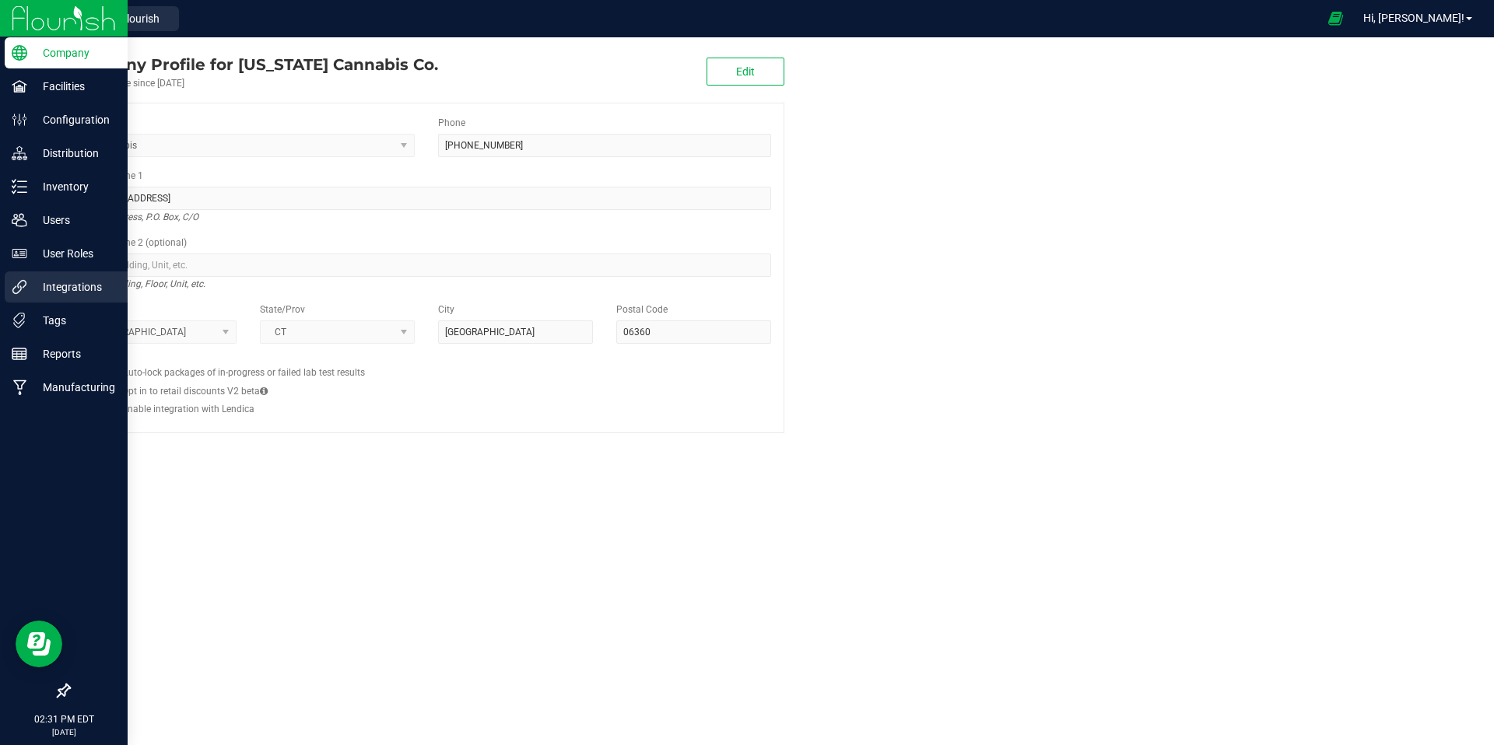
click at [79, 285] on p "Integrations" at bounding box center [73, 287] width 93 height 19
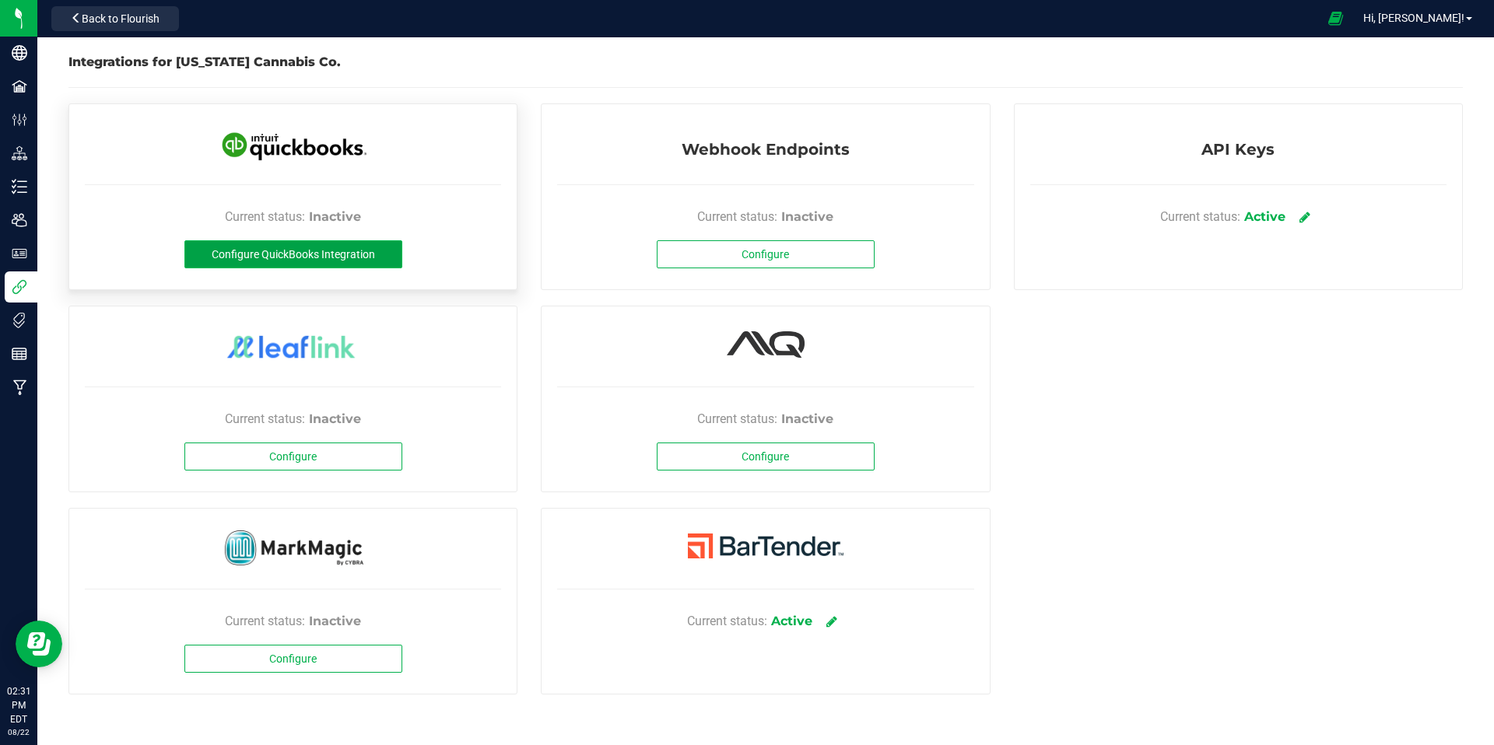
click at [338, 254] on span "Configure QuickBooks Integration" at bounding box center [293, 254] width 163 height 12
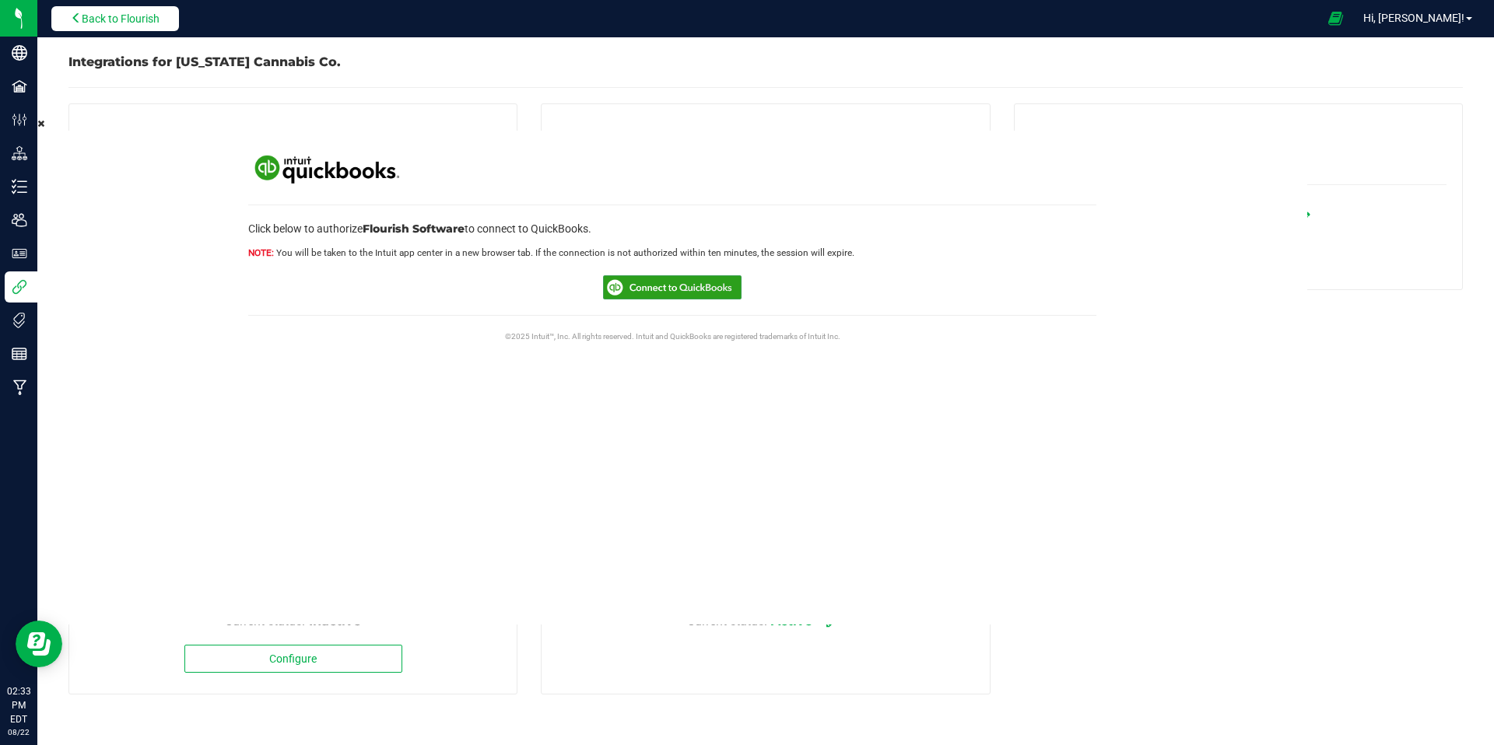
click at [111, 23] on span "Back to Flourish" at bounding box center [121, 18] width 78 height 12
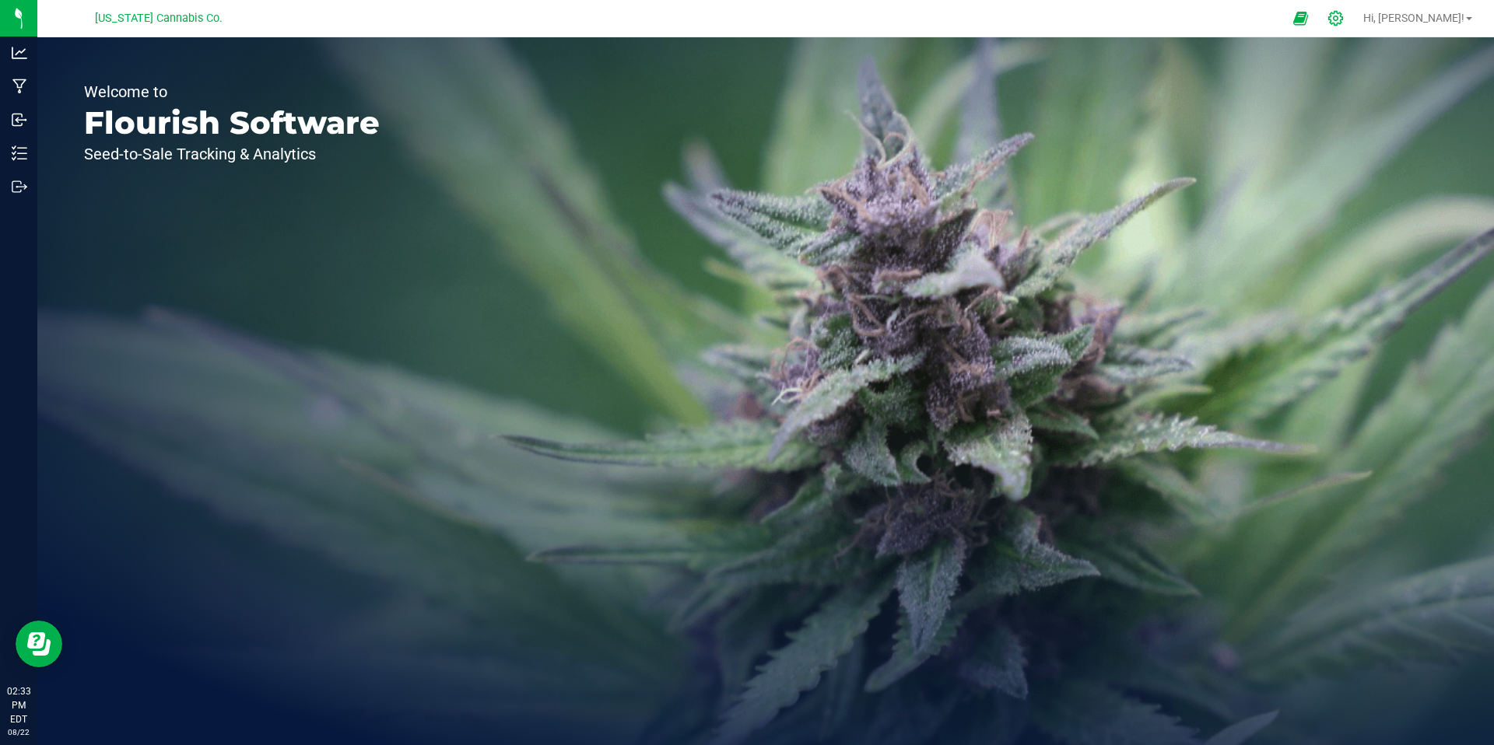
click at [1051, 21] on icon at bounding box center [1335, 18] width 16 height 16
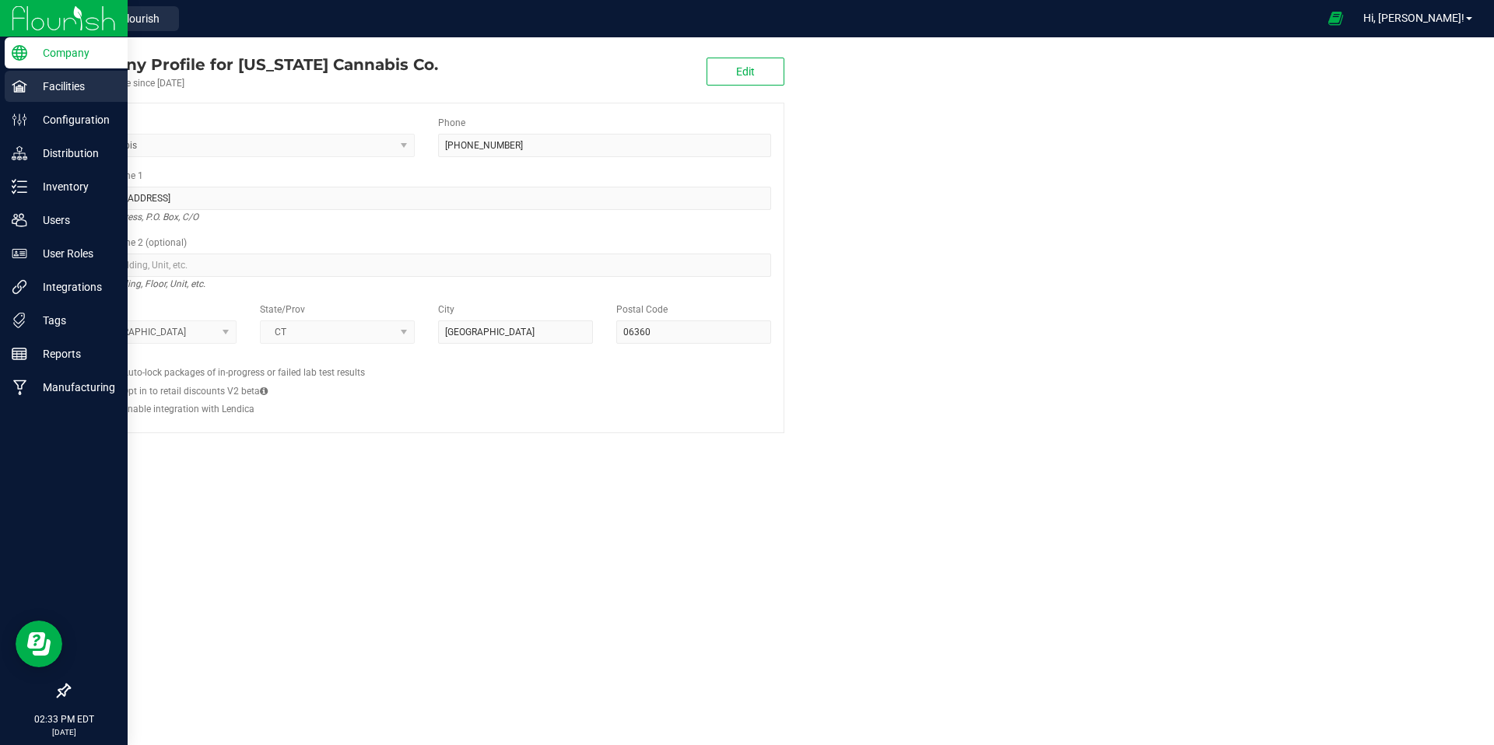
click at [54, 87] on p "Facilities" at bounding box center [73, 86] width 93 height 19
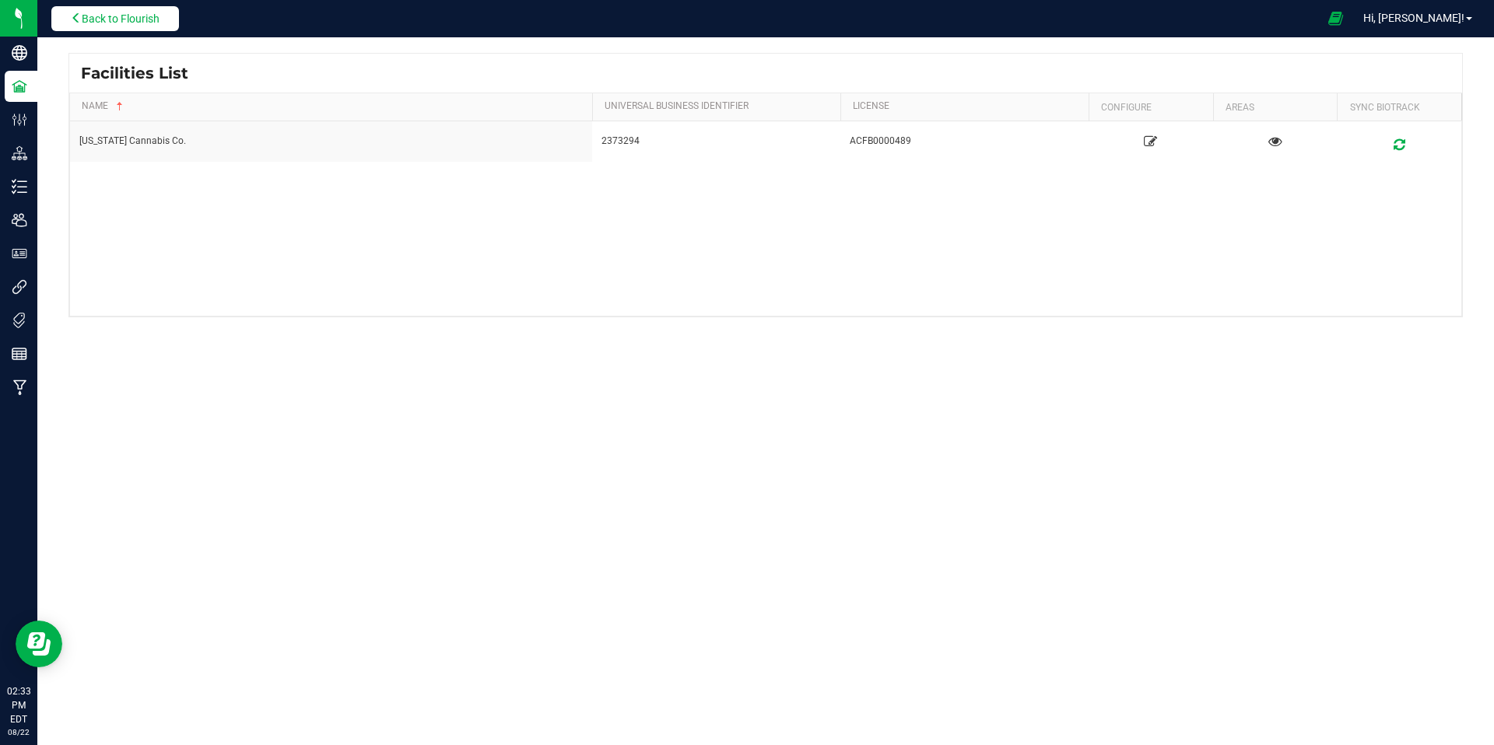
click at [109, 16] on span "Back to Flourish" at bounding box center [121, 18] width 78 height 12
